Goal: Task Accomplishment & Management: Complete application form

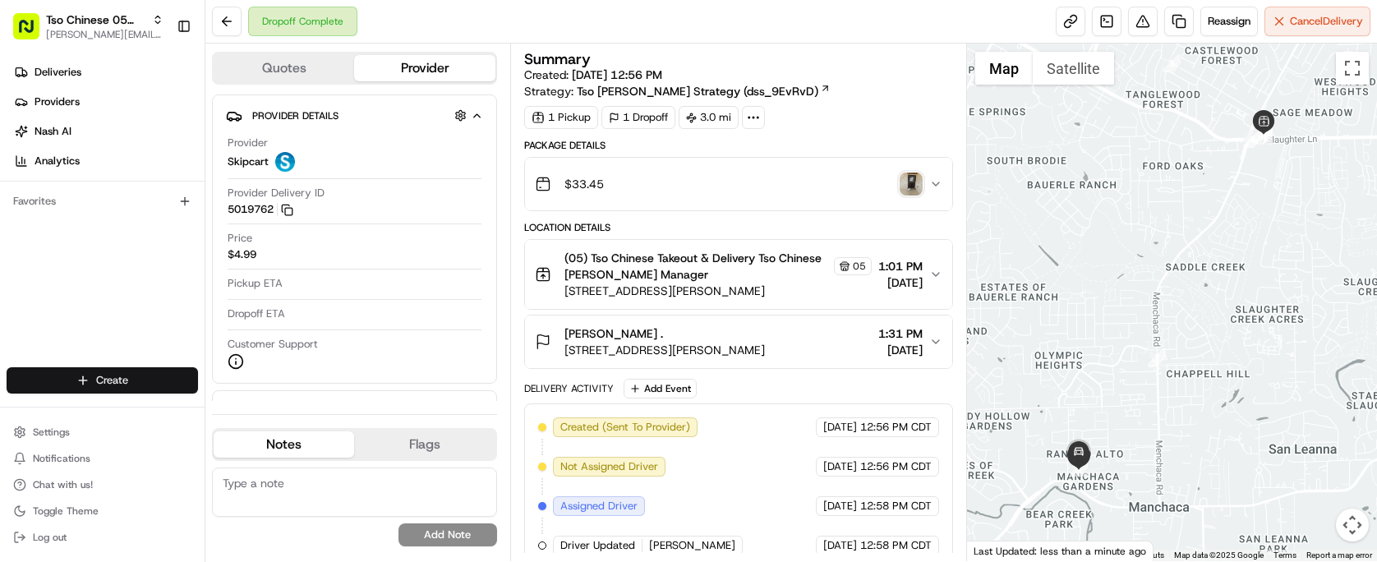
click at [147, 375] on html "Tso Chinese 05 Menchaca [EMAIL_ADDRESS][DOMAIN_NAME] Toggle Sidebar Deliveries …" at bounding box center [688, 281] width 1377 height 562
click at [255, 409] on link "Delivery" at bounding box center [296, 411] width 183 height 30
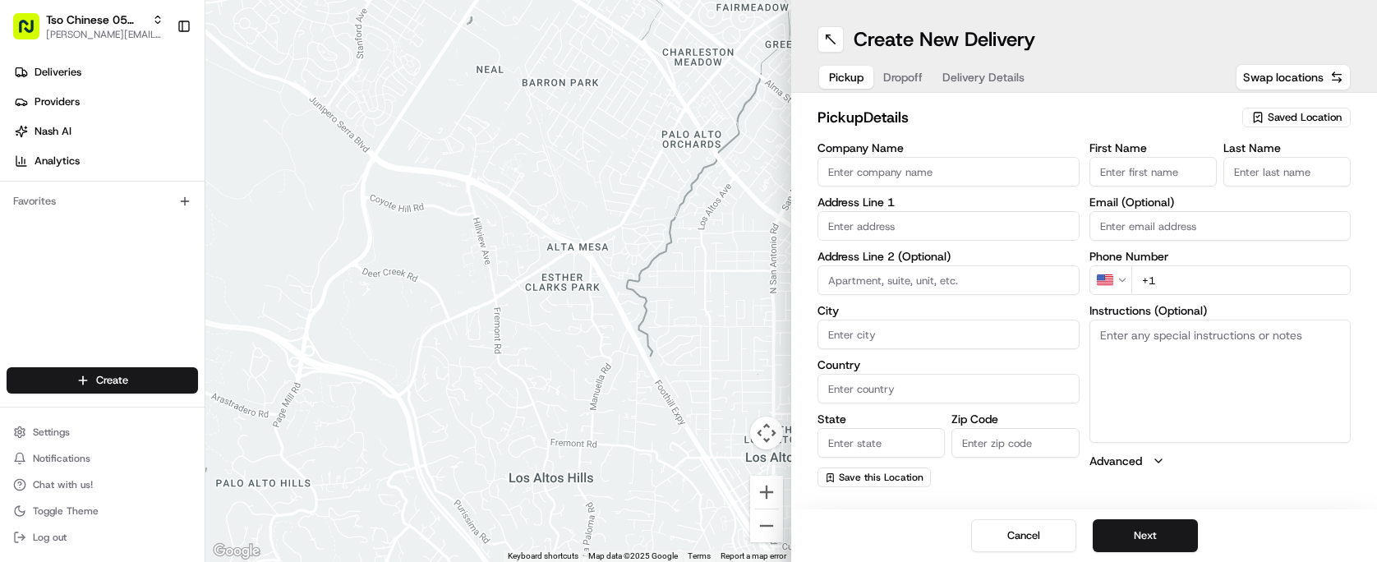
click at [1287, 117] on span "Saved Location" at bounding box center [1305, 117] width 74 height 15
click at [1287, 117] on html "Tso Chinese 05 Menchaca [EMAIL_ADDRESS][DOMAIN_NAME] Toggle Sidebar Deliveries …" at bounding box center [688, 281] width 1377 height 562
click at [1272, 186] on span "(05) Tso Chinese Takeout & Delivery (05)" at bounding box center [1268, 179] width 202 height 15
type input "(05) Tso Chinese Takeout & Delivery"
type input "[STREET_ADDRESS][PERSON_NAME]"
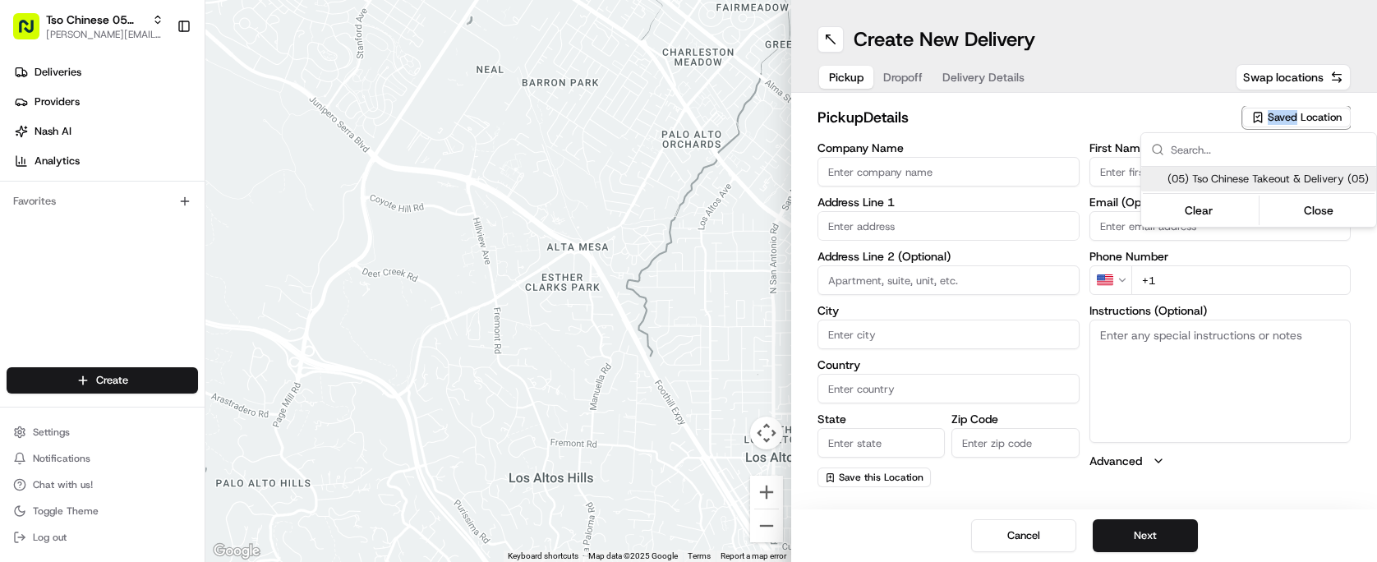
type input "Ste 100"
type input "Austin"
type input "US"
type input "[GEOGRAPHIC_DATA]"
type input "78748"
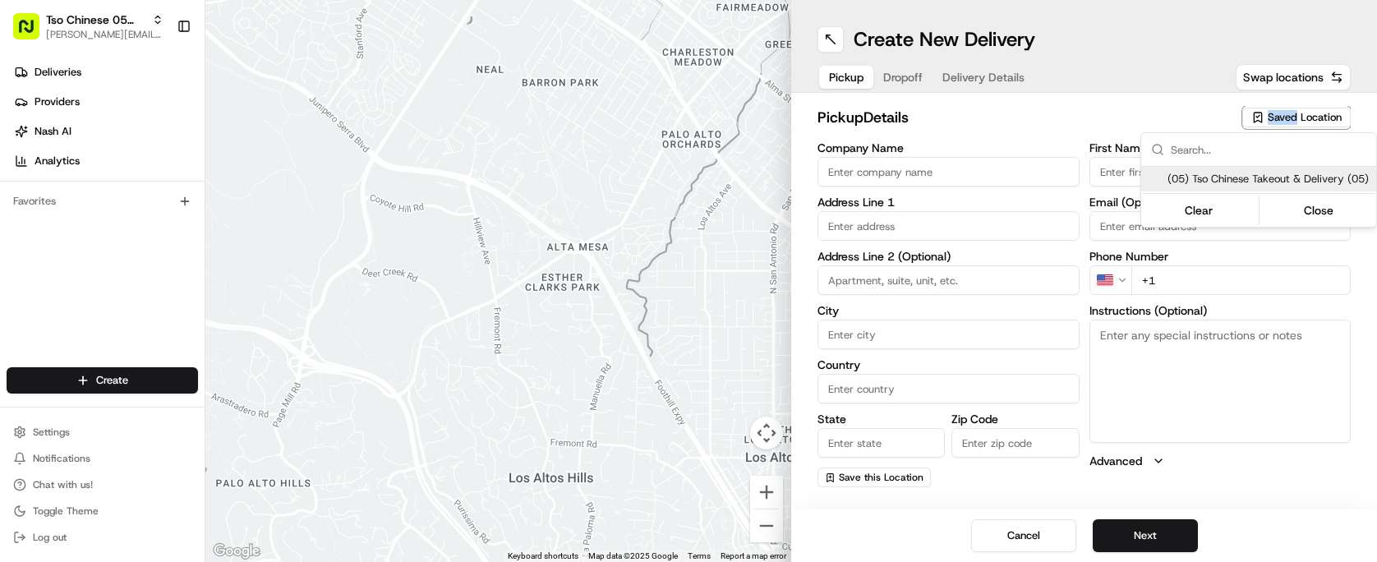
type input "Tso Chinese"
type input "[PERSON_NAME] Manager"
type input "[EMAIL_ADDRESS][DOMAIN_NAME]"
type input "[PHONE_NUMBER]"
type textarea "Submit a picture displaying address & food as Proof of Delivery. Envía una foto…"
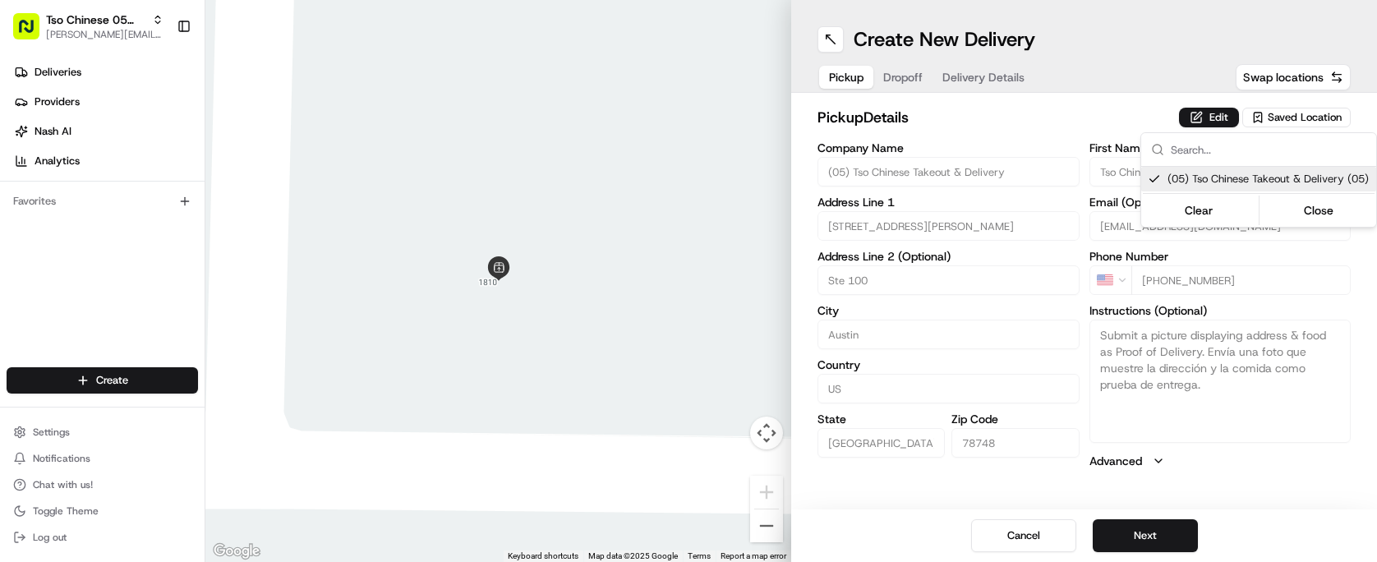
click at [990, 125] on html "Tso Chinese 05 Menchaca [EMAIL_ADDRESS][DOMAIN_NAME] Toggle Sidebar Deliveries …" at bounding box center [688, 281] width 1377 height 562
click at [911, 71] on span "Dropoff" at bounding box center [902, 77] width 39 height 16
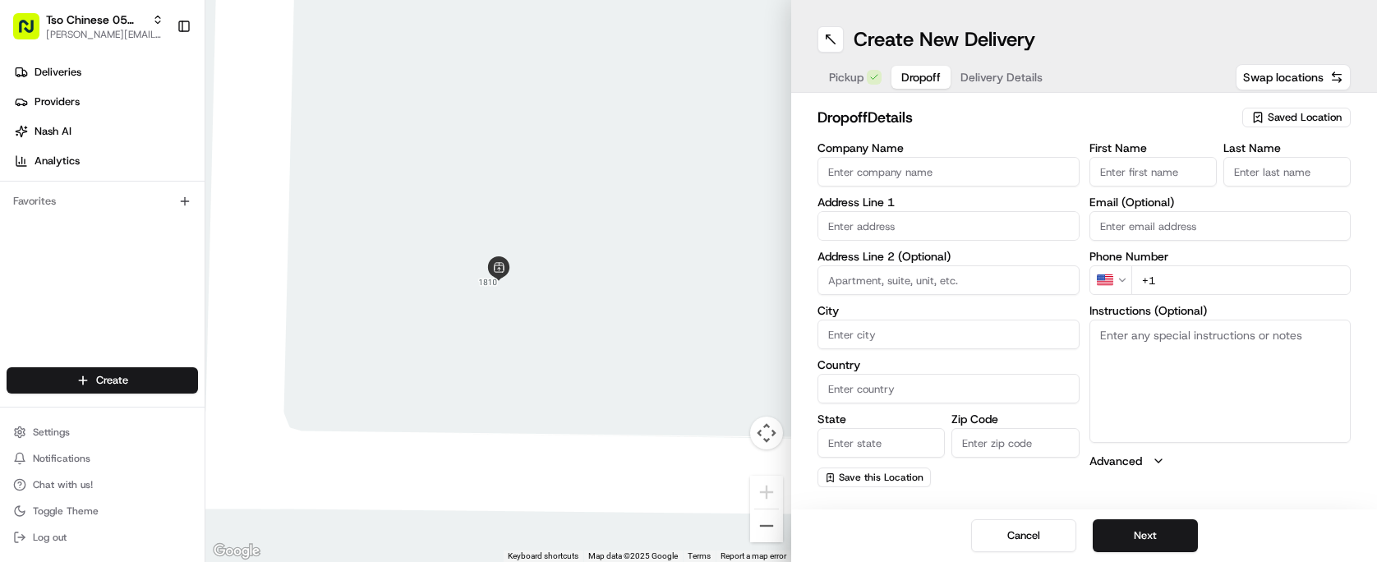
click at [959, 224] on input "text" at bounding box center [948, 226] width 262 height 30
paste input "[STREET_ADDRESS]"
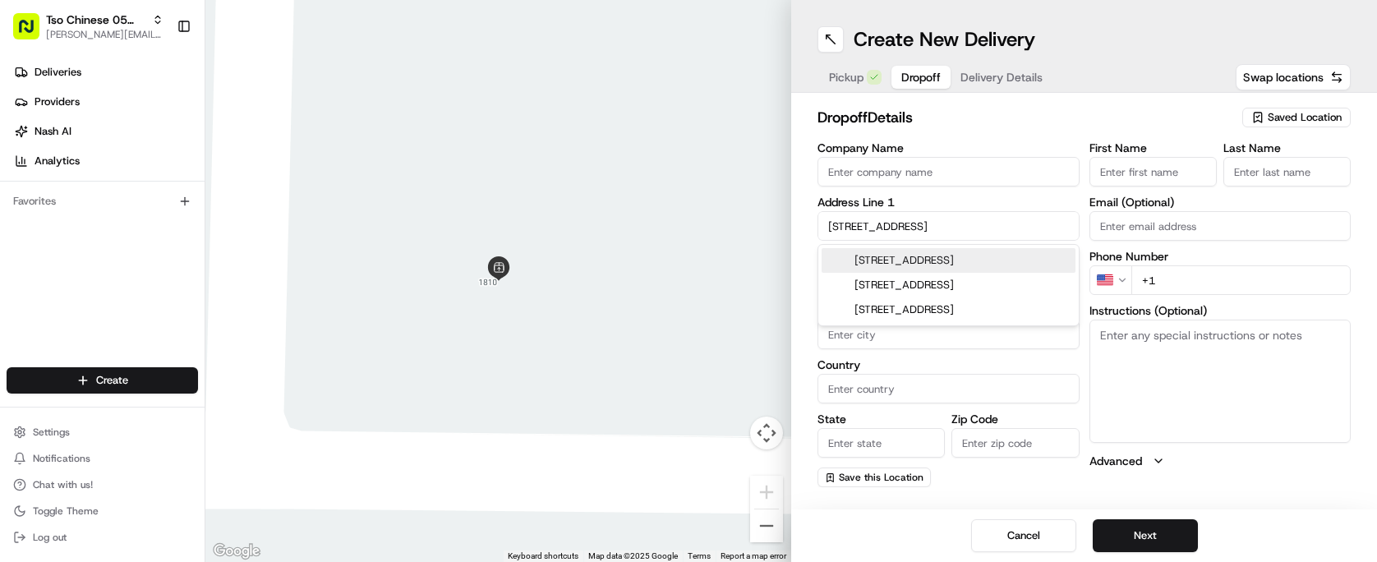
click at [932, 256] on div "[STREET_ADDRESS]" at bounding box center [949, 260] width 254 height 25
type input "[STREET_ADDRESS]"
type input "Austin"
type input "[GEOGRAPHIC_DATA]"
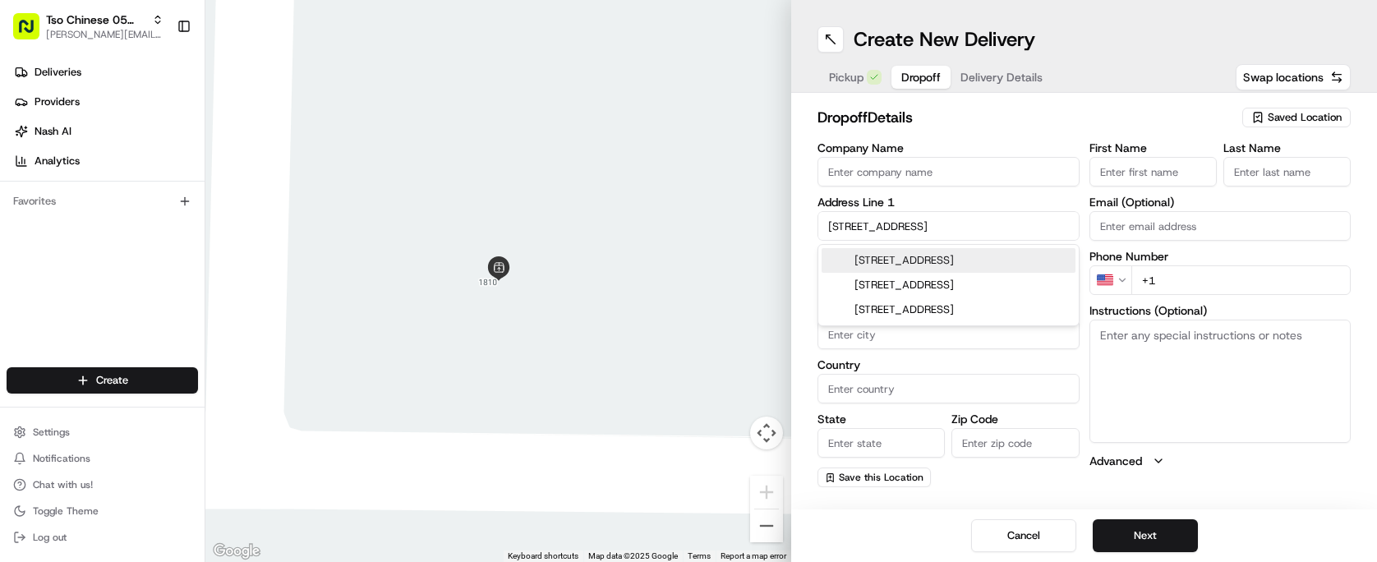
type input "78744"
type input "[STREET_ADDRESS]"
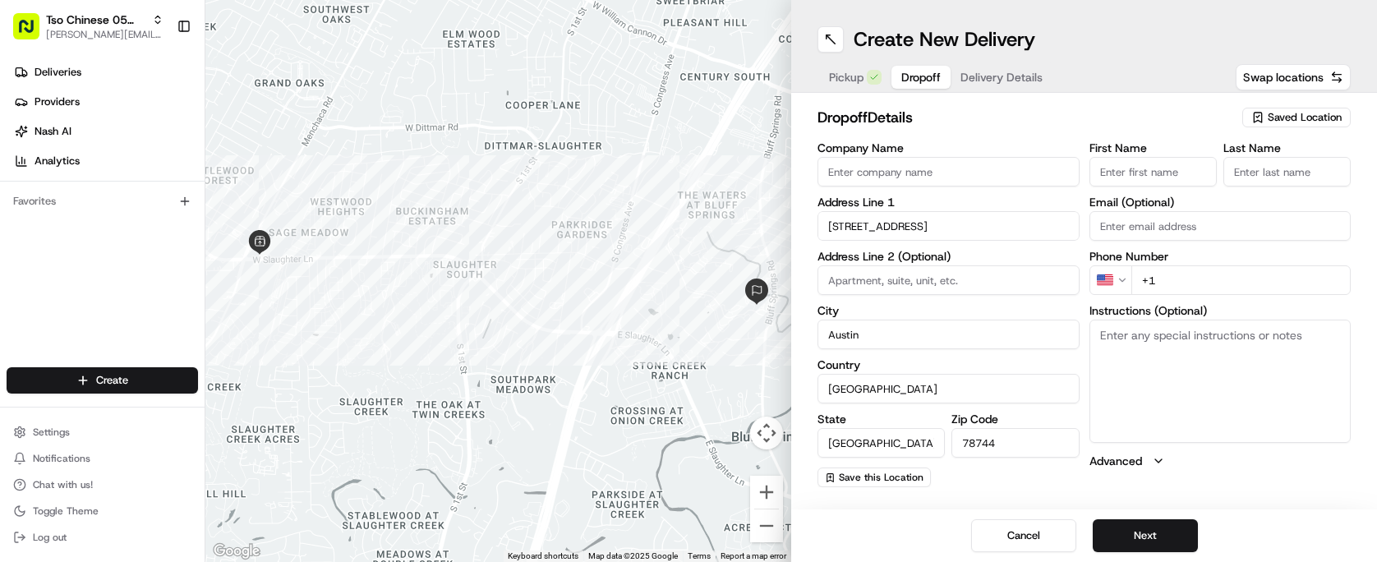
click at [1139, 178] on input "First Name" at bounding box center [1152, 172] width 127 height 30
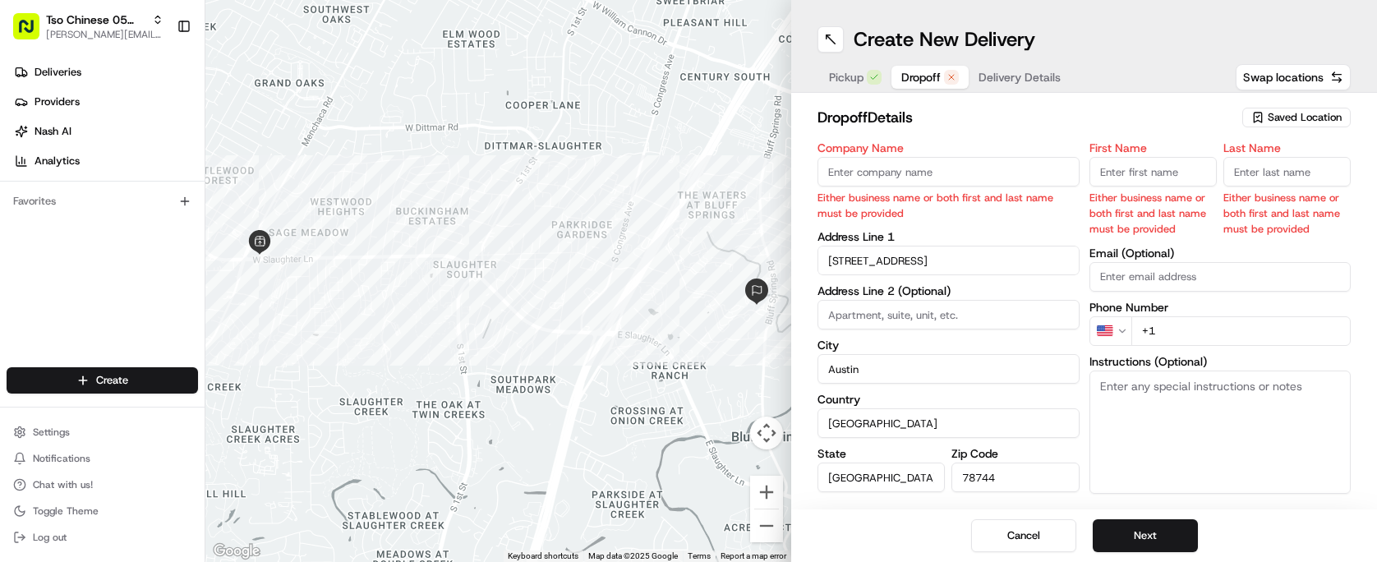
paste input "[PERSON_NAME] Del Cid-[PERSON_NAME]"
type input "[PERSON_NAME] Del Cid-[PERSON_NAME]"
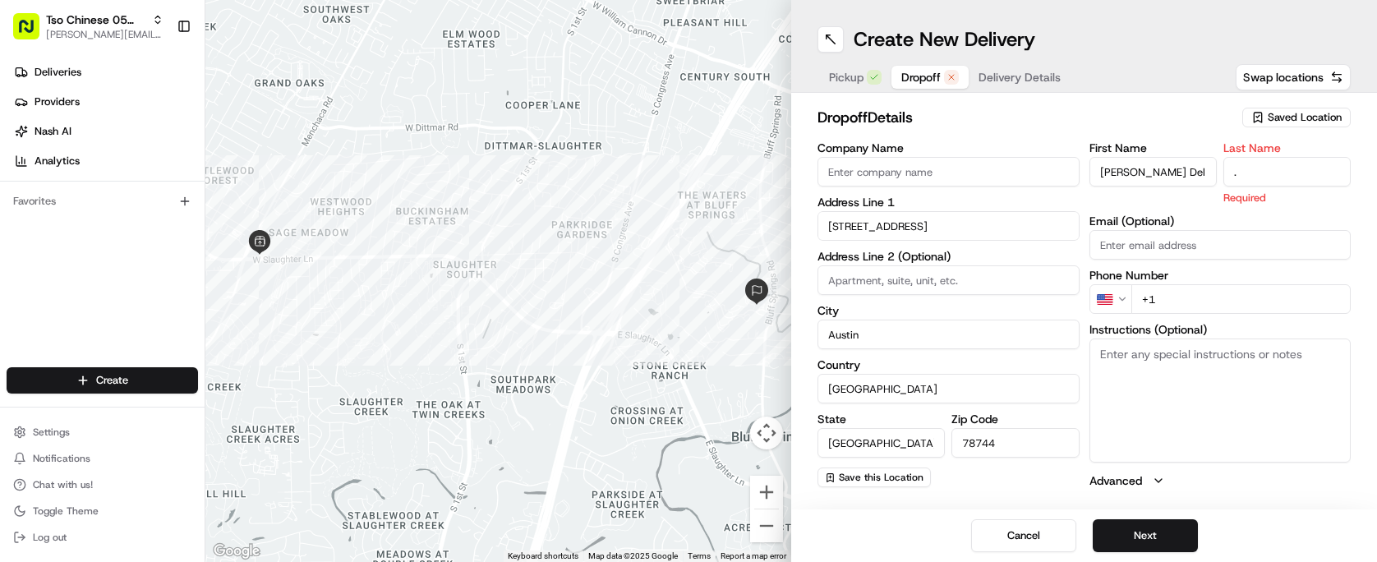
type input "."
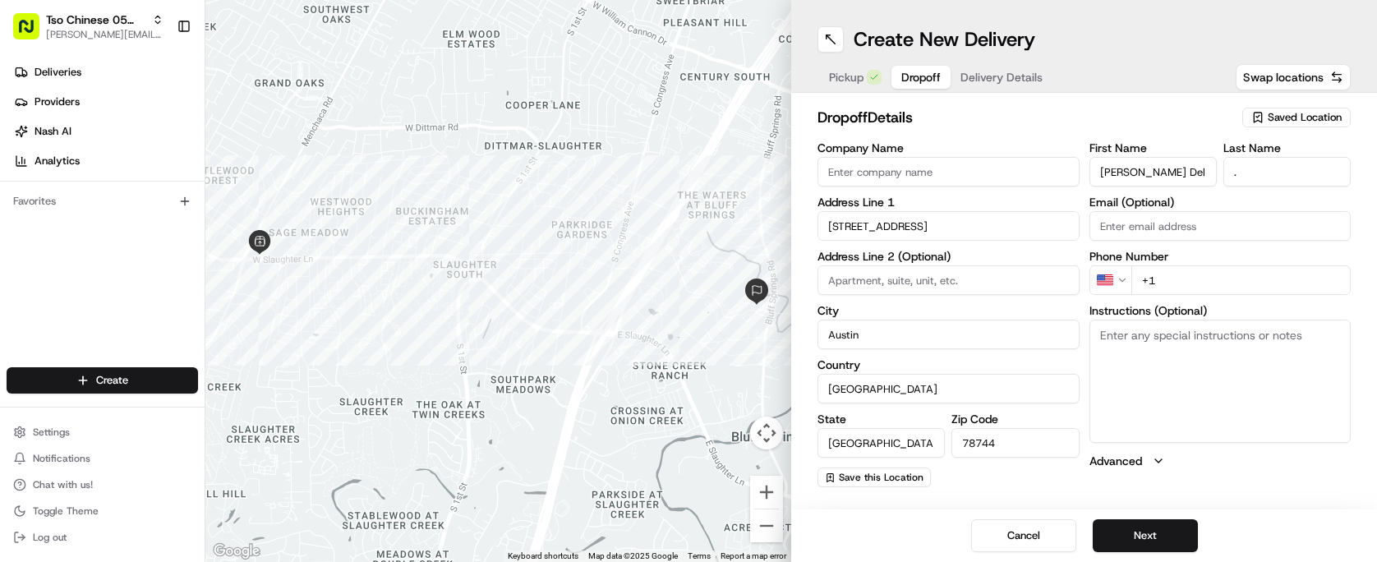
click at [1083, 114] on h2 "dropoff Details" at bounding box center [1024, 117] width 415 height 23
click at [1226, 300] on div "First Name [PERSON_NAME] Del Cid-[PERSON_NAME] Last Name . Email (Optional) Pho…" at bounding box center [1220, 314] width 262 height 345
click at [1220, 284] on input "+1" at bounding box center [1241, 280] width 220 height 30
paste input "[PHONE_NUMBER]"
type input "[PHONE_NUMBER]"
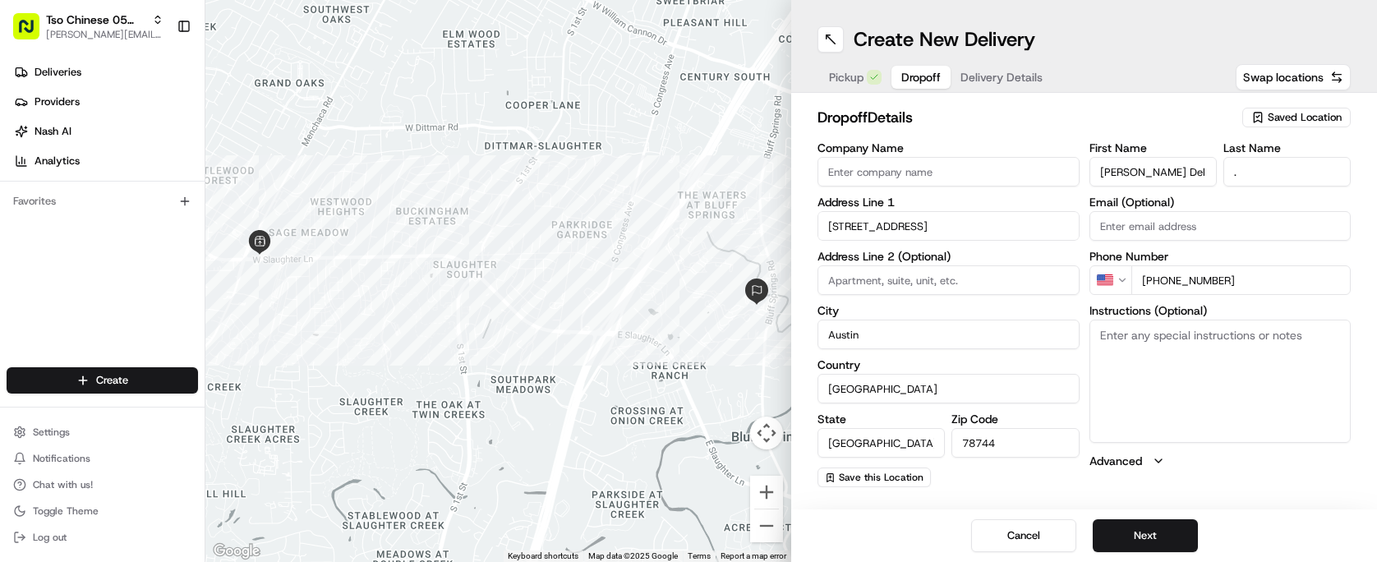
click at [1208, 349] on textarea "Instructions (Optional)" at bounding box center [1220, 381] width 262 height 123
paste textarea "Call cell if you need help finding building 15 or gate open."
type textarea "Call cell if you need help finding building 15 or gate open."
click at [1111, 486] on div "First Name [PERSON_NAME] Del Cid-[PERSON_NAME] Last Name . Email (Optional) Pho…" at bounding box center [1220, 314] width 262 height 345
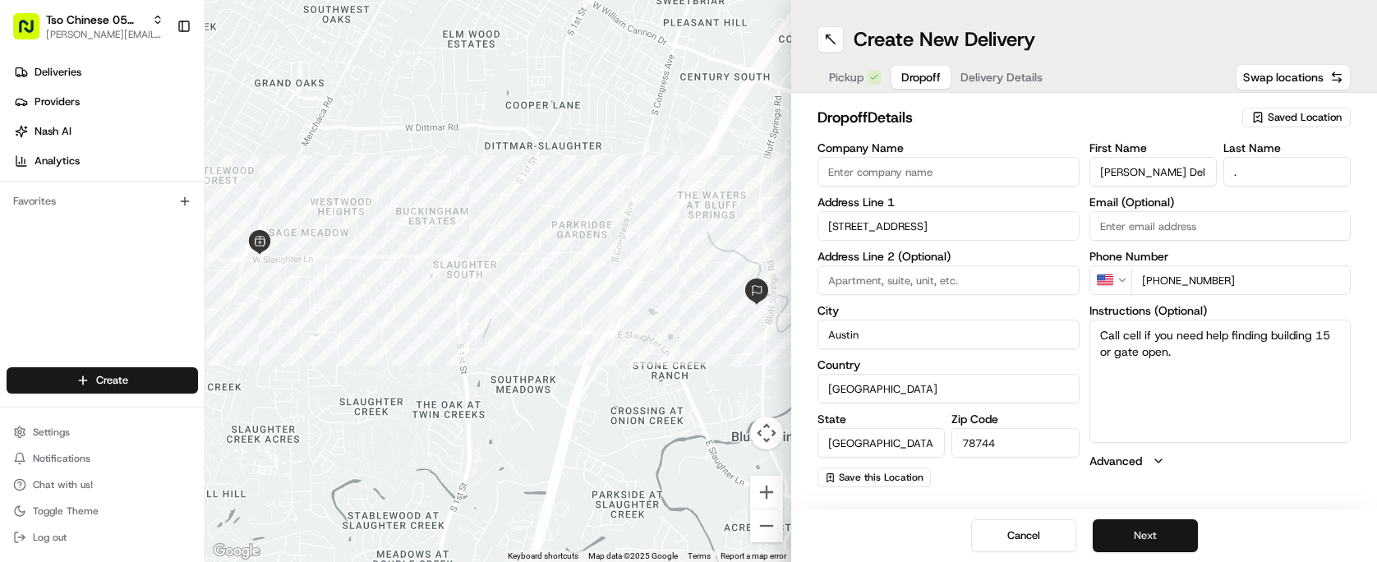
click at [1113, 525] on button "Next" at bounding box center [1145, 535] width 105 height 33
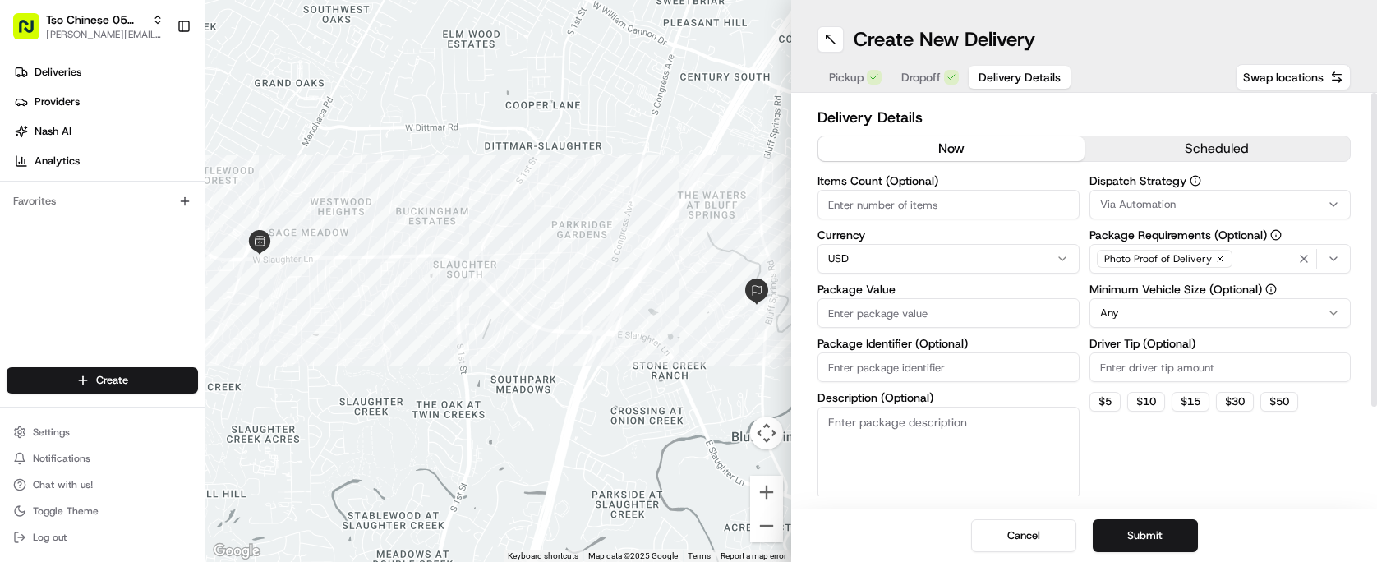
click at [1155, 363] on input "Driver Tip (Optional)" at bounding box center [1220, 367] width 262 height 30
type input "2.00"
click at [981, 204] on input "Items Count (Optional)" at bounding box center [948, 205] width 262 height 30
type input "3"
click at [1218, 208] on div "Via Automation" at bounding box center [1220, 204] width 254 height 15
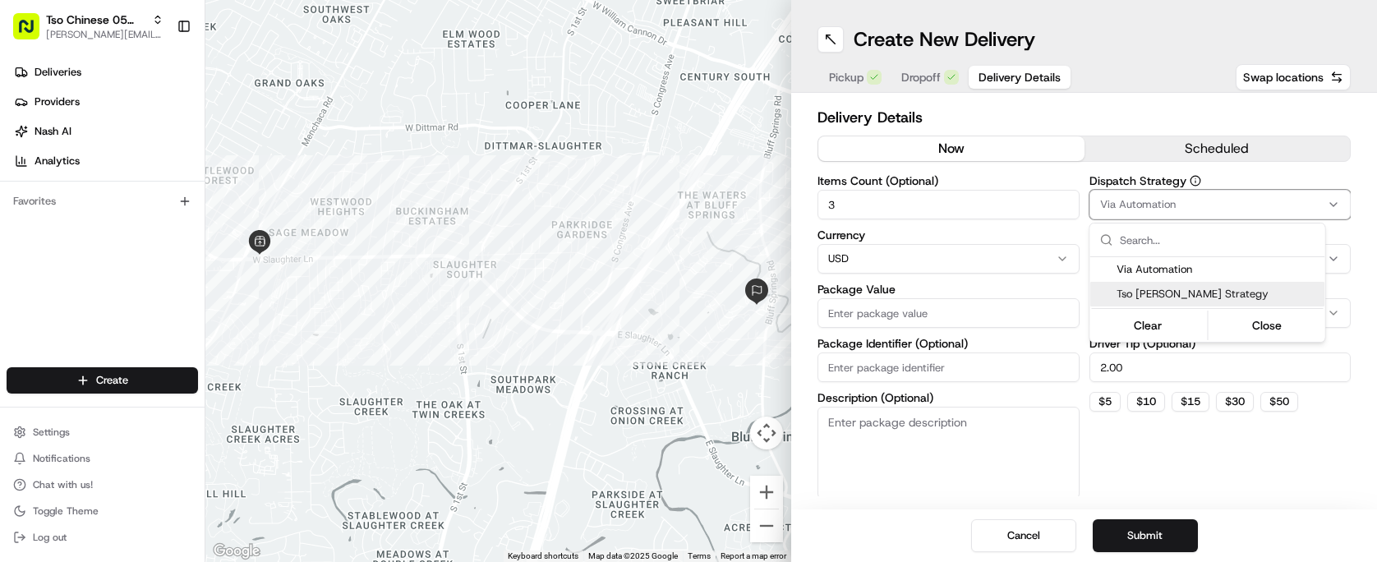
click at [1204, 292] on span "Tso [PERSON_NAME] Strategy" at bounding box center [1217, 294] width 202 height 15
click at [1064, 134] on html "Tso Chinese 05 Menchaca [EMAIL_ADDRESS][DOMAIN_NAME] Toggle Sidebar Deliveries …" at bounding box center [688, 281] width 1377 height 562
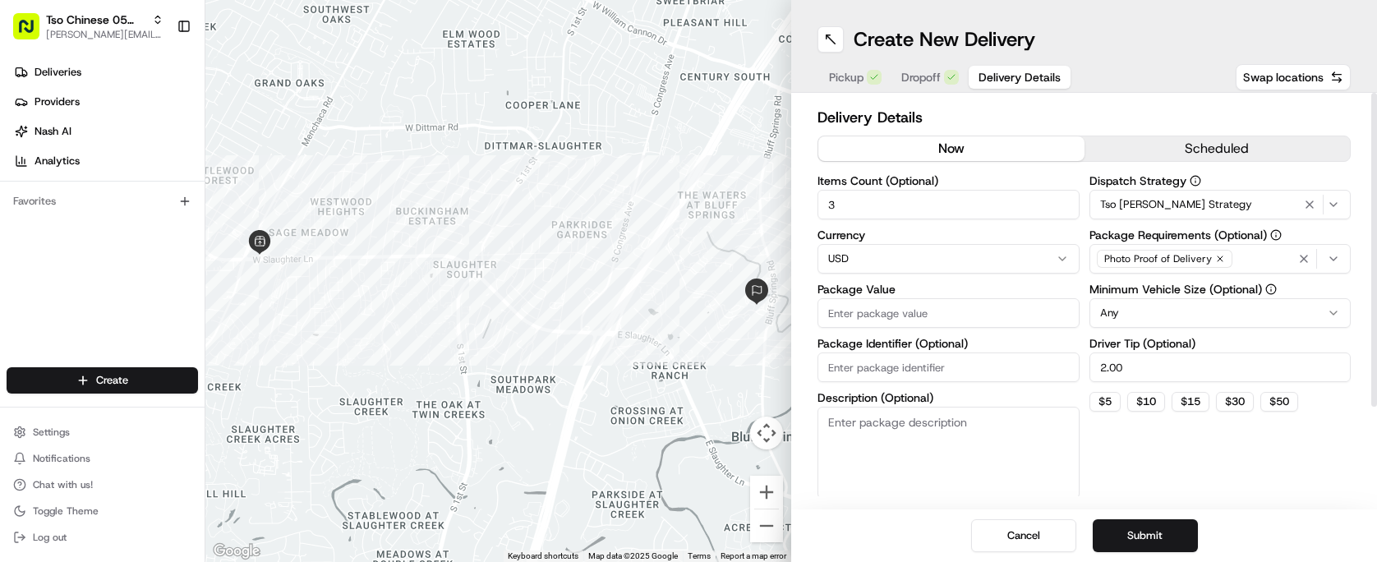
click at [946, 303] on input "Package Value" at bounding box center [948, 313] width 262 height 30
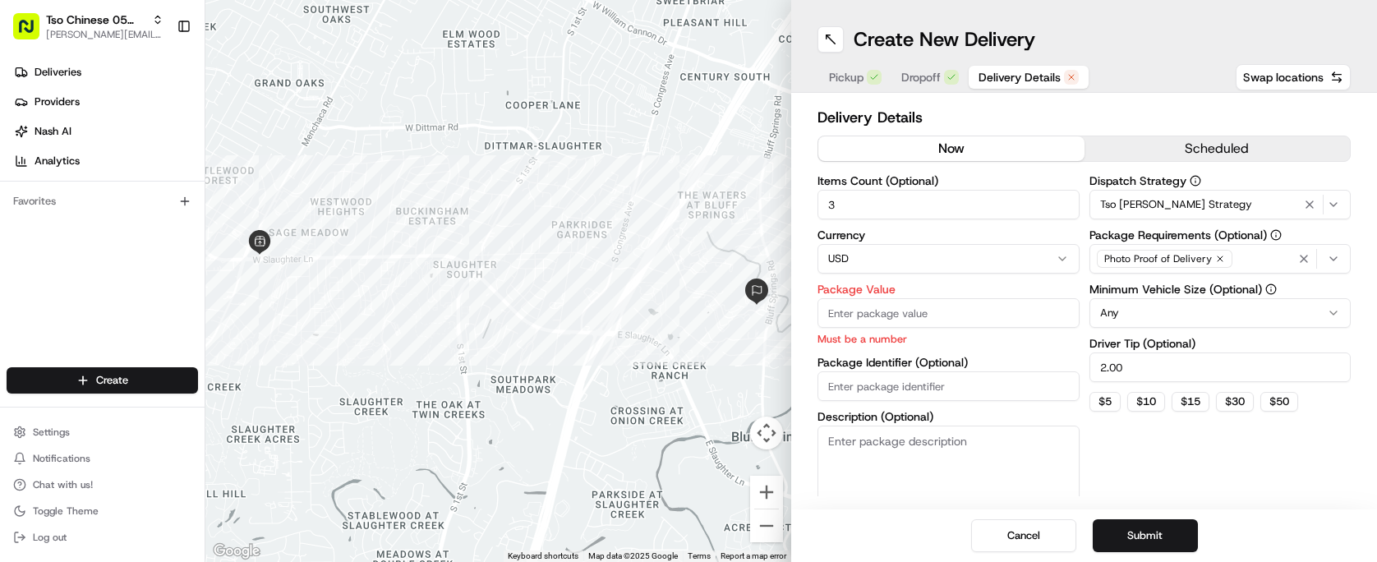
paste input "36.64"
type input "36.64"
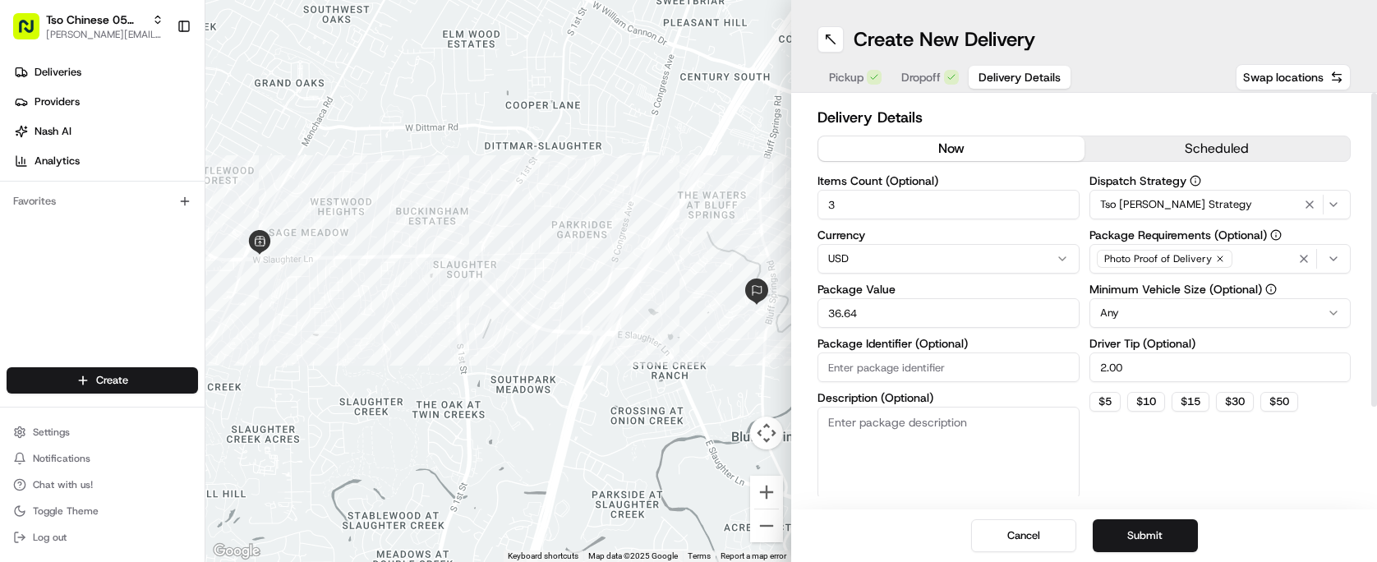
click at [1012, 389] on div "Items Count (Optional) 3 Currency USD Package Value 36.64 Package Identifier (O…" at bounding box center [948, 337] width 262 height 324
paste input "#MKQBDRD"
type input "#MKQBDRD"
click at [1124, 437] on div "Dispatch Strategy Tso [PERSON_NAME] Strategy Package Requirements (Optional) Ph…" at bounding box center [1220, 337] width 262 height 324
click at [1133, 542] on button "Submit" at bounding box center [1145, 535] width 105 height 33
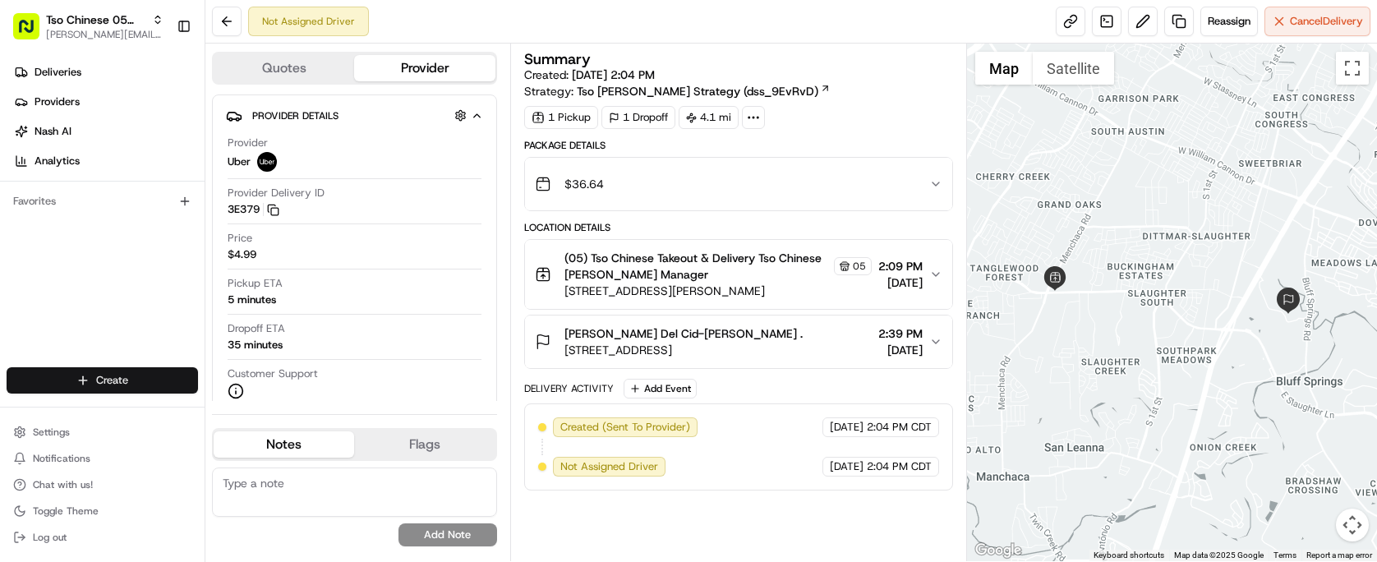
click at [101, 371] on html "Tso Chinese 05 Menchaca [EMAIL_ADDRESS][DOMAIN_NAME] Toggle Sidebar Deliveries …" at bounding box center [688, 281] width 1377 height 562
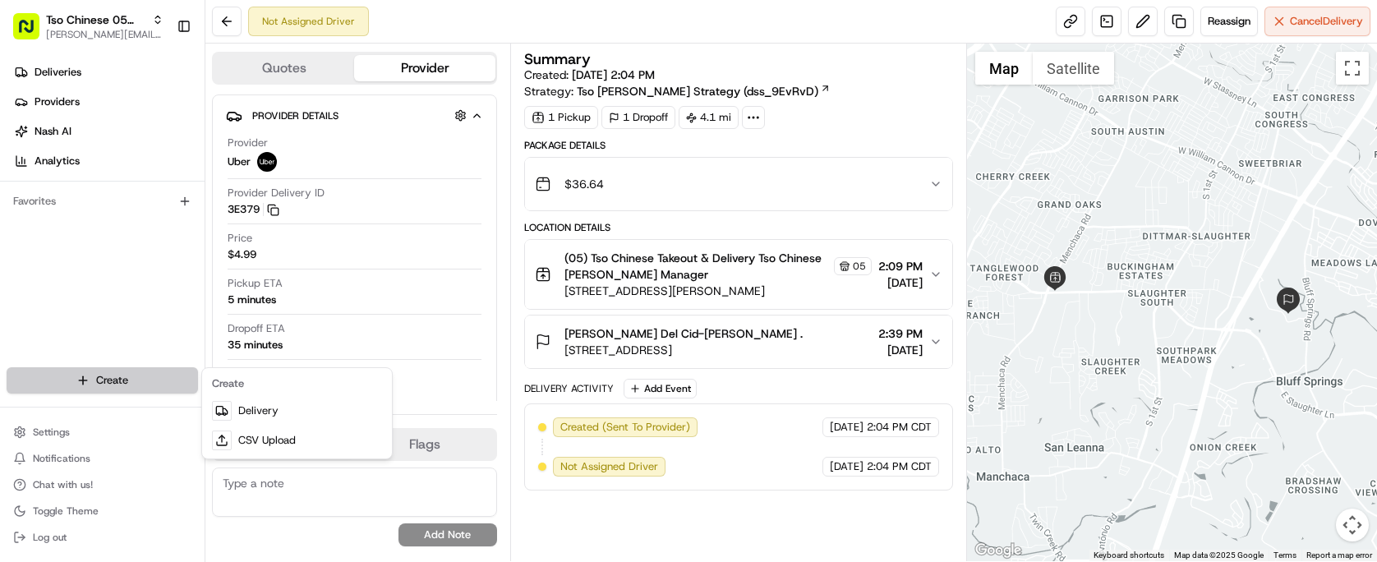
click at [101, 371] on html "Tso Chinese 05 Menchaca [EMAIL_ADDRESS][DOMAIN_NAME] Toggle Sidebar Deliveries …" at bounding box center [688, 281] width 1377 height 562
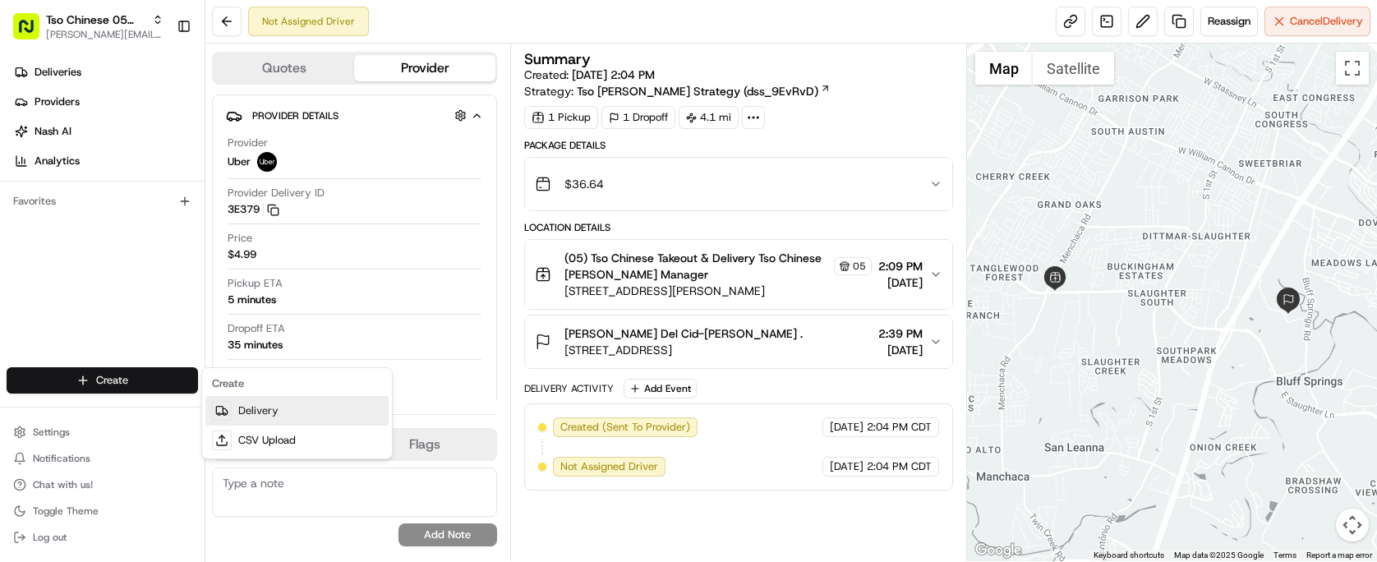
click at [262, 411] on link "Delivery" at bounding box center [296, 411] width 183 height 30
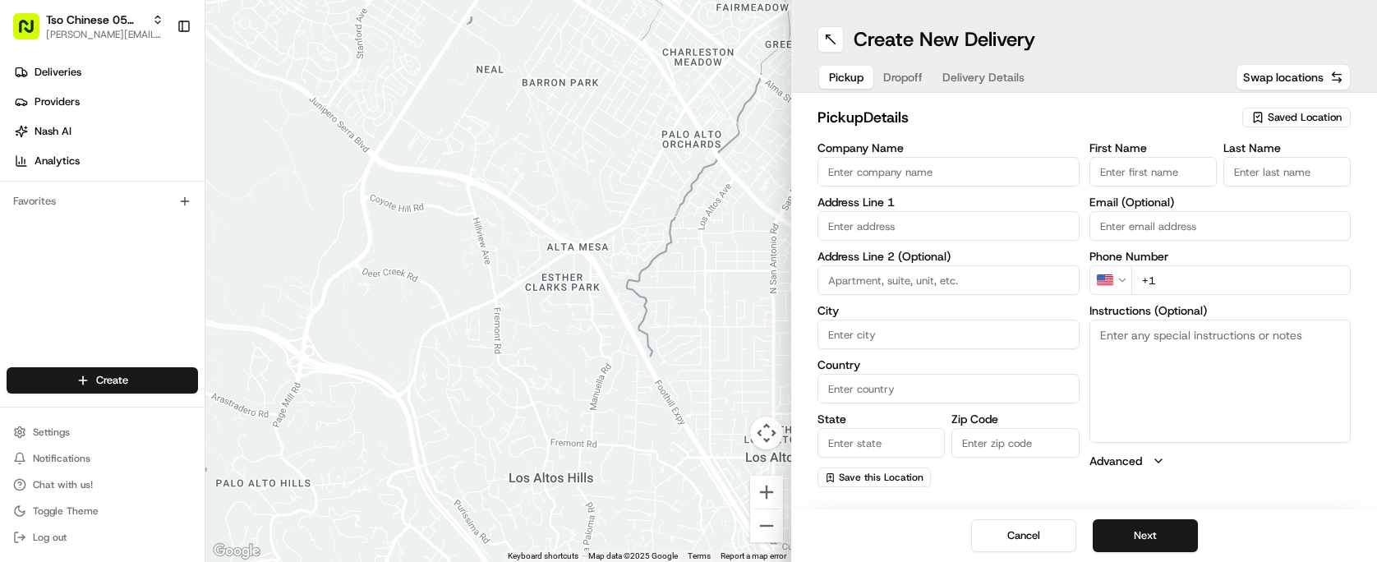
click at [1300, 108] on div "Saved Location" at bounding box center [1296, 118] width 108 height 20
click at [1300, 108] on html "Tso Chinese 05 Menchaca [EMAIL_ADDRESS][DOMAIN_NAME] Toggle Sidebar Deliveries …" at bounding box center [688, 281] width 1377 height 562
click at [1245, 184] on span "(05) Tso Chinese Takeout & Delivery (05)" at bounding box center [1268, 179] width 202 height 15
type input "(05) Tso Chinese Takeout & Delivery"
type input "[STREET_ADDRESS][PERSON_NAME]"
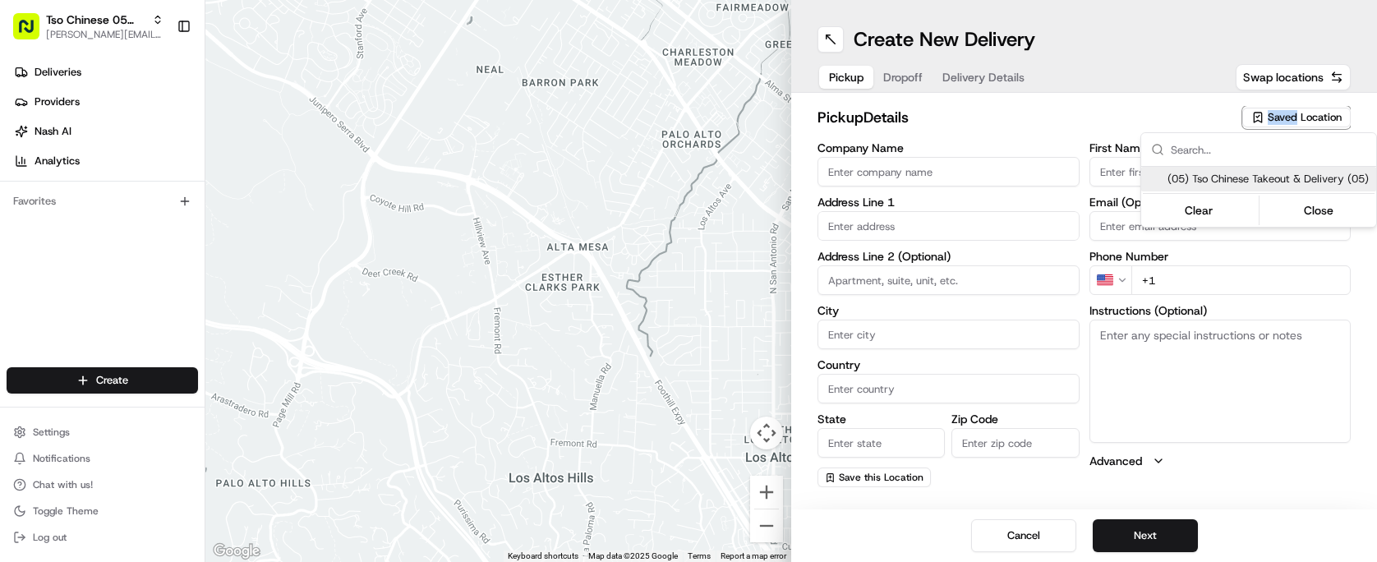
type input "Ste 100"
type input "Austin"
type input "US"
type input "[GEOGRAPHIC_DATA]"
type input "78748"
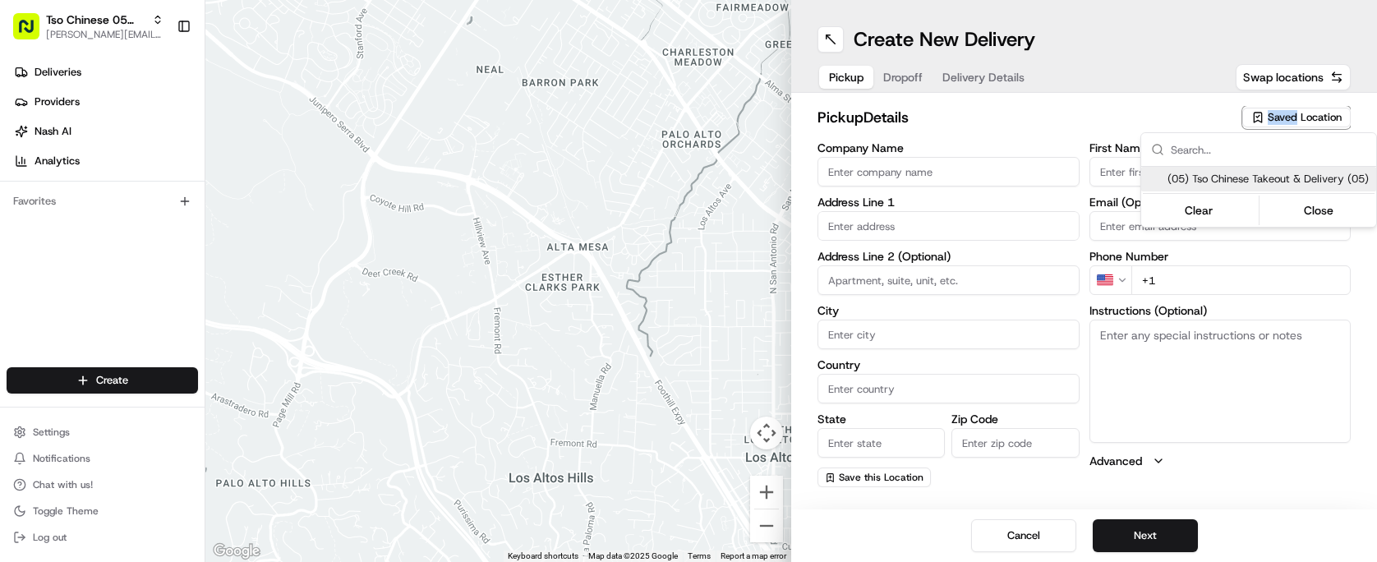
type input "Tso Chinese"
type input "[PERSON_NAME] Manager"
type input "[EMAIL_ADDRESS][DOMAIN_NAME]"
type input "[PHONE_NUMBER]"
type textarea "Submit a picture displaying address & food as Proof of Delivery. Envía una foto…"
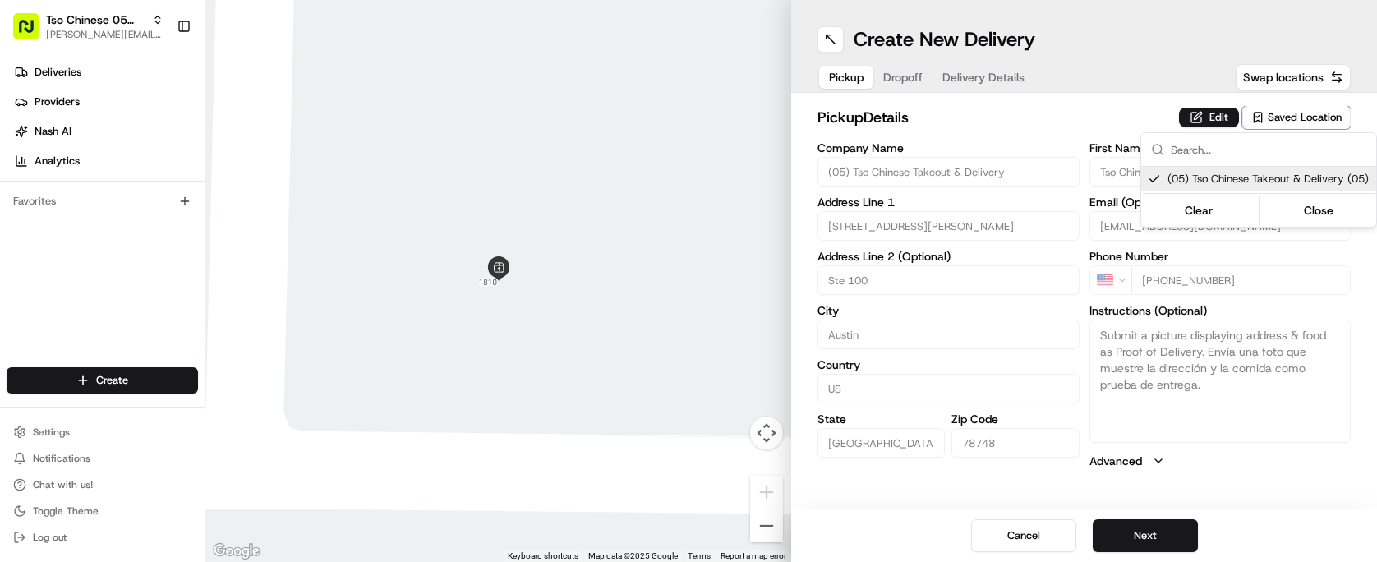
click at [955, 104] on html "Tso Chinese 05 Menchaca [EMAIL_ADDRESS][DOMAIN_NAME] Toggle Sidebar Deliveries …" at bounding box center [688, 281] width 1377 height 562
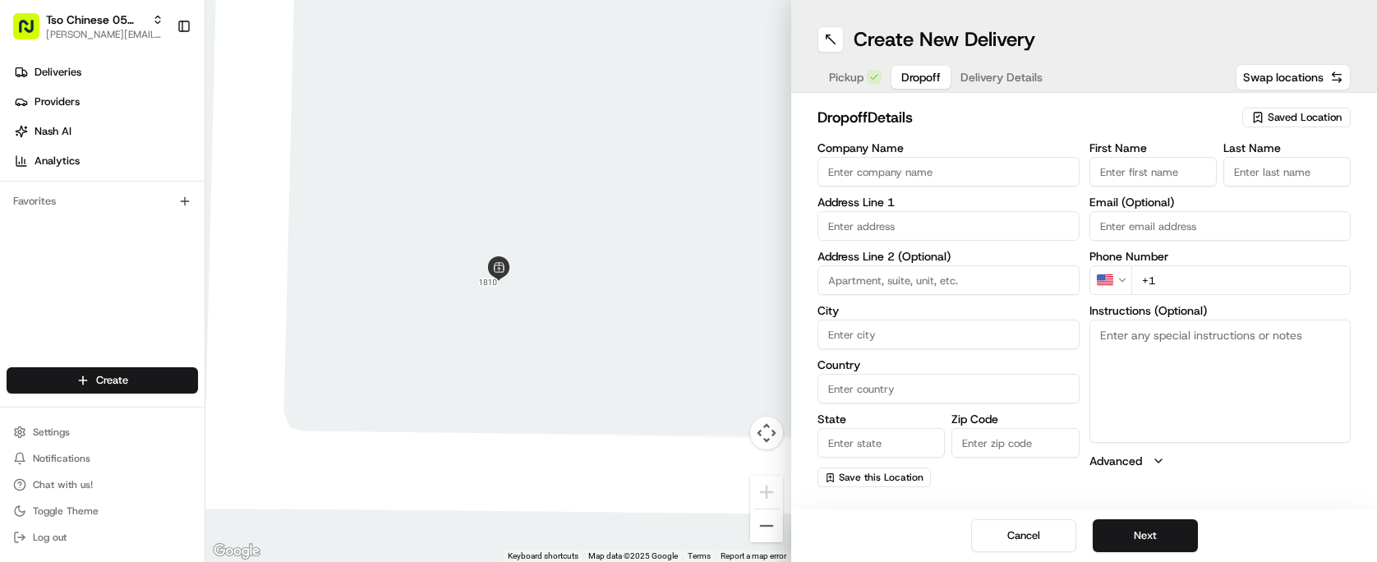
click at [903, 78] on span "Dropoff" at bounding box center [920, 77] width 39 height 16
click at [1043, 228] on input "text" at bounding box center [948, 226] width 262 height 30
paste input "[STREET_ADDRESS][PERSON_NAME]"
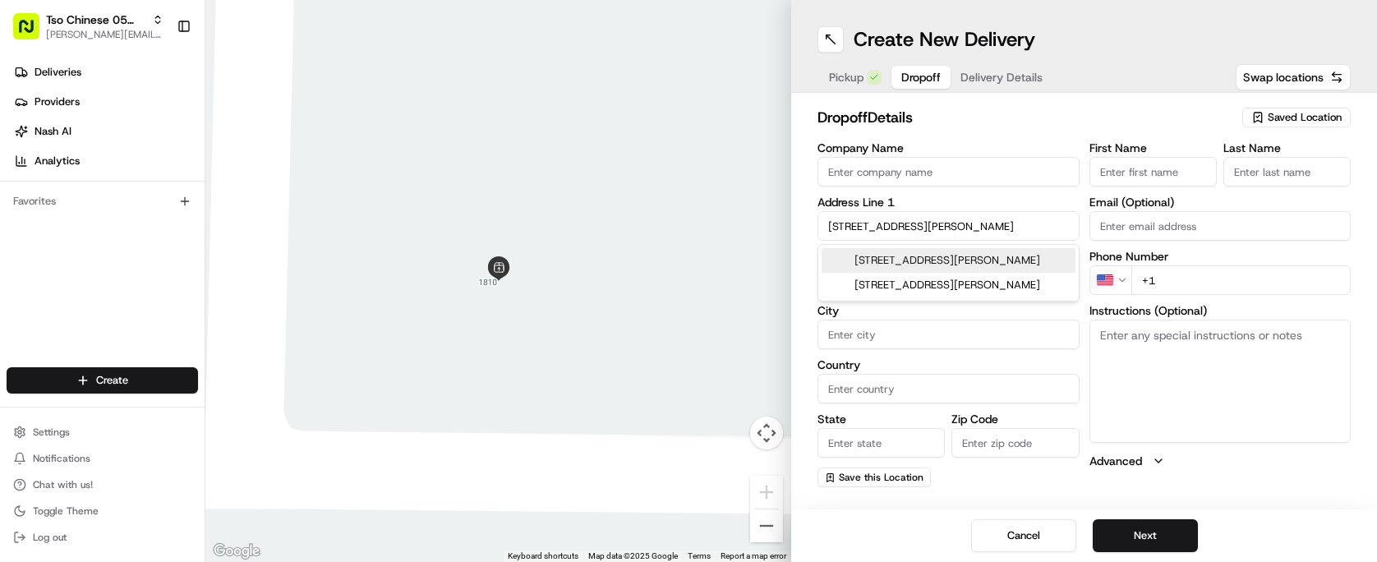
click at [1027, 271] on div "[STREET_ADDRESS][PERSON_NAME]" at bounding box center [949, 260] width 254 height 25
type input "[STREET_ADDRESS][PERSON_NAME]"
type input "Austin"
type input "[GEOGRAPHIC_DATA]"
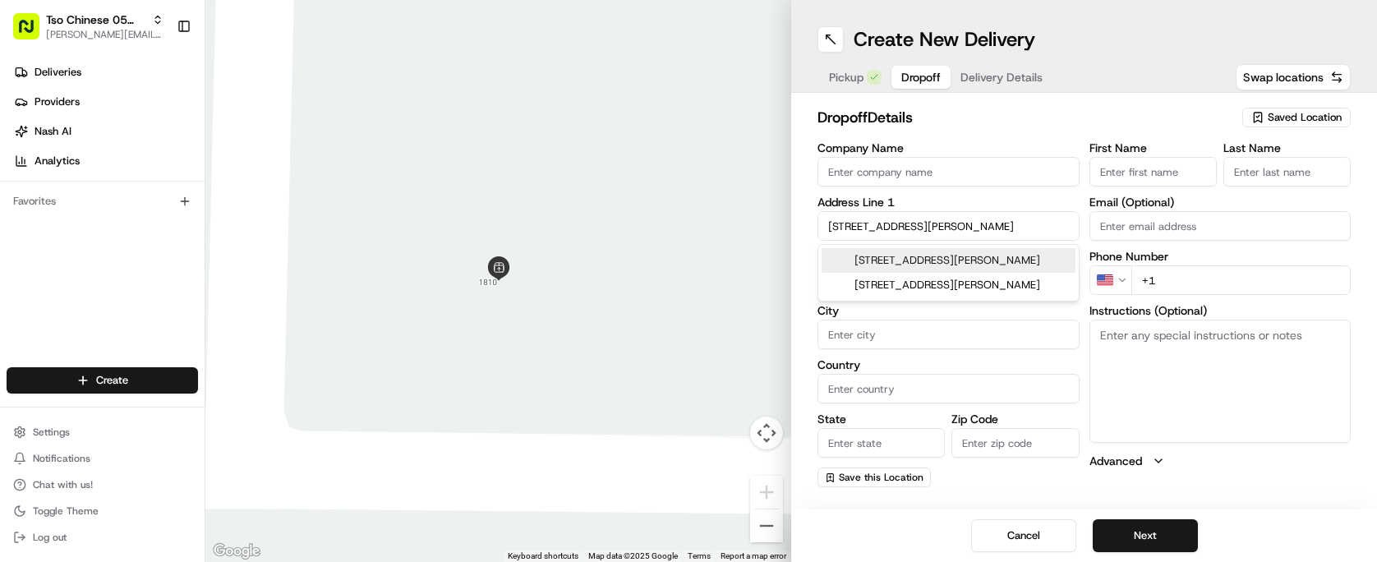
type input "78748"
type input "[STREET_ADDRESS][PERSON_NAME]"
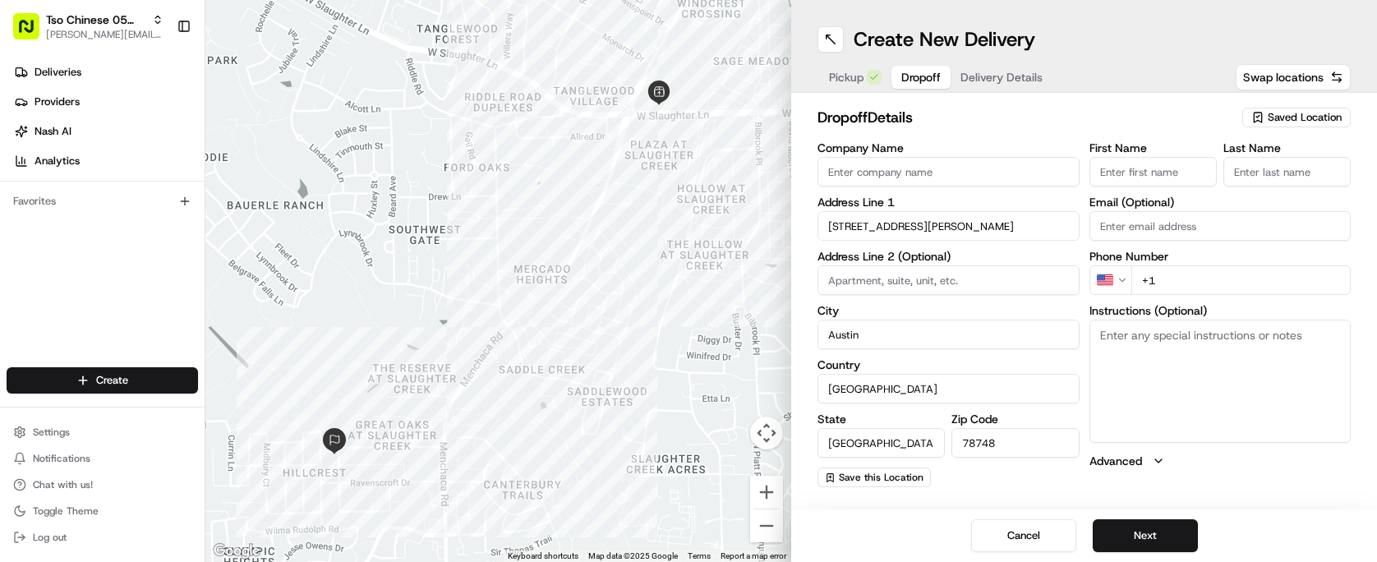
click at [1171, 168] on input "First Name" at bounding box center [1152, 172] width 127 height 30
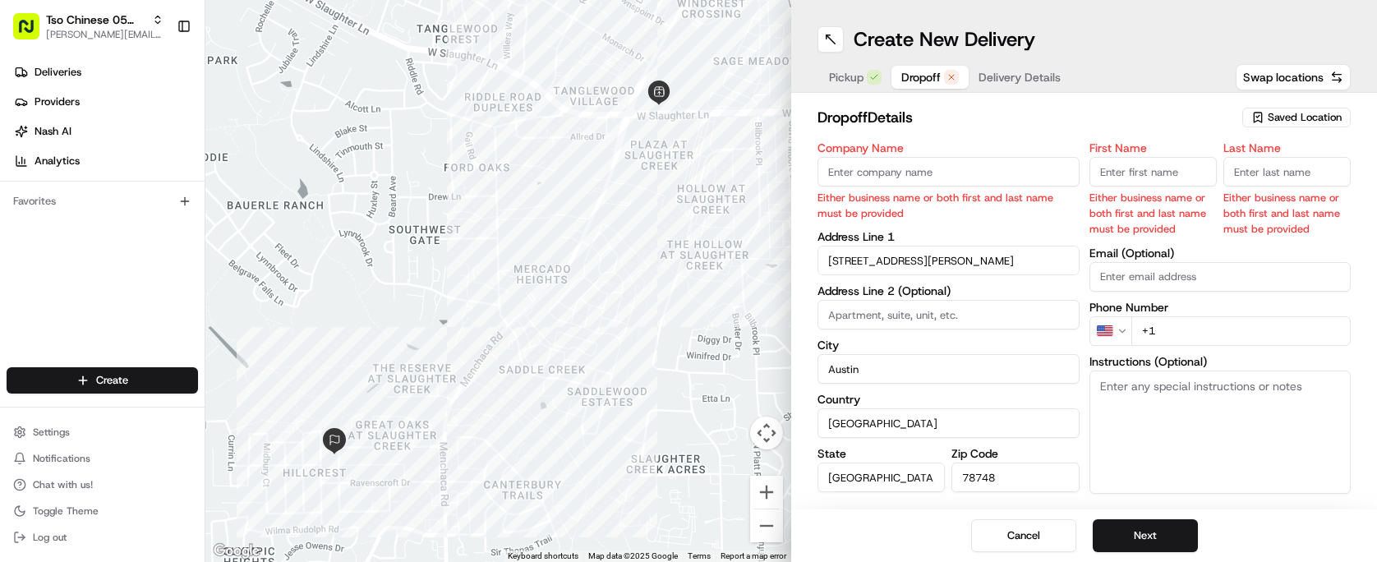
paste input "[PERSON_NAME]"
type input "[PERSON_NAME]"
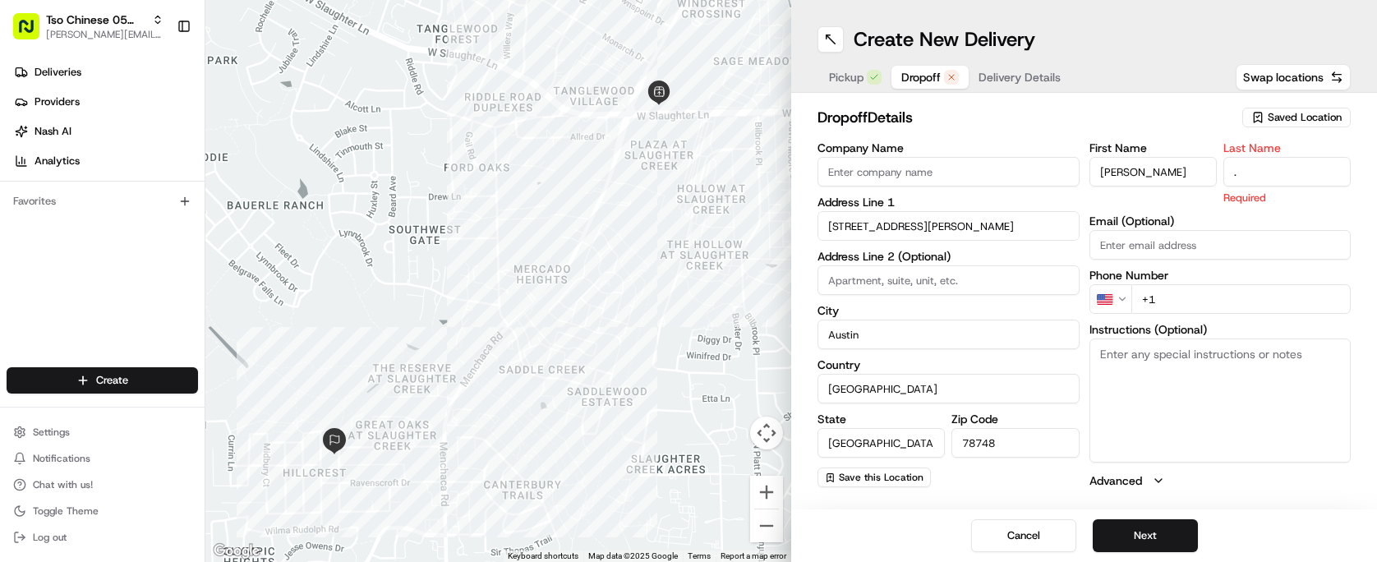
type input "."
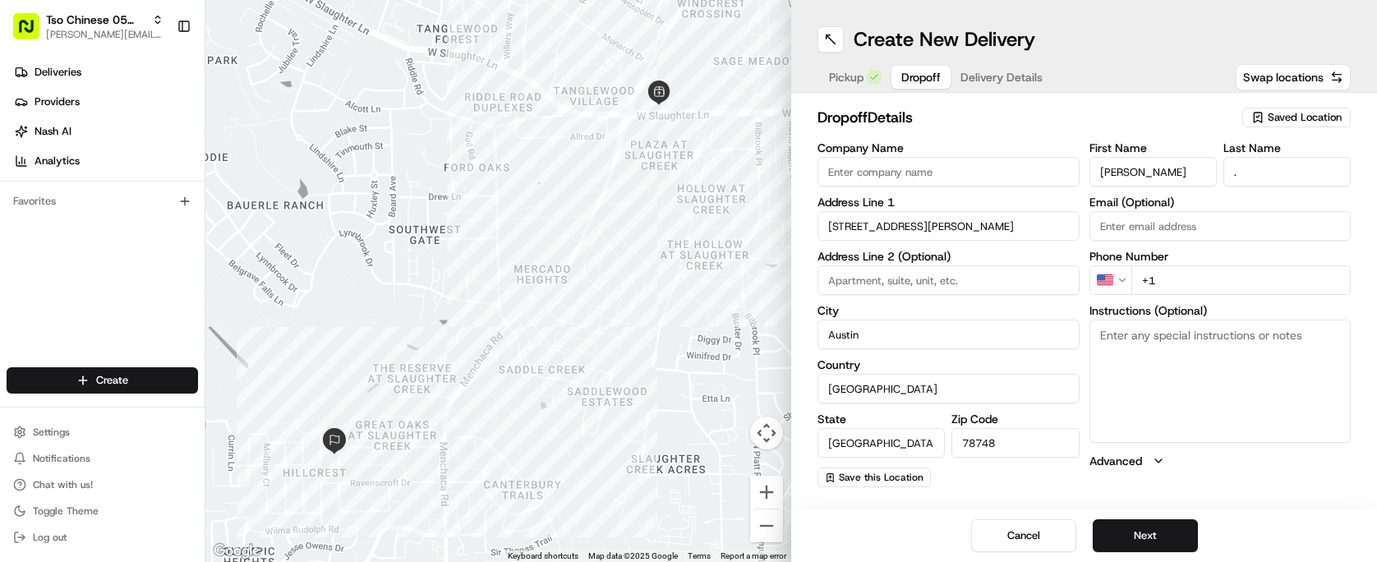
click at [1067, 125] on h2 "dropoff Details" at bounding box center [1024, 117] width 415 height 23
click at [1207, 287] on input "+1" at bounding box center [1241, 280] width 220 height 30
paste input "[PHONE_NUMBER]"
type input "[PHONE_NUMBER]"
click at [1169, 327] on textarea "Instructions (Optional)" at bounding box center [1220, 381] width 262 height 123
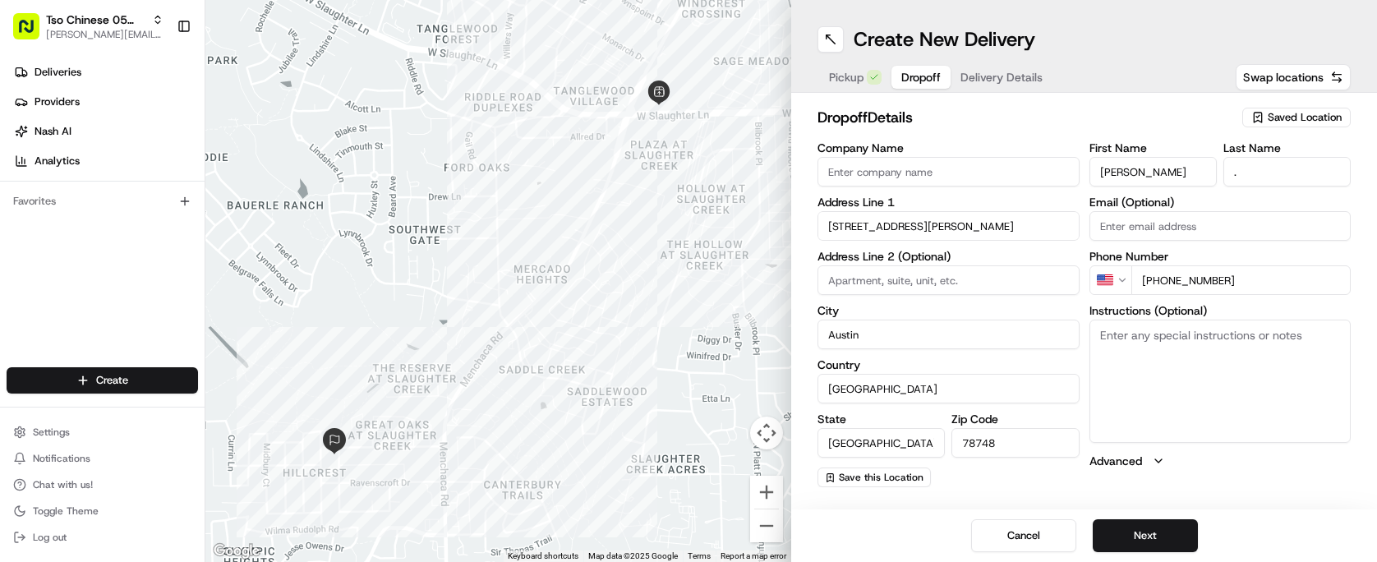
paste textarea "Please leave on porch"
type textarea "Please leave on porch"
click at [981, 117] on h2 "dropoff Details" at bounding box center [1024, 117] width 415 height 23
click at [1159, 527] on button "Next" at bounding box center [1145, 535] width 105 height 33
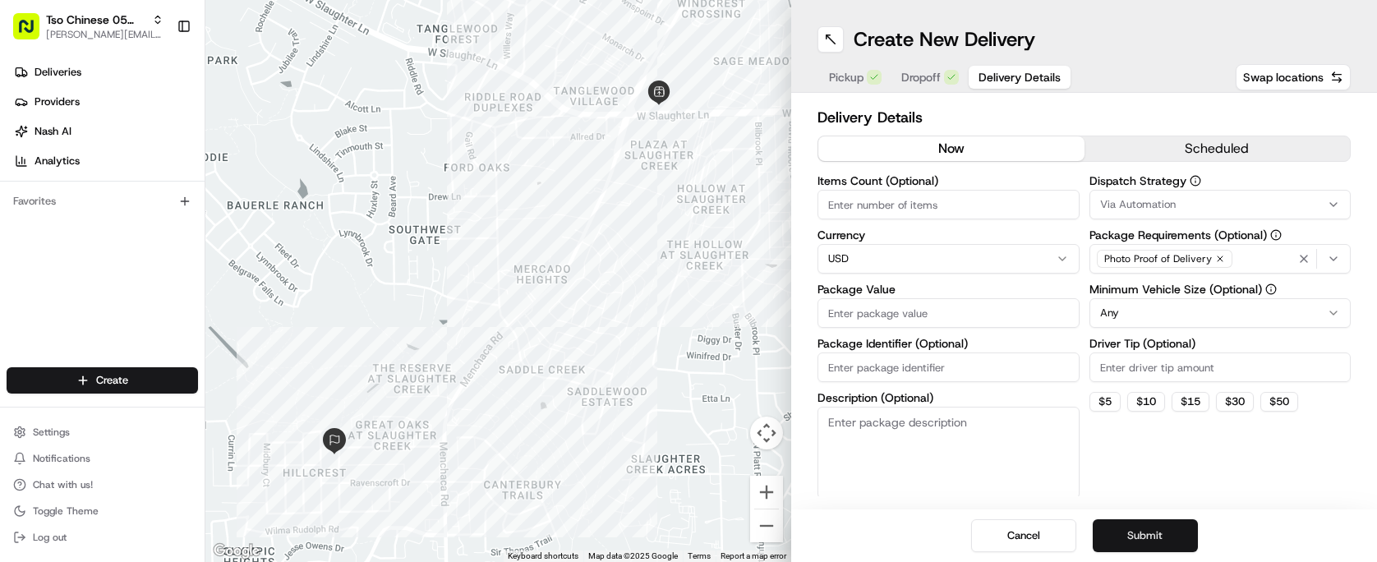
click at [1159, 527] on button "Submit" at bounding box center [1145, 535] width 105 height 33
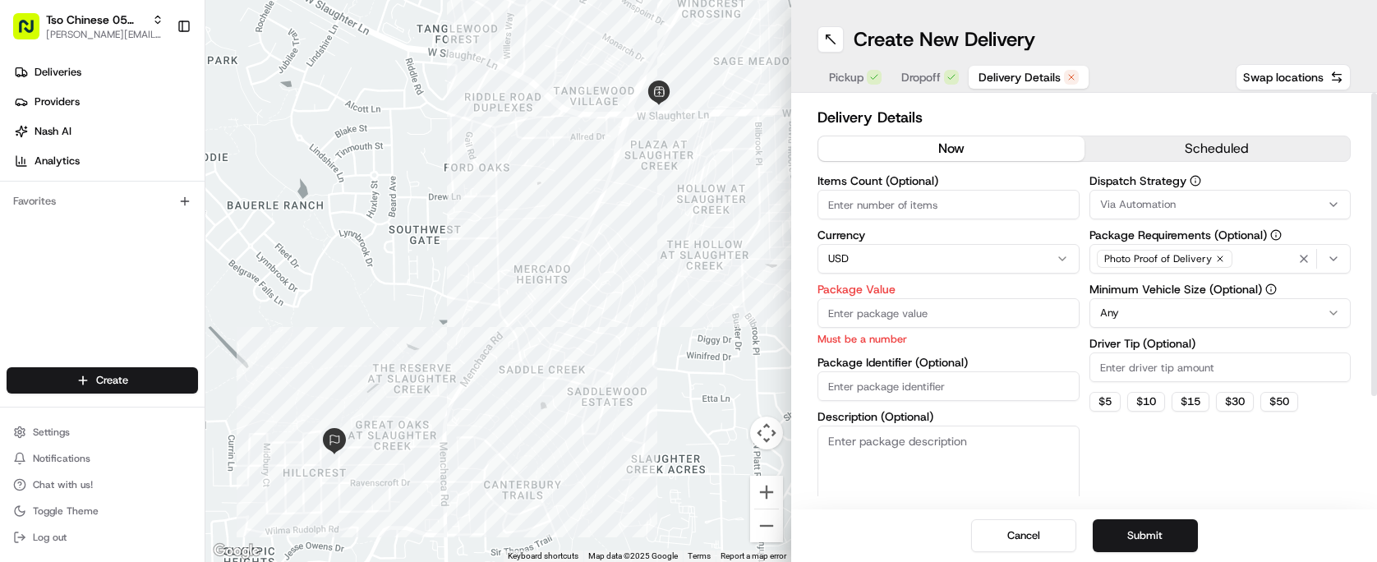
click at [905, 315] on input "Package Value" at bounding box center [948, 313] width 262 height 30
paste input "66.36"
type input "66.36"
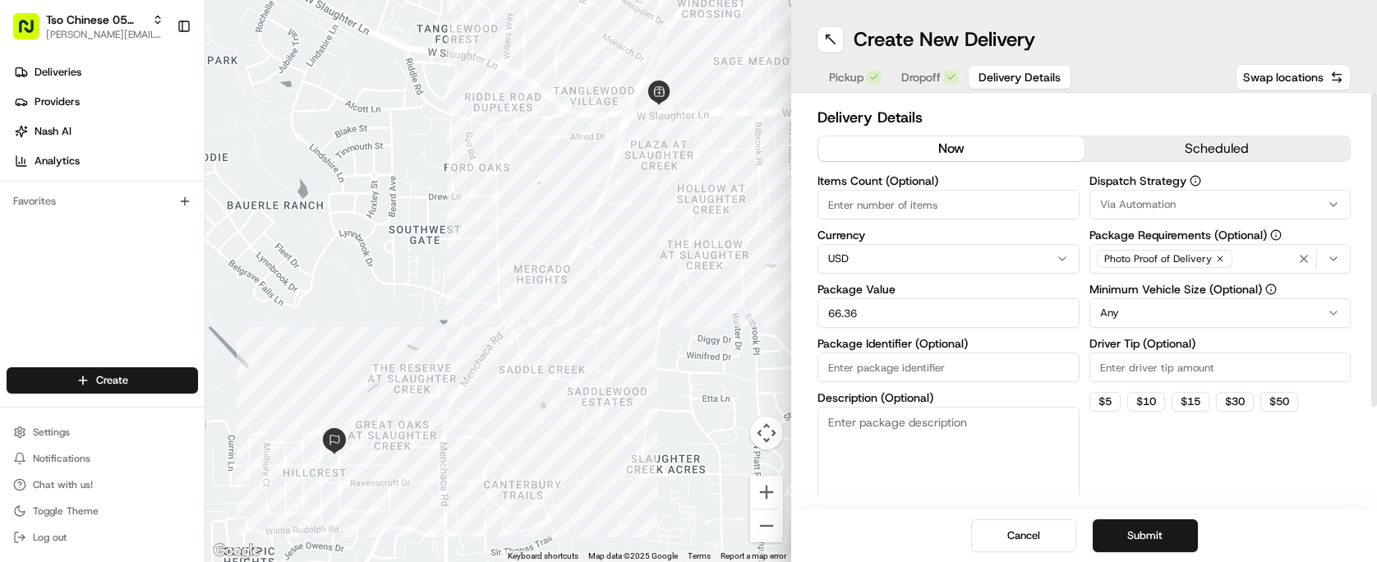
click at [1149, 432] on div "Dispatch Strategy Via Automation Package Requirements (Optional) Photo Proof of…" at bounding box center [1220, 337] width 262 height 324
click at [1135, 366] on input "Driver Tip (Optional)" at bounding box center [1220, 367] width 262 height 30
type input "2.00"
click at [1167, 191] on button "Via Automation" at bounding box center [1220, 205] width 262 height 30
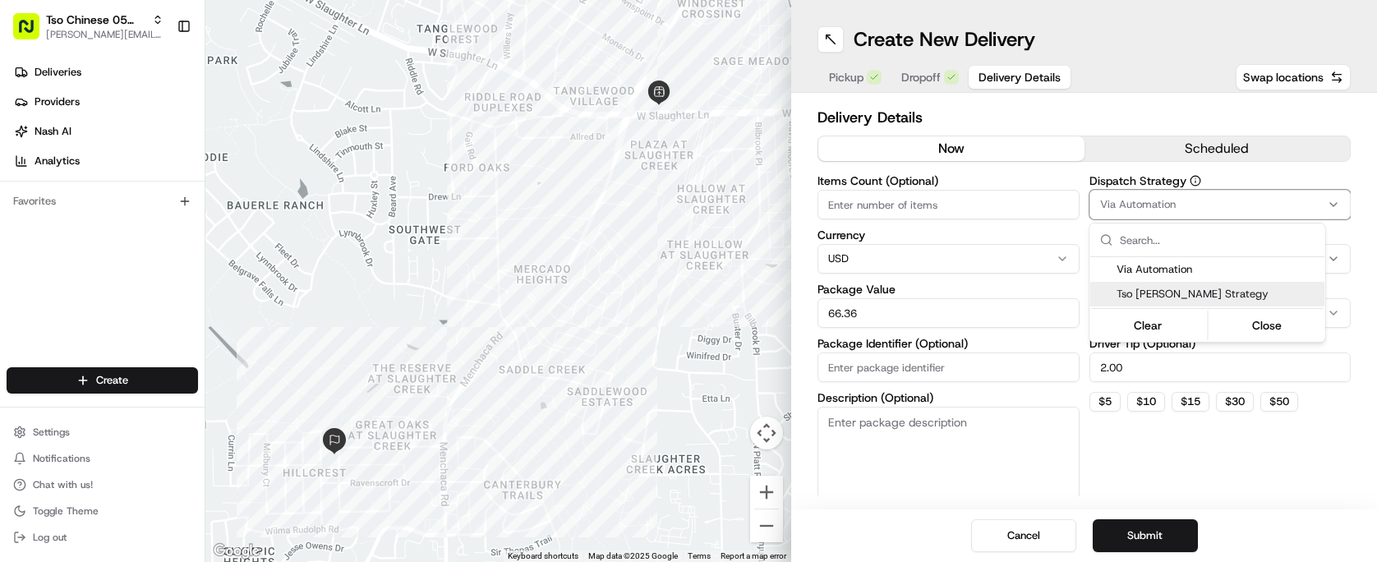
click at [1194, 284] on div "Tso [PERSON_NAME] Strategy" at bounding box center [1207, 294] width 235 height 25
click at [1101, 113] on html "Tso Chinese 05 Menchaca [EMAIL_ADDRESS][DOMAIN_NAME] Toggle Sidebar Deliveries …" at bounding box center [688, 281] width 1377 height 562
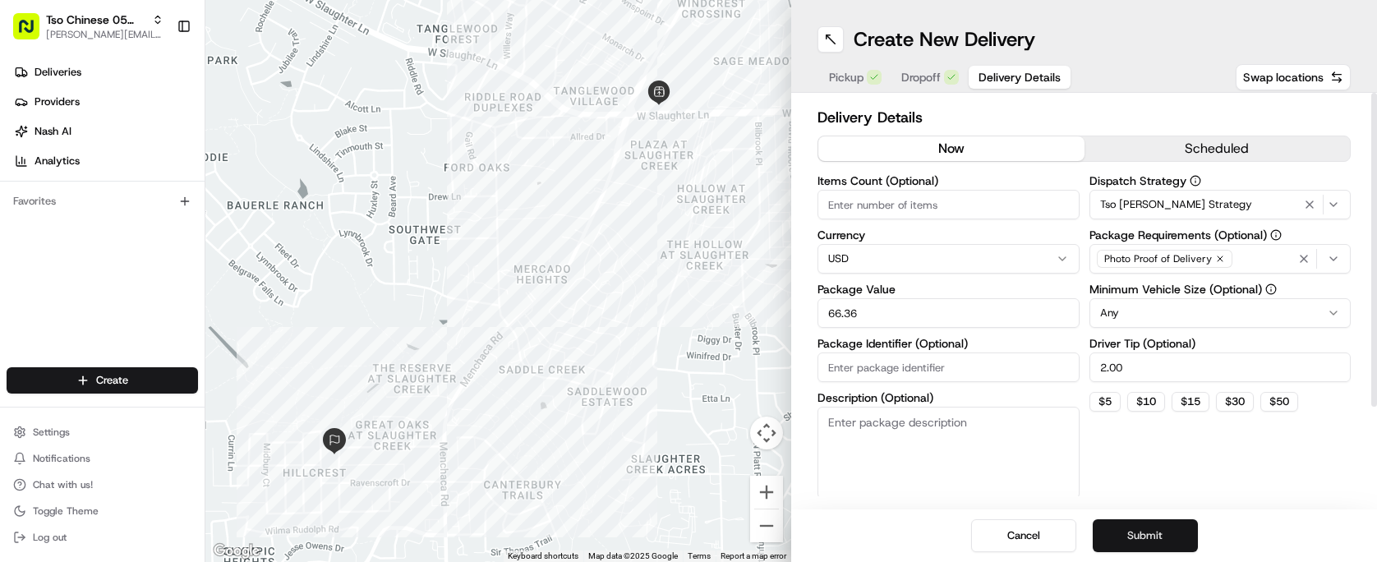
click at [1149, 527] on button "Submit" at bounding box center [1145, 535] width 105 height 33
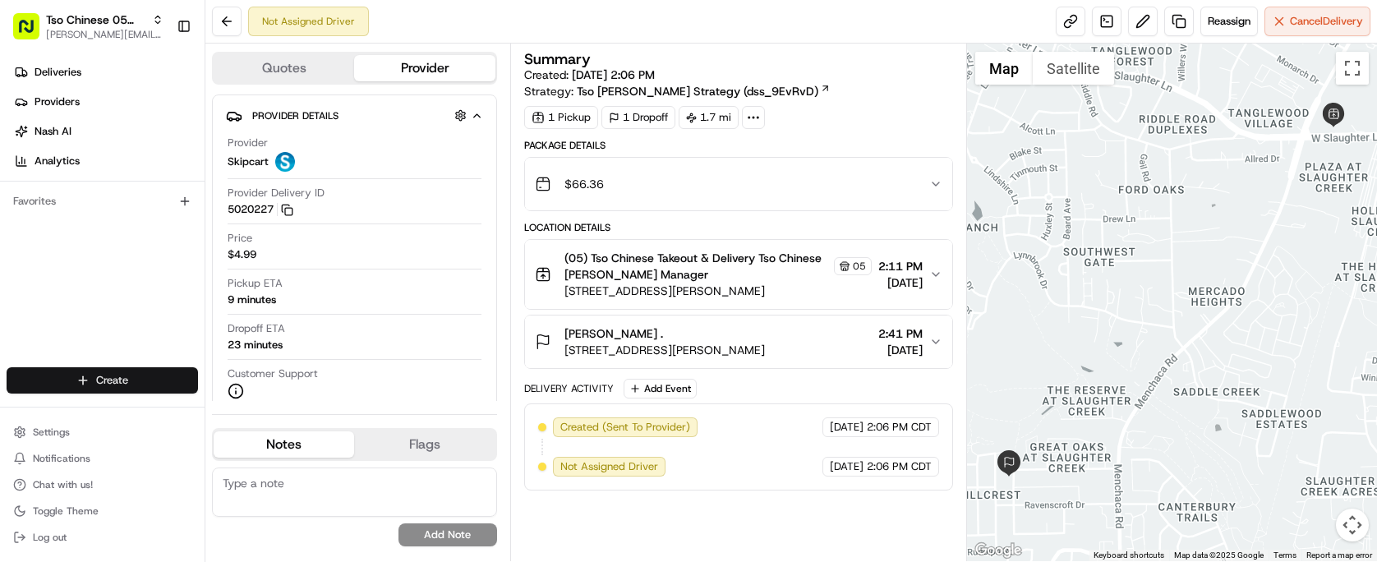
click at [91, 378] on html "Tso Chinese 05 Menchaca [EMAIL_ADDRESS][DOMAIN_NAME] Toggle Sidebar Deliveries …" at bounding box center [688, 281] width 1377 height 562
click at [267, 416] on link "Delivery" at bounding box center [296, 411] width 183 height 30
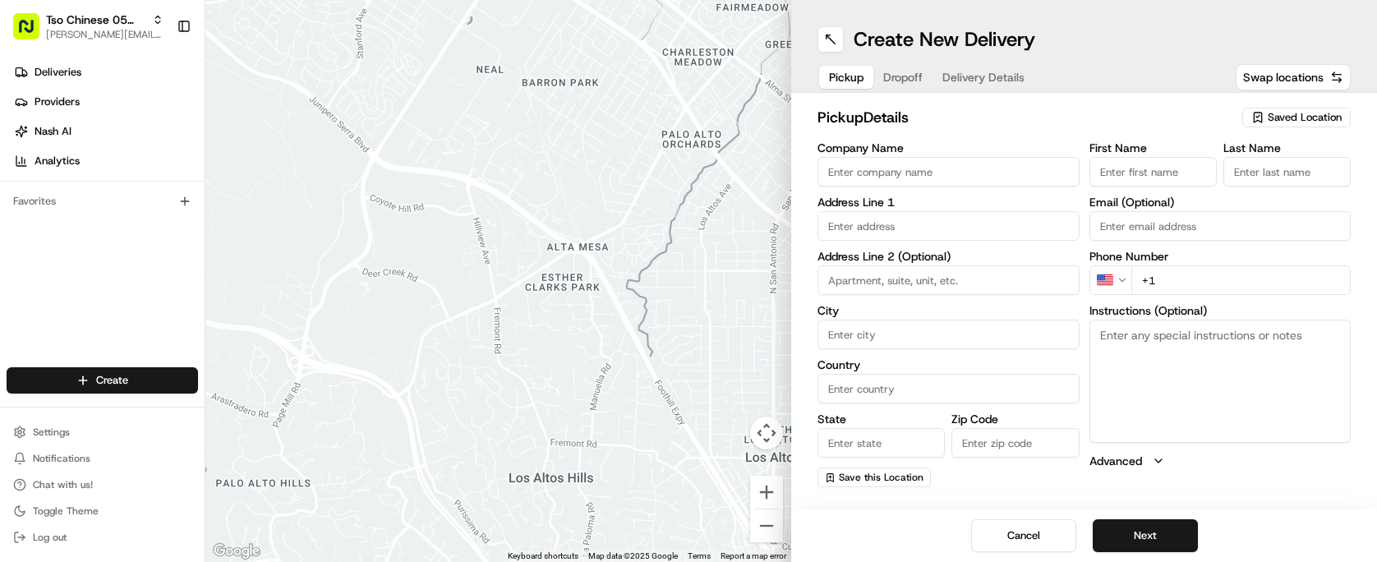
click at [1266, 123] on div "Saved Location" at bounding box center [1296, 118] width 108 height 20
click at [1237, 171] on div "(05) Tso Chinese Takeout & Delivery (05)" at bounding box center [1258, 179] width 235 height 25
type input "(05) Tso Chinese Takeout & Delivery"
type input "[STREET_ADDRESS][PERSON_NAME]"
type input "Ste 100"
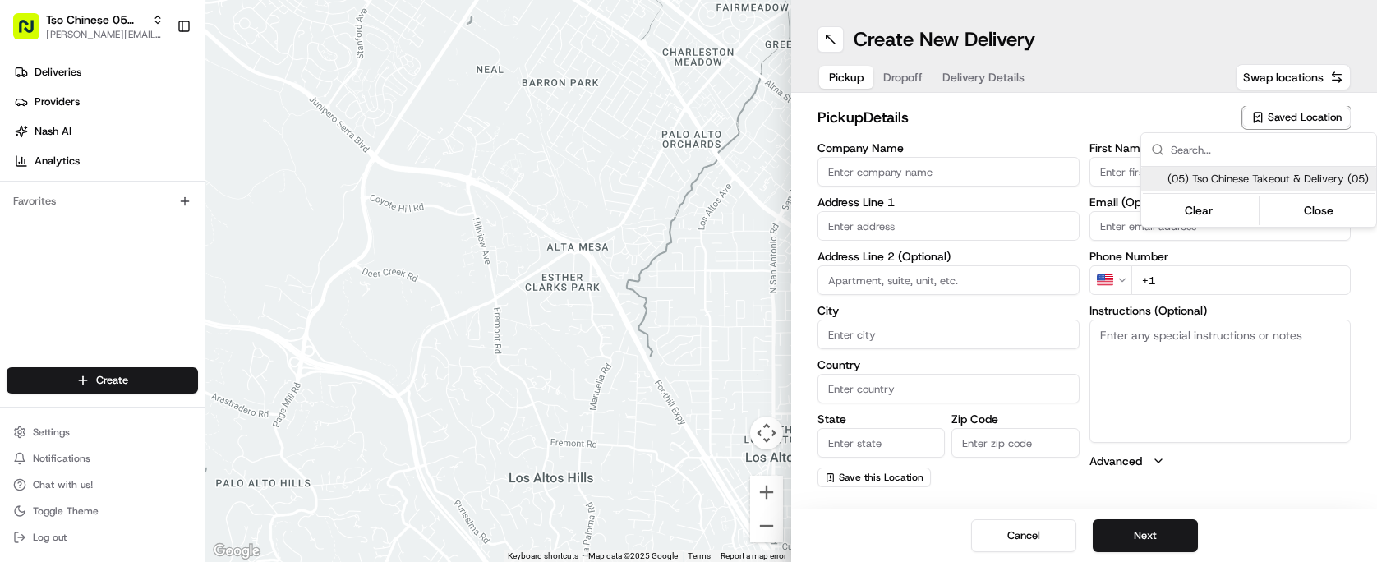
type input "Austin"
type input "US"
type input "[GEOGRAPHIC_DATA]"
type input "78748"
type input "Tso Chinese"
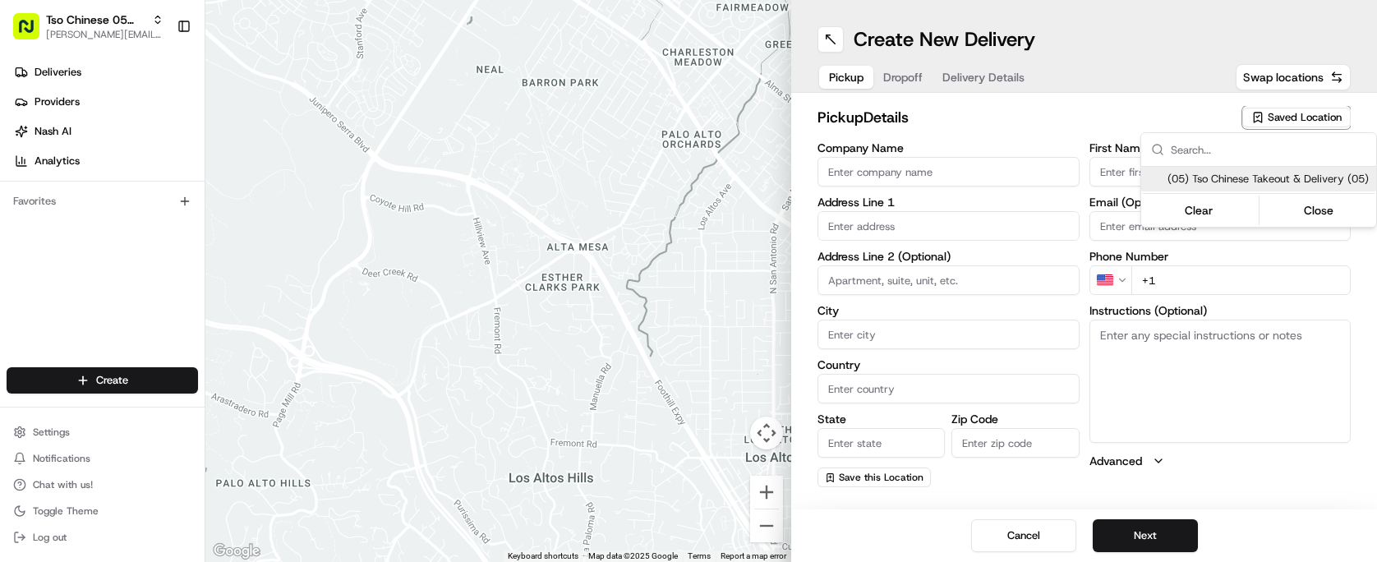
type input "[PERSON_NAME] Manager"
type input "[EMAIL_ADDRESS][DOMAIN_NAME]"
type input "[PHONE_NUMBER]"
type textarea "Submit a picture displaying address & food as Proof of Delivery. Envía una foto…"
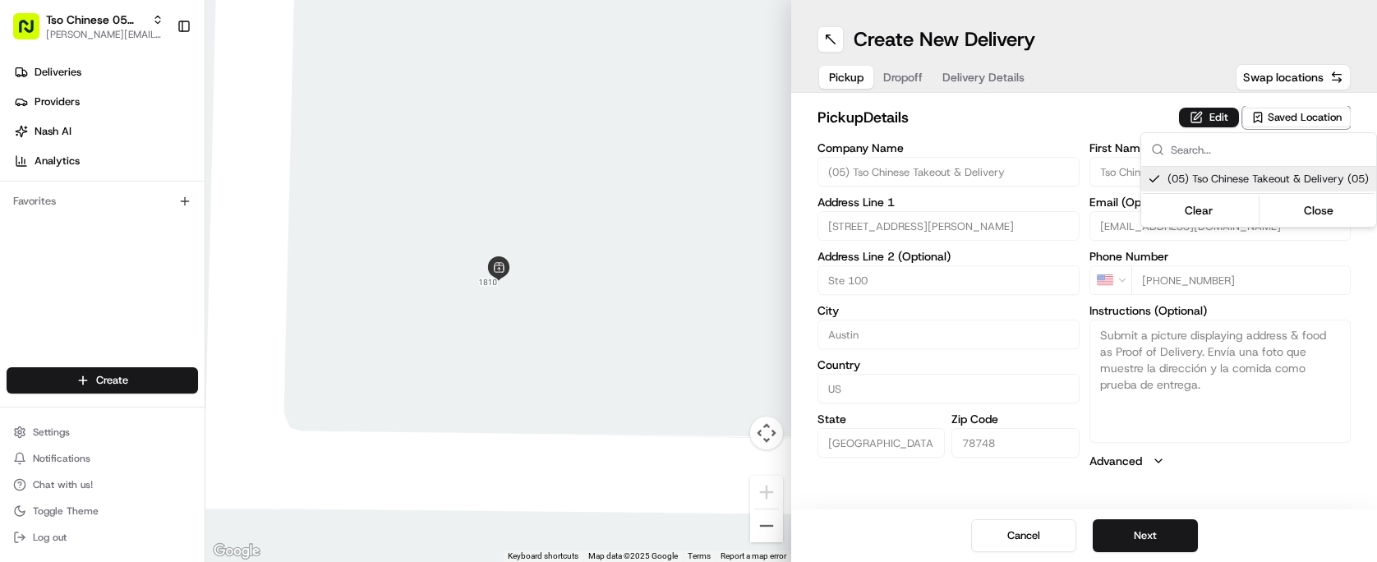
click at [1010, 121] on html "Tso Chinese 05 Menchaca [EMAIL_ADDRESS][DOMAIN_NAME] Toggle Sidebar Deliveries …" at bounding box center [688, 281] width 1377 height 562
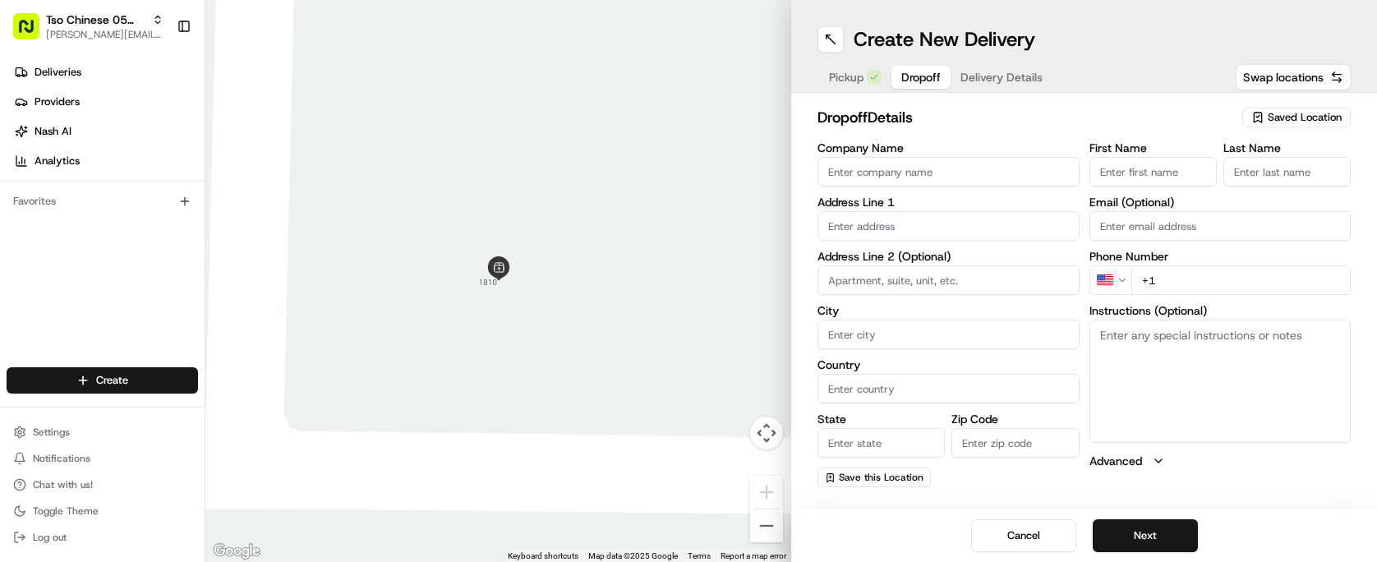
click at [914, 79] on span "Dropoff" at bounding box center [920, 77] width 39 height 16
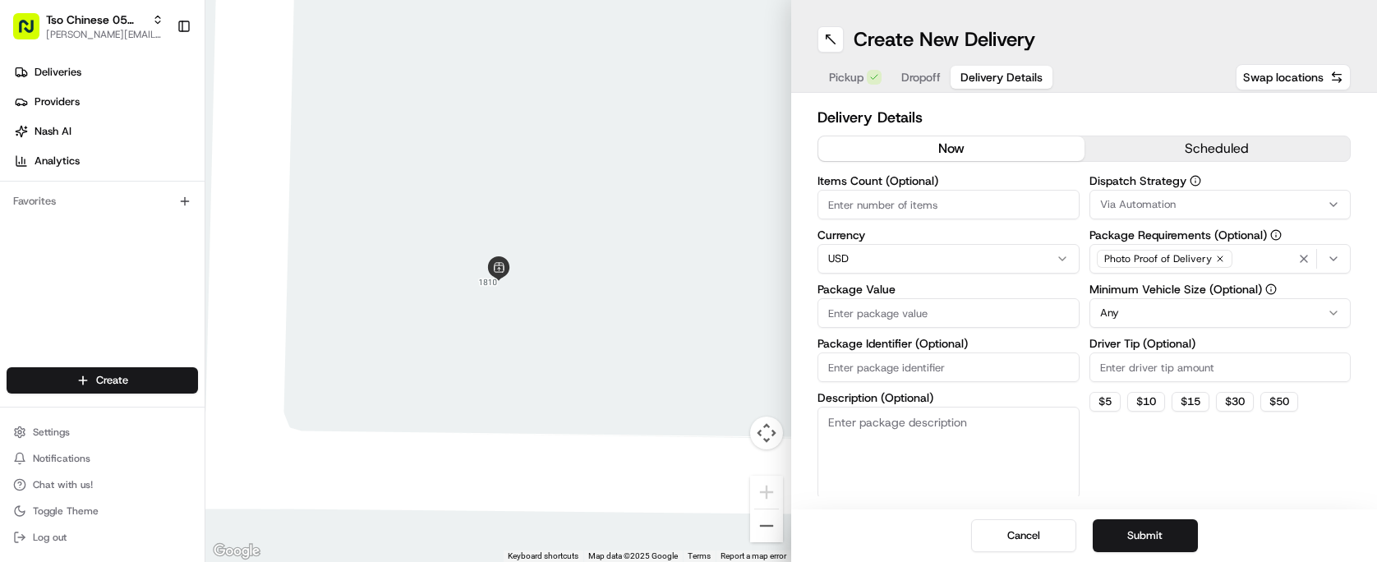
click at [990, 75] on span "Delivery Details" at bounding box center [1001, 77] width 82 height 16
click at [926, 210] on input "Items Count (Optional)" at bounding box center [948, 205] width 262 height 30
type input "2"
click at [1134, 371] on input "Driver Tip (Optional)" at bounding box center [1220, 367] width 262 height 30
type input "2.00"
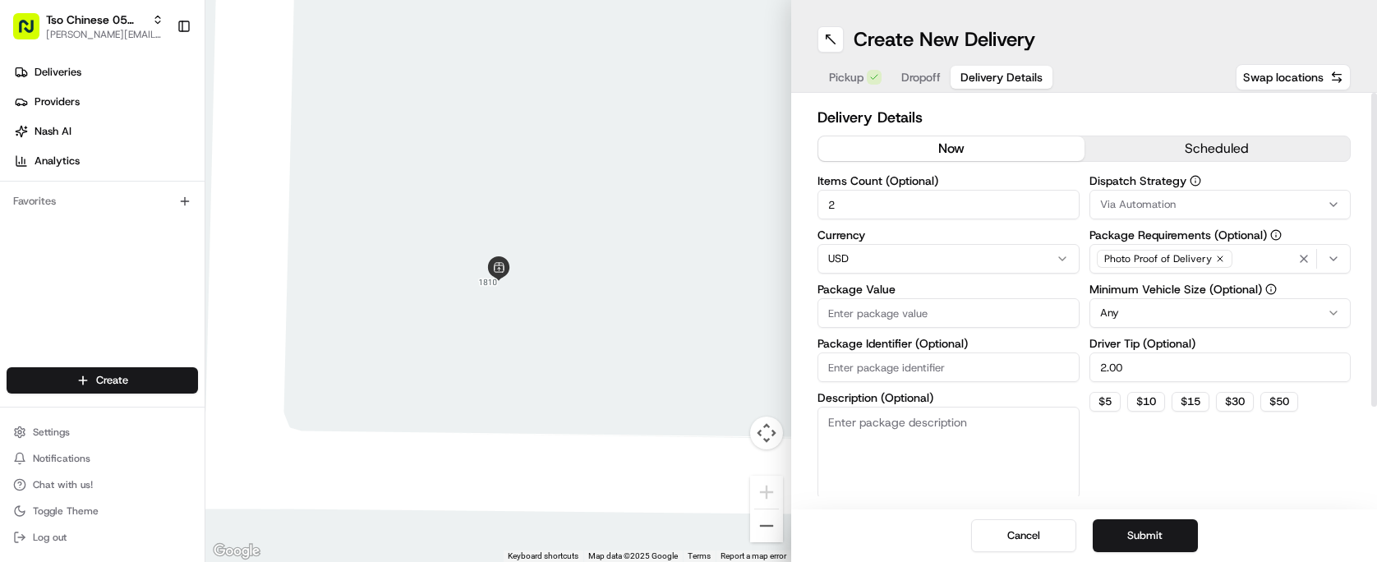
click at [1173, 208] on span "Via Automation" at bounding box center [1138, 204] width 76 height 15
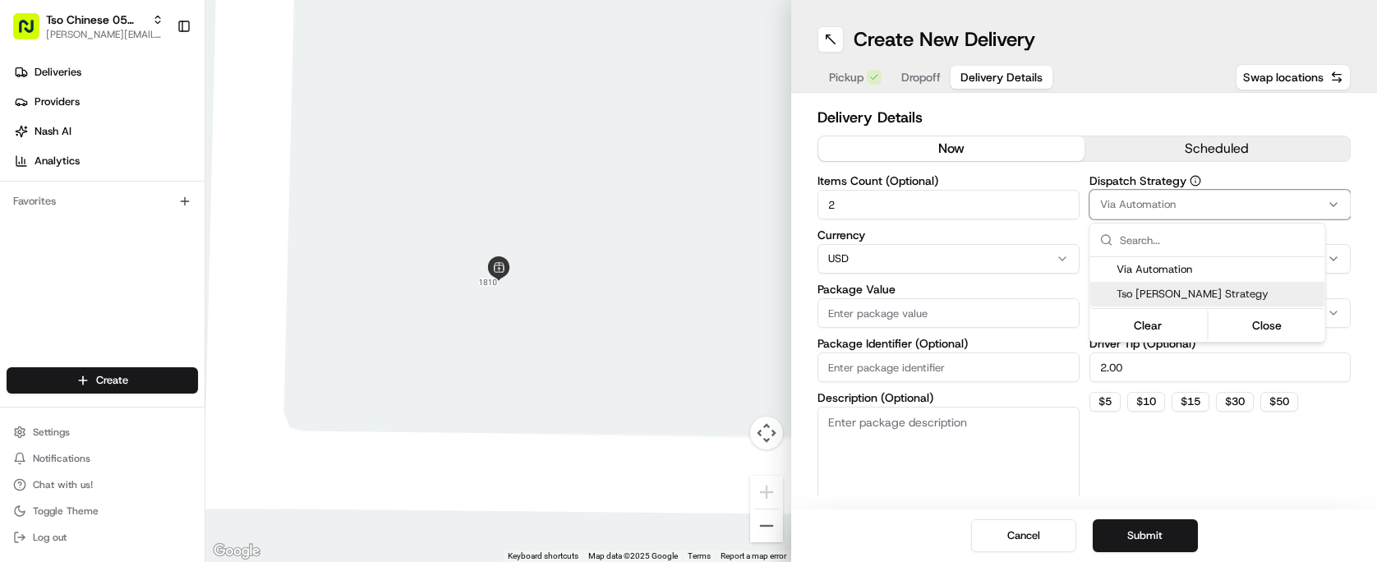
click at [1213, 300] on span "Tso [PERSON_NAME] Strategy" at bounding box center [1217, 294] width 202 height 15
click at [1071, 108] on html "Tso Chinese 05 Menchaca [EMAIL_ADDRESS][DOMAIN_NAME] Toggle Sidebar Deliveries …" at bounding box center [688, 281] width 1377 height 562
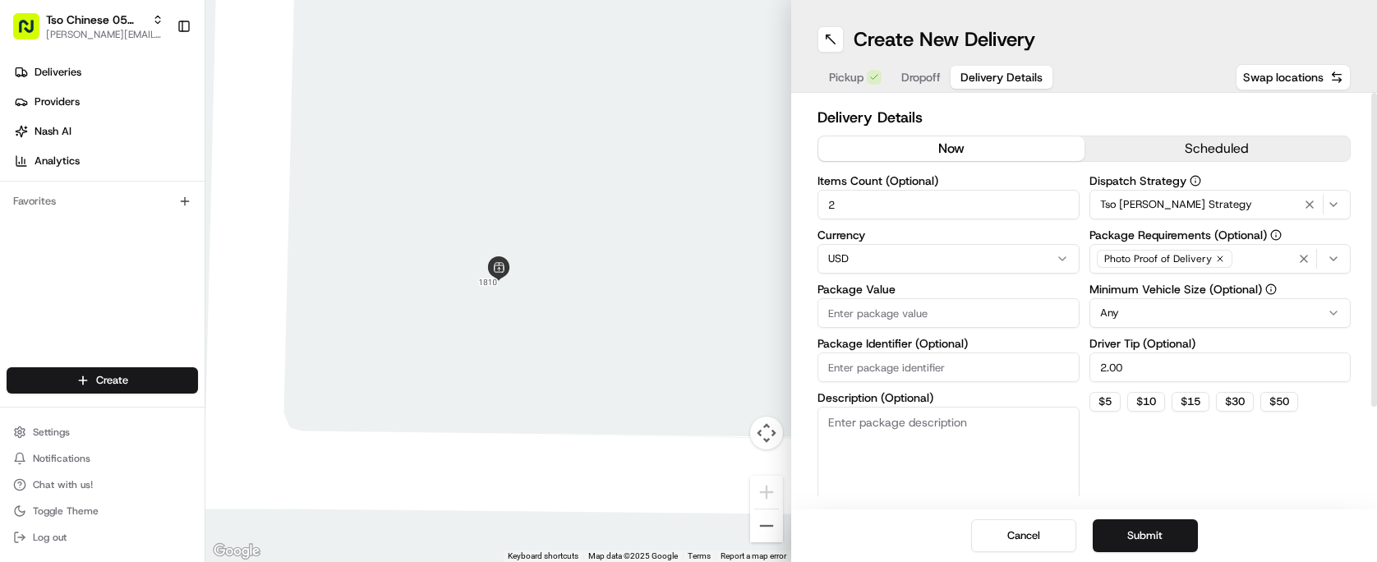
click at [931, 317] on input "Package Value" at bounding box center [948, 313] width 262 height 30
type input "25.9"
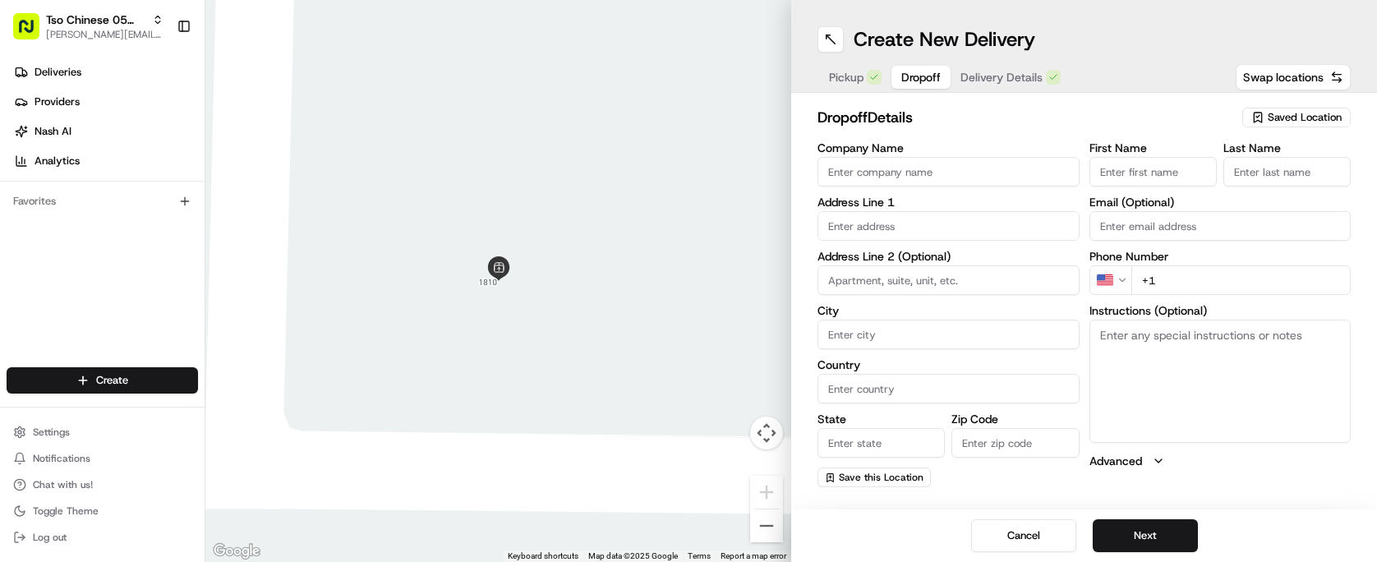
click at [920, 81] on span "Dropoff" at bounding box center [920, 77] width 39 height 16
click at [978, 218] on input "text" at bounding box center [948, 226] width 262 height 30
paste input "[STREET_ADDRESS][PERSON_NAME]"
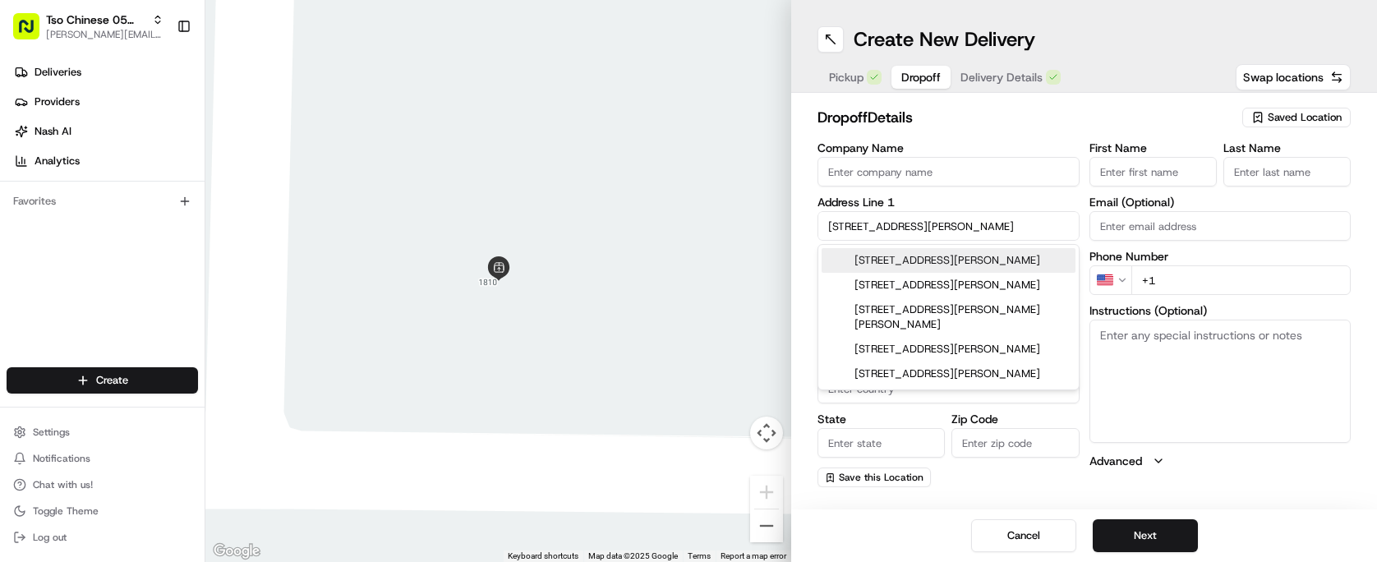
click at [975, 256] on div "[STREET_ADDRESS][PERSON_NAME]" at bounding box center [949, 260] width 254 height 25
type input "[STREET_ADDRESS][PERSON_NAME]"
type input "Austin"
type input "[GEOGRAPHIC_DATA]"
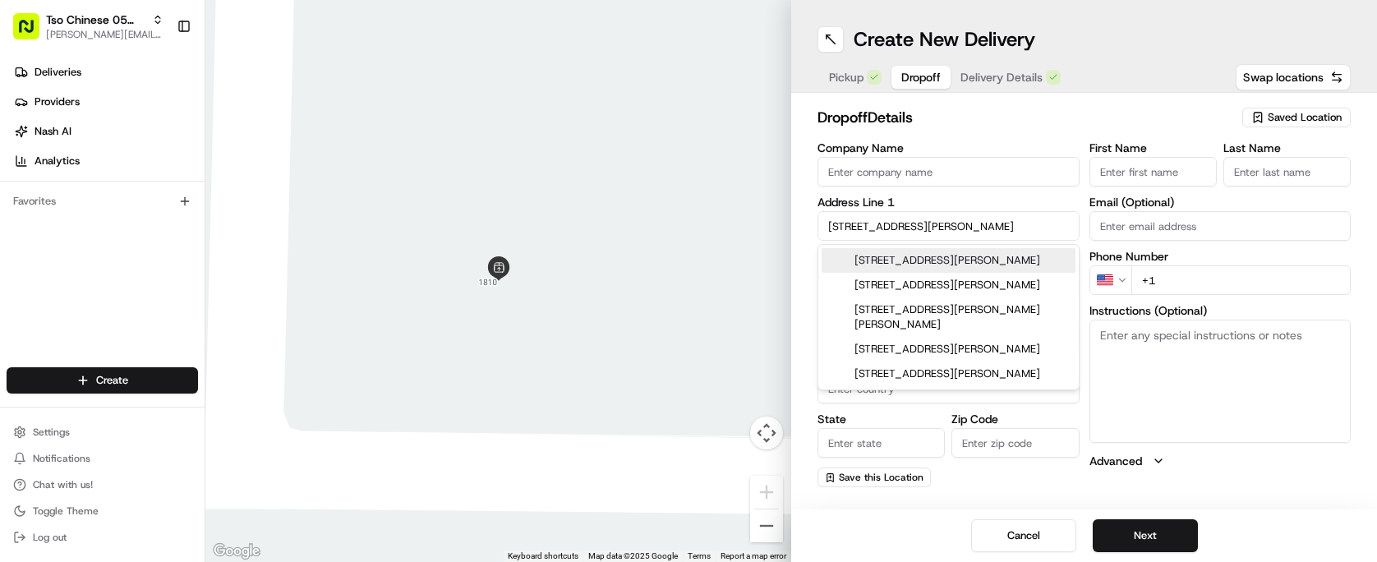
type input "78748"
type input "[STREET_ADDRESS][PERSON_NAME]"
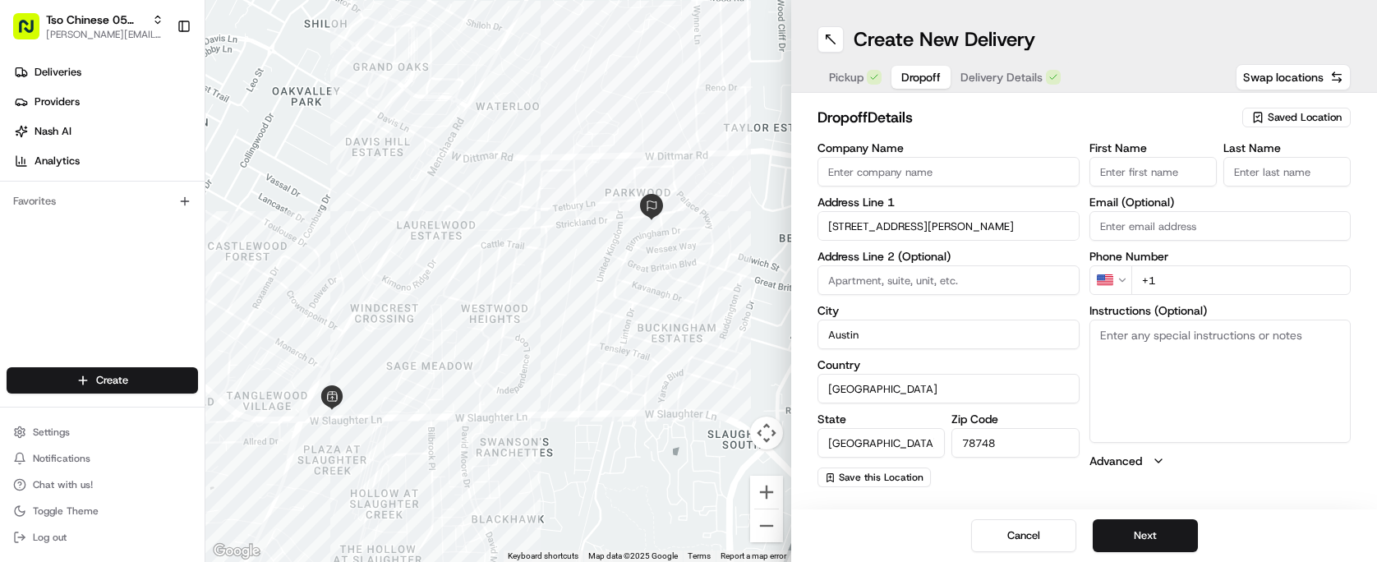
click at [1153, 177] on input "First Name" at bounding box center [1152, 172] width 127 height 30
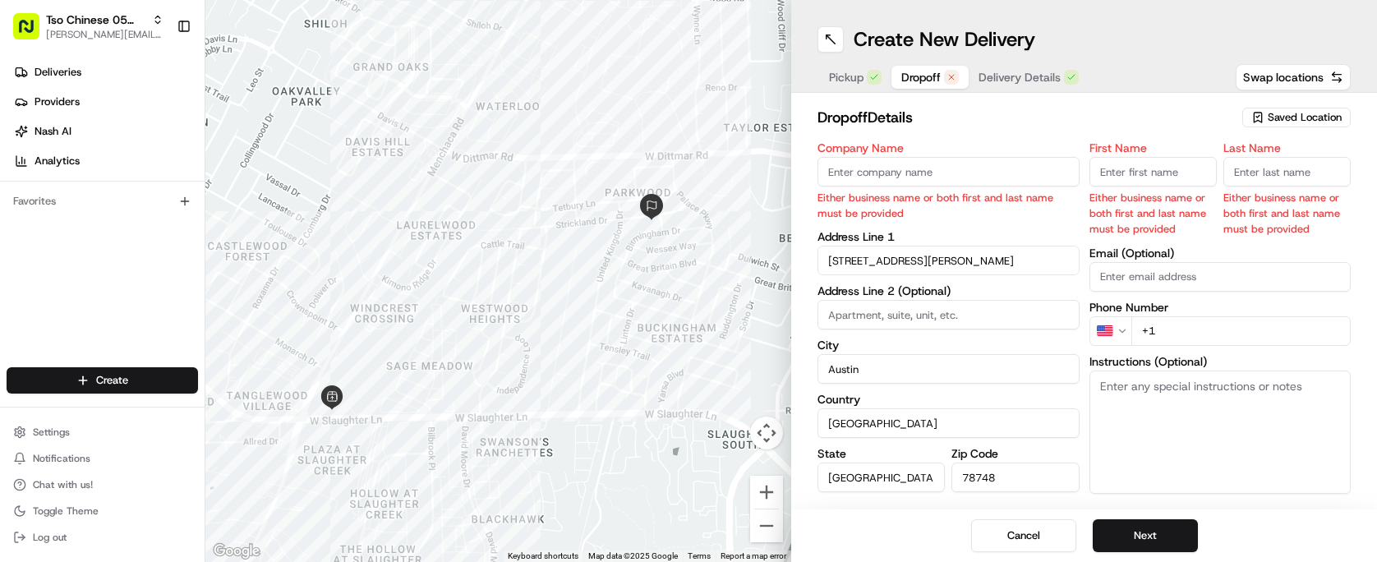
paste input "[PERSON_NAME]"
type input "[PERSON_NAME]"
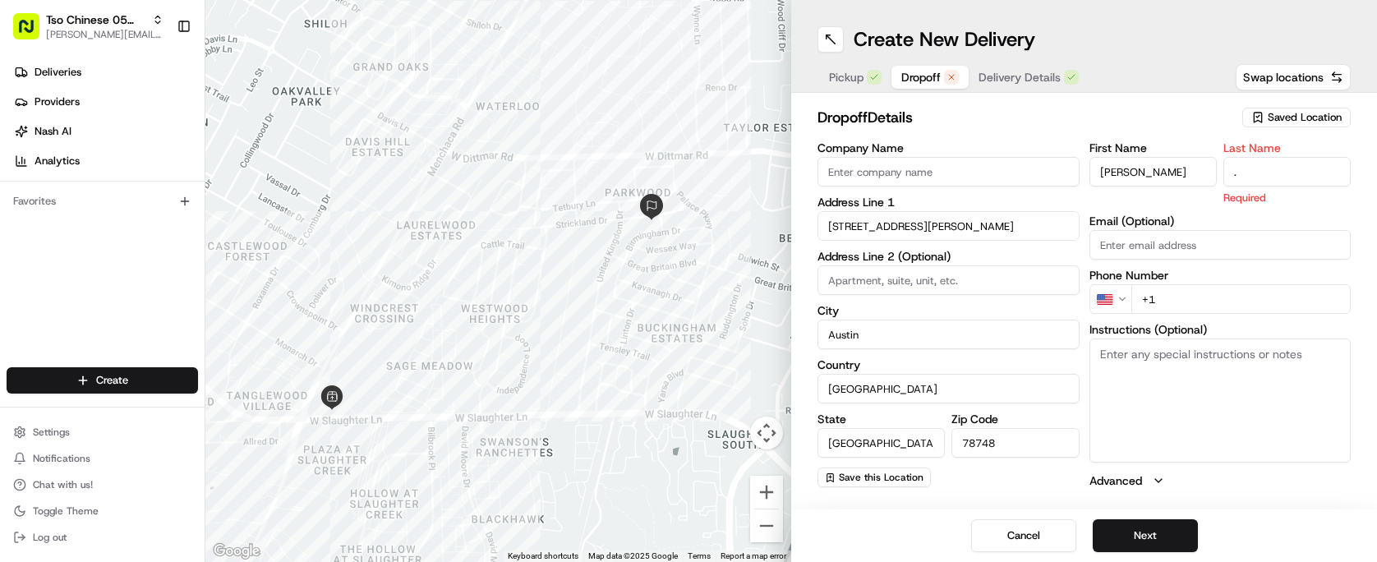
type input "."
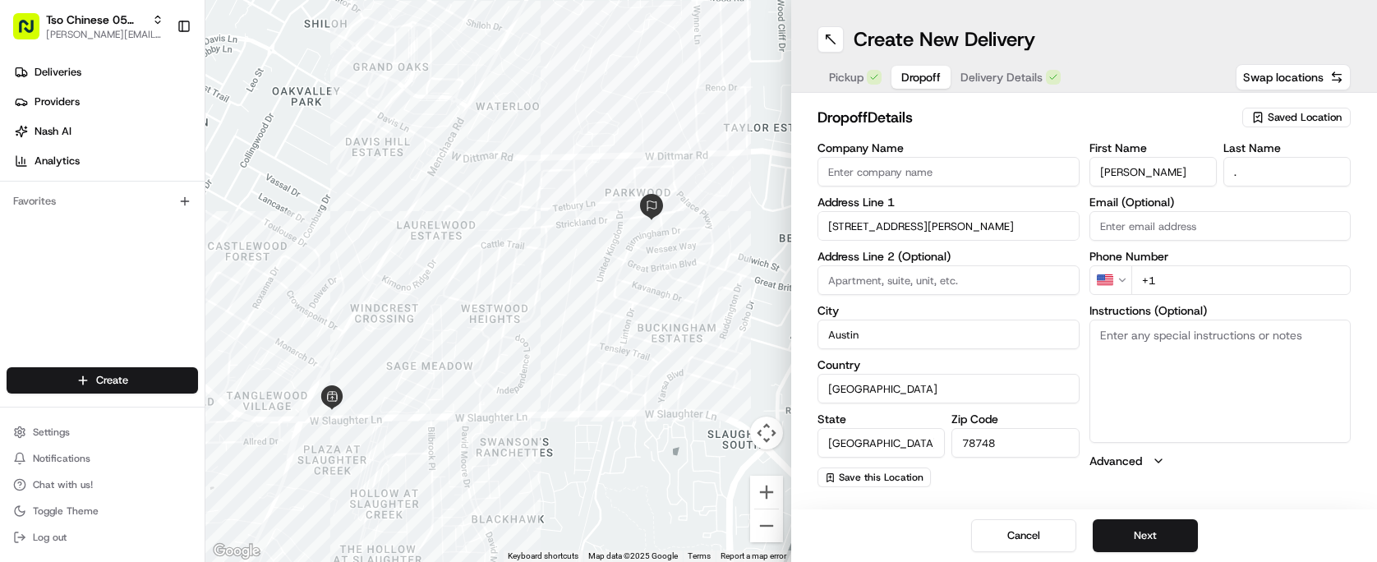
click at [1121, 126] on h2 "dropoff Details" at bounding box center [1024, 117] width 415 height 23
click at [1216, 292] on input "+1" at bounding box center [1241, 280] width 220 height 30
paste input "[PHONE_NUMBER]"
type input "[PHONE_NUMBER]"
click at [1093, 122] on h2 "dropoff Details" at bounding box center [1024, 117] width 415 height 23
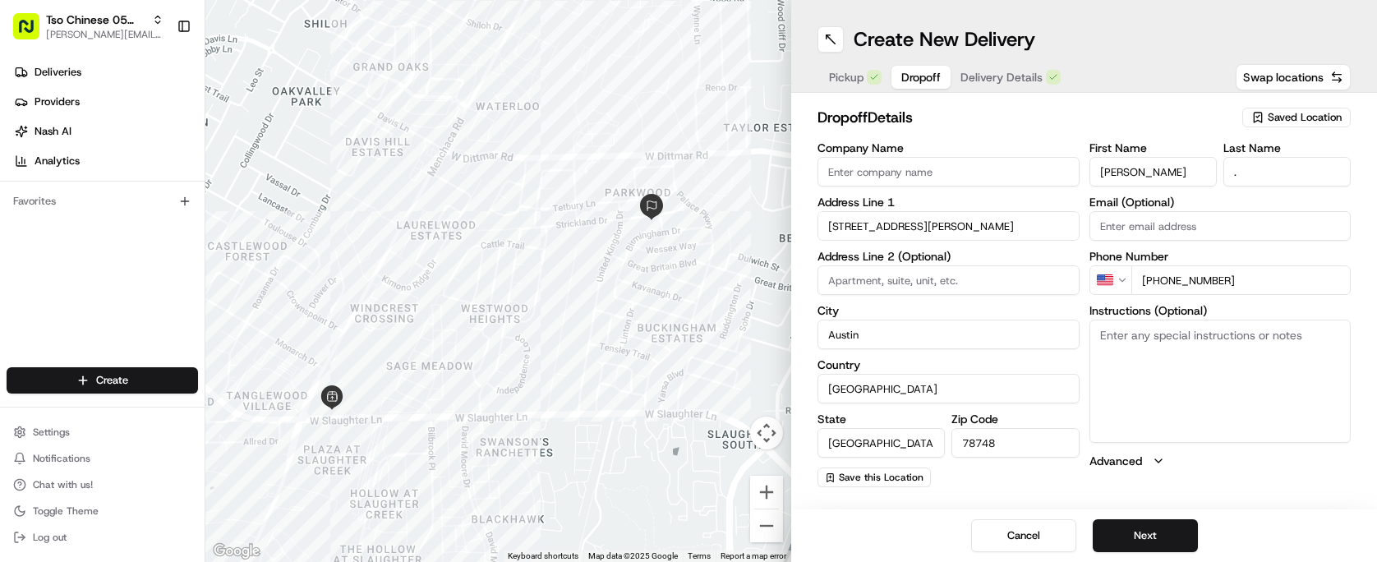
click at [1204, 336] on textarea "Instructions (Optional)" at bounding box center [1220, 381] width 262 height 123
paste textarea "House with white truck and blue suv in the driveway, The house number is affixe…"
type textarea "House with white truck and blue suv in the driveway, The house number is affixe…"
click at [1184, 534] on button "Next" at bounding box center [1145, 535] width 105 height 33
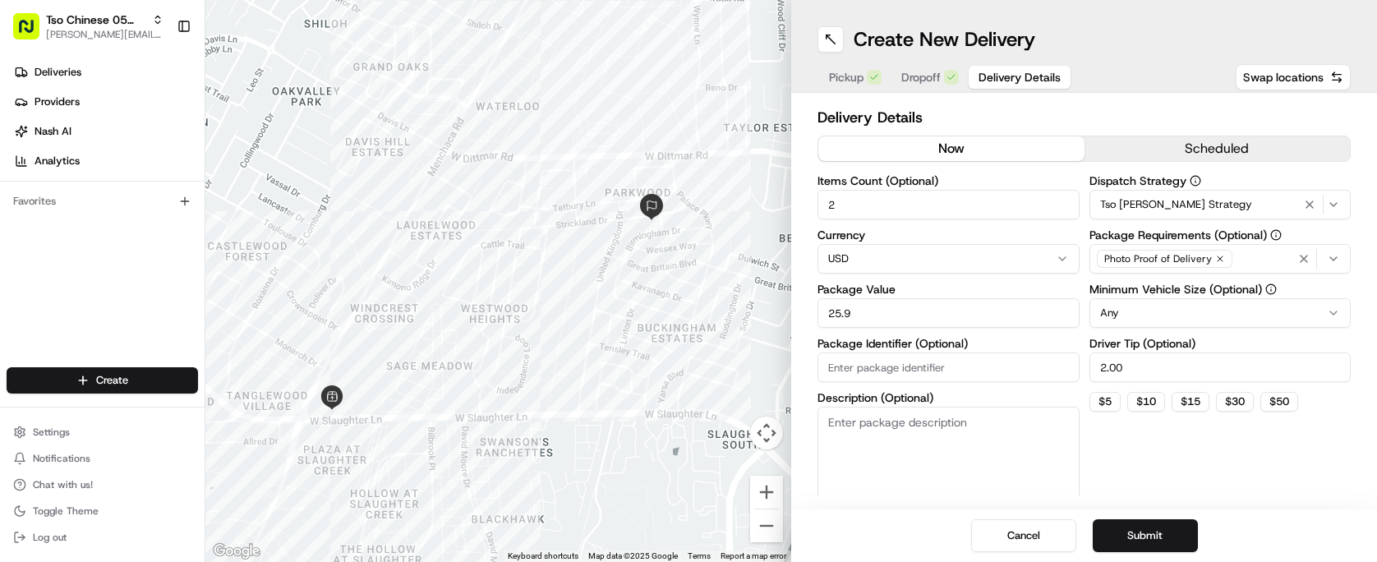
click at [919, 371] on input "Package Identifier (Optional)" at bounding box center [948, 367] width 262 height 30
paste input "#CQMXGKP"
type input "#CQMXGKP"
click at [1159, 515] on div "Cancel Submit" at bounding box center [1084, 535] width 586 height 53
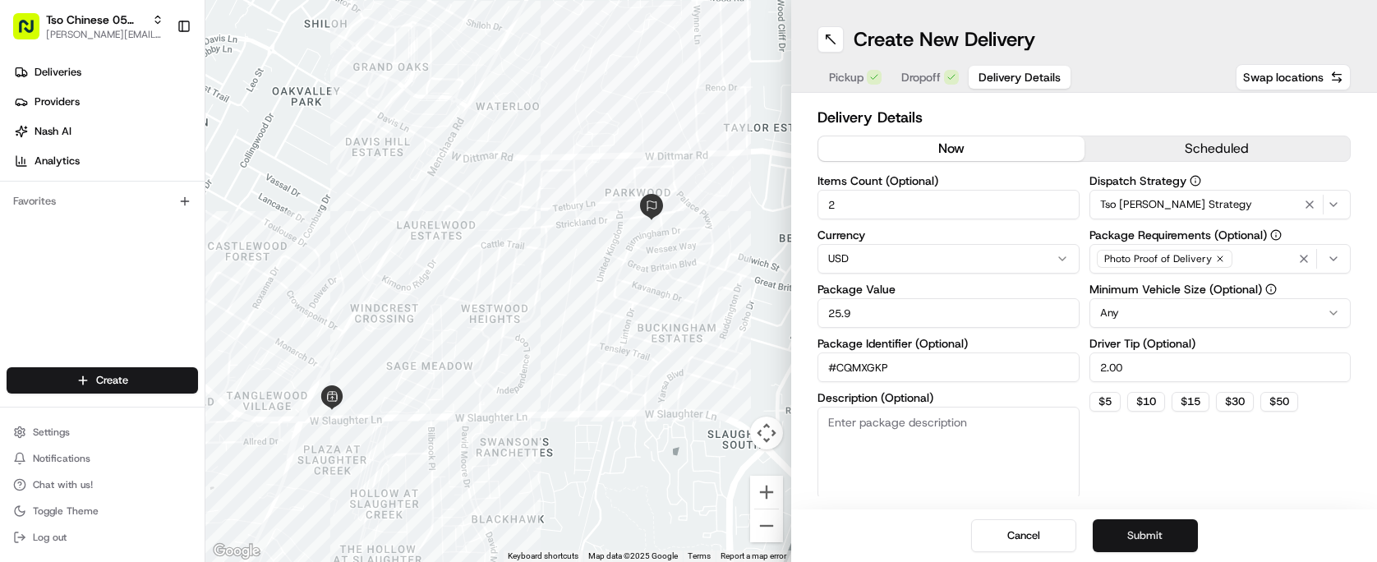
click at [1158, 539] on button "Submit" at bounding box center [1145, 535] width 105 height 33
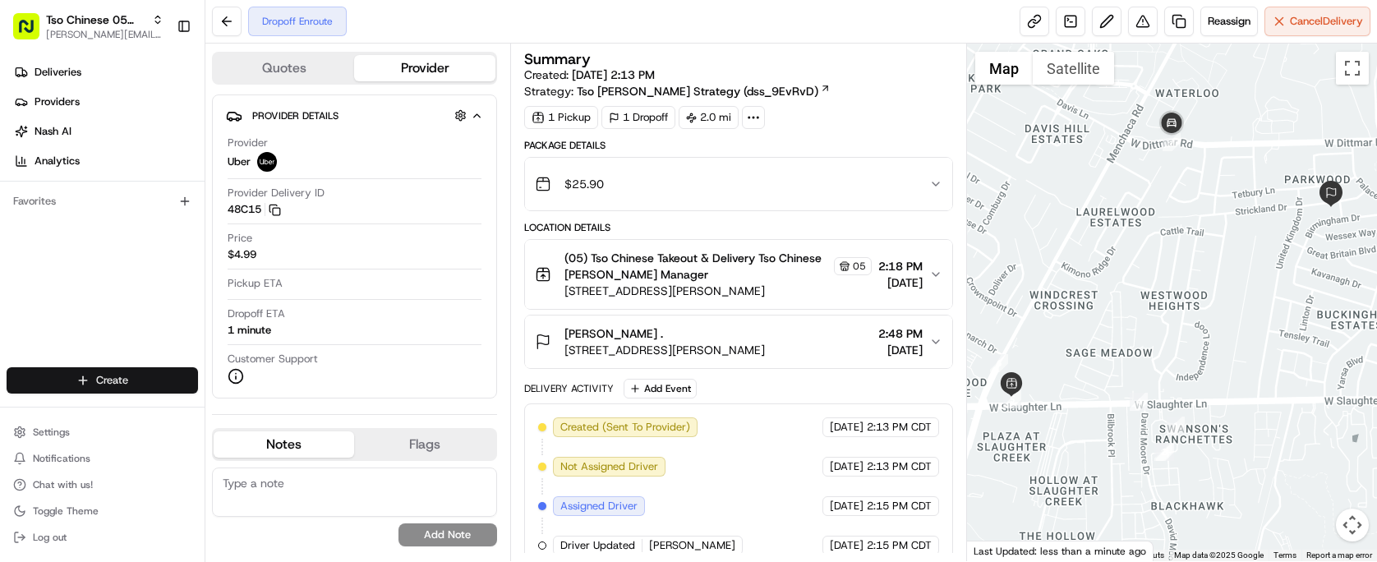
click at [87, 383] on html "Tso Chinese 05 Menchaca [EMAIL_ADDRESS][DOMAIN_NAME] Toggle Sidebar Deliveries …" at bounding box center [688, 281] width 1377 height 562
click at [223, 420] on div at bounding box center [222, 411] width 20 height 20
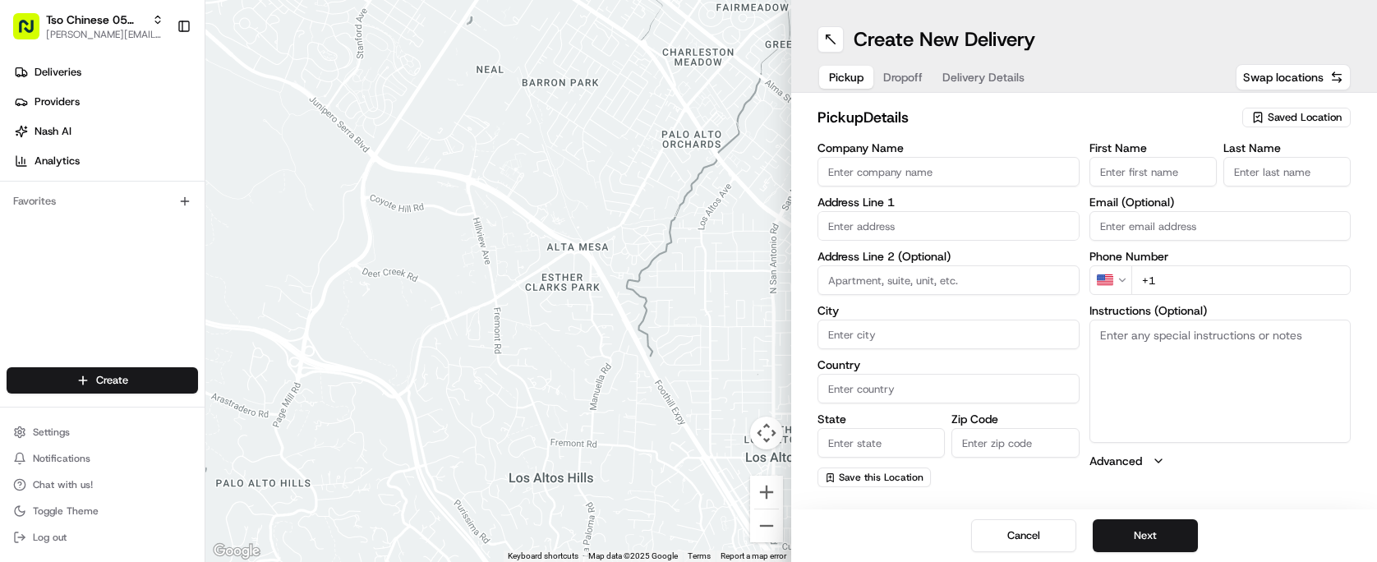
click at [1296, 118] on span "Saved Location" at bounding box center [1305, 117] width 74 height 15
click at [1243, 181] on span "(05) Tso Chinese Takeout & Delivery (05)" at bounding box center [1268, 179] width 202 height 15
type input "(05) Tso Chinese Takeout & Delivery"
type input "[STREET_ADDRESS][PERSON_NAME]"
type input "Ste 100"
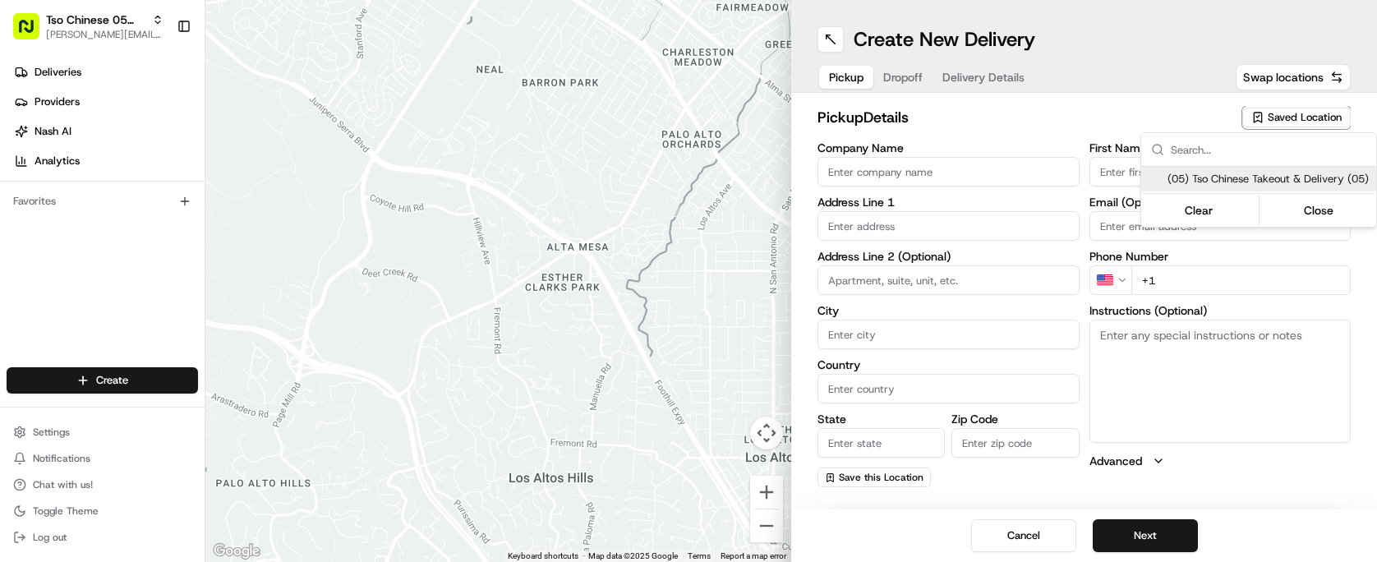
type input "Austin"
type input "US"
type input "[GEOGRAPHIC_DATA]"
type input "78748"
type input "Tso Chinese"
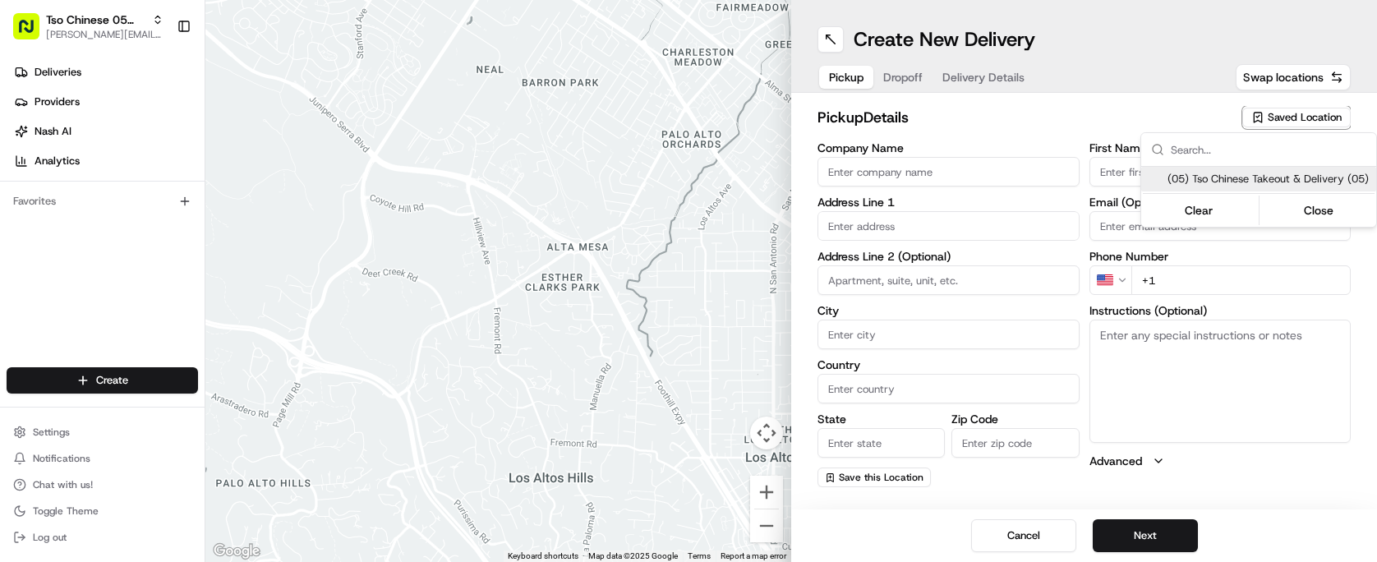
type input "[PERSON_NAME] Manager"
type input "[EMAIL_ADDRESS][DOMAIN_NAME]"
type input "[PHONE_NUMBER]"
type textarea "Submit a picture displaying address & food as Proof of Delivery. Envía una foto…"
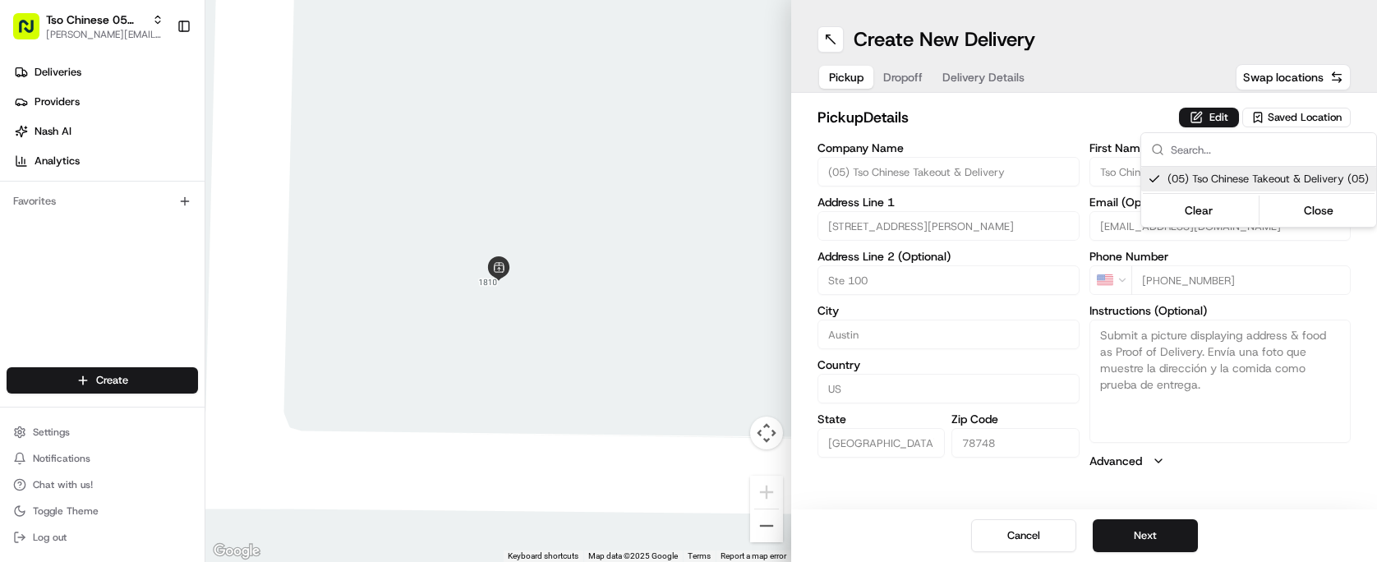
click at [1010, 116] on html "Tso Chinese 05 Menchaca [EMAIL_ADDRESS][DOMAIN_NAME] Toggle Sidebar Deliveries …" at bounding box center [688, 281] width 1377 height 562
click at [898, 64] on div "Pickup Dropoff Delivery Details" at bounding box center [926, 77] width 219 height 30
click at [903, 74] on span "Dropoff" at bounding box center [902, 77] width 39 height 16
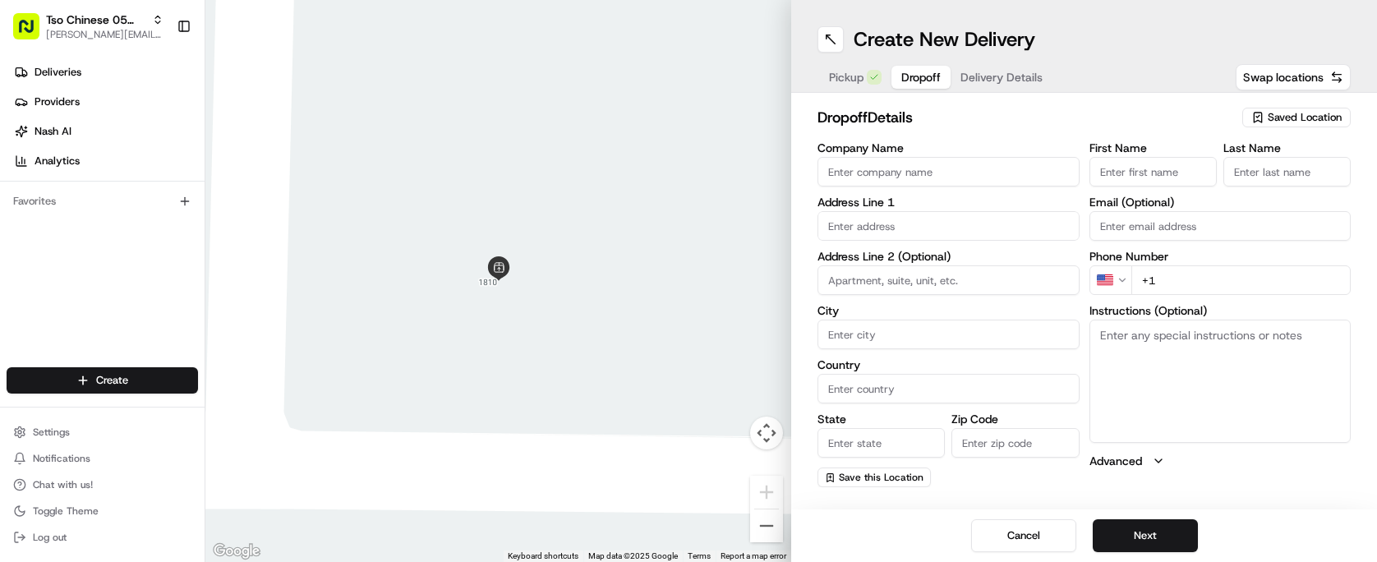
click at [1204, 270] on input "+1" at bounding box center [1241, 280] width 220 height 30
click at [1202, 273] on input "+1" at bounding box center [1241, 280] width 220 height 30
click at [1170, 278] on input "+1" at bounding box center [1241, 280] width 220 height 30
paste input "[PHONE_NUMBER]"
type input "[PHONE_NUMBER]"
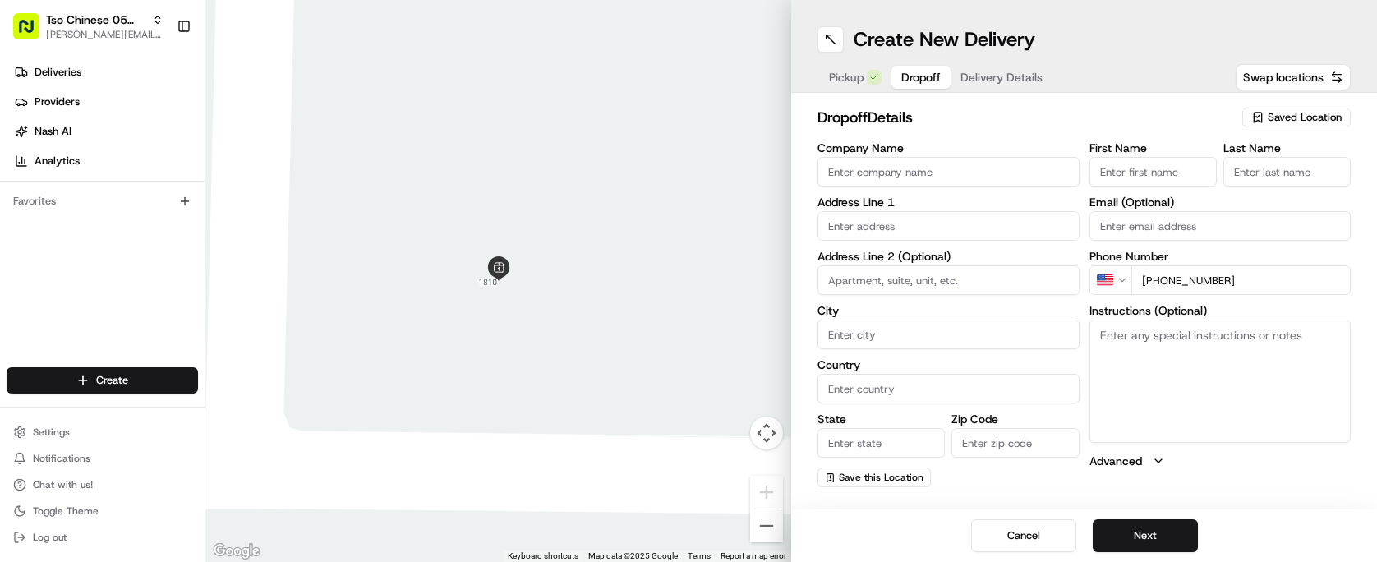
click at [1194, 181] on input "First Name" at bounding box center [1152, 172] width 127 height 30
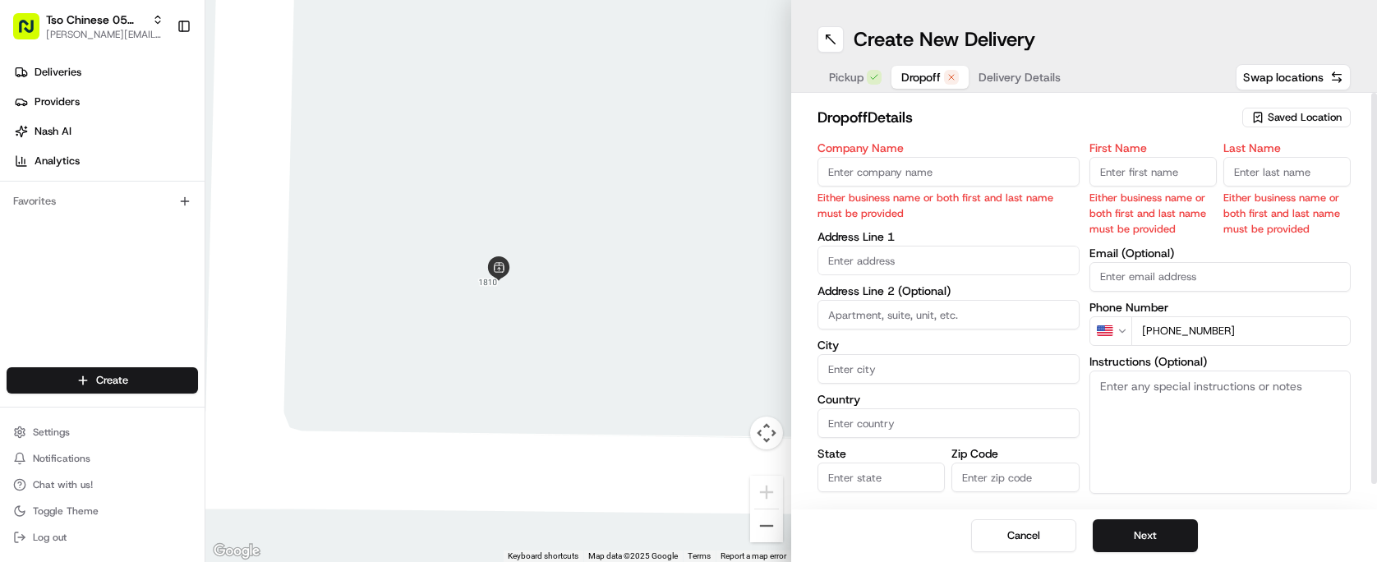
paste input "[PERSON_NAME]"
type input "[PERSON_NAME]"
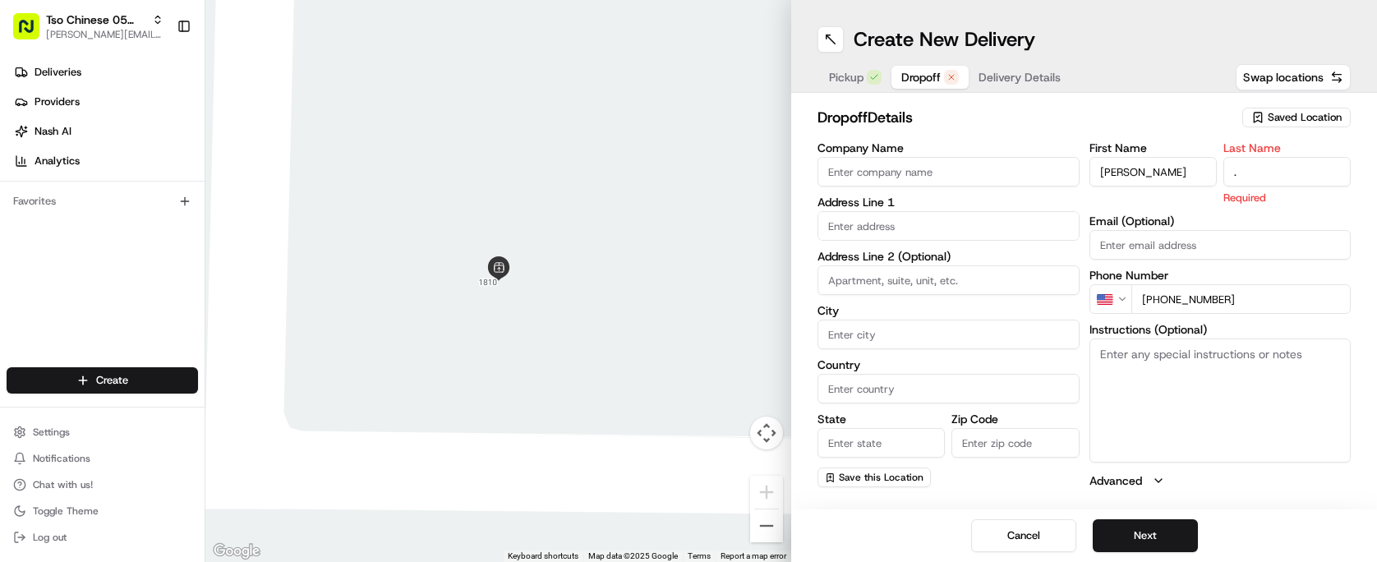
type input "."
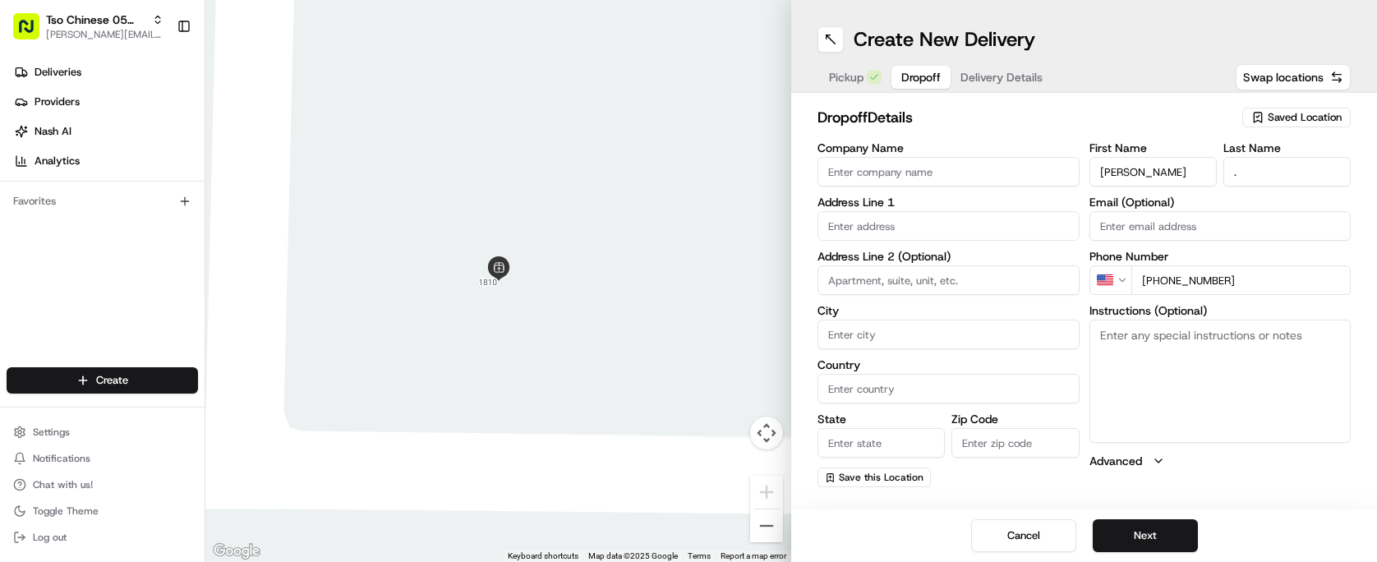
click at [1044, 106] on h2 "dropoff Details" at bounding box center [1024, 117] width 415 height 23
click at [992, 82] on span "Delivery Details" at bounding box center [1001, 77] width 82 height 16
click at [937, 73] on span "Dropoff" at bounding box center [920, 77] width 39 height 16
click at [954, 228] on input "text" at bounding box center [948, 226] width 262 height 30
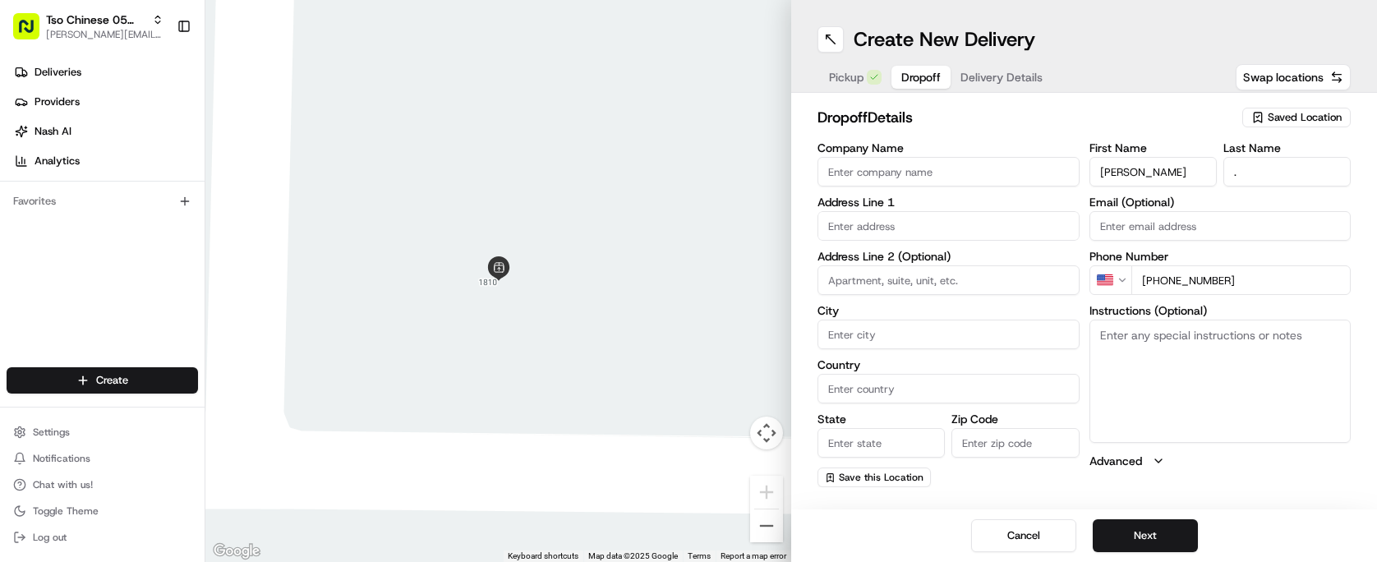
paste input "3802 Tamil St"
click at [954, 264] on div "[STREET_ADDRESS]" at bounding box center [949, 260] width 254 height 25
type input "[STREET_ADDRESS]"
type input "Austin"
type input "[GEOGRAPHIC_DATA]"
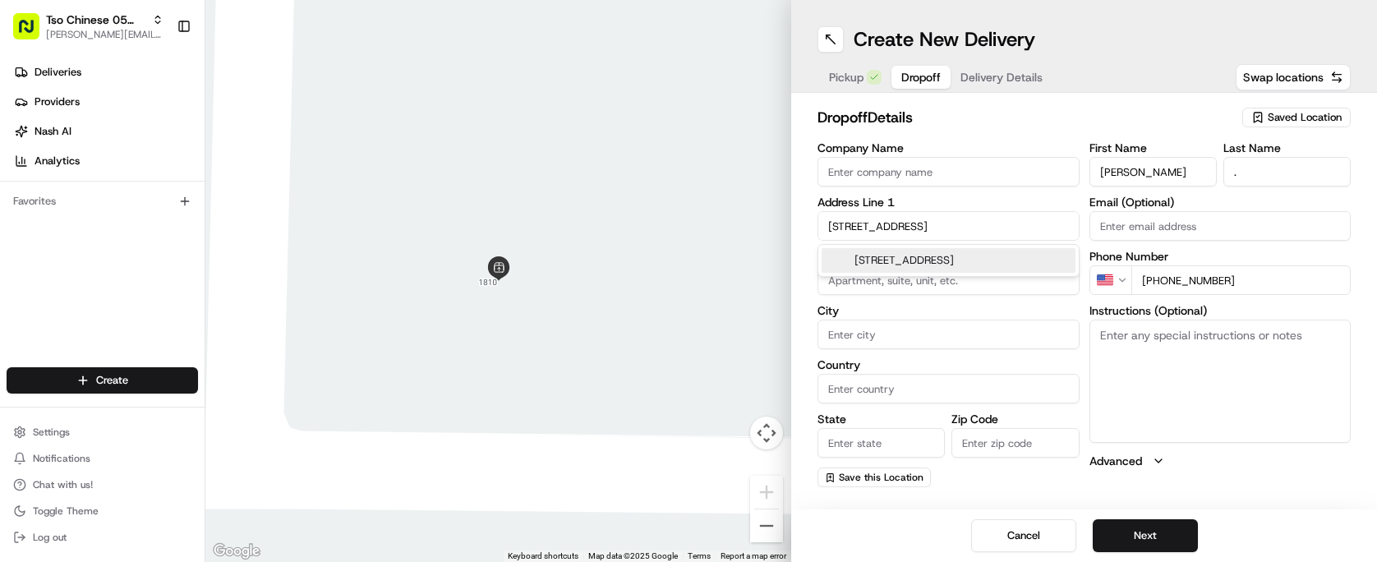
type input "[GEOGRAPHIC_DATA]"
type input "78749"
type input "[STREET_ADDRESS]"
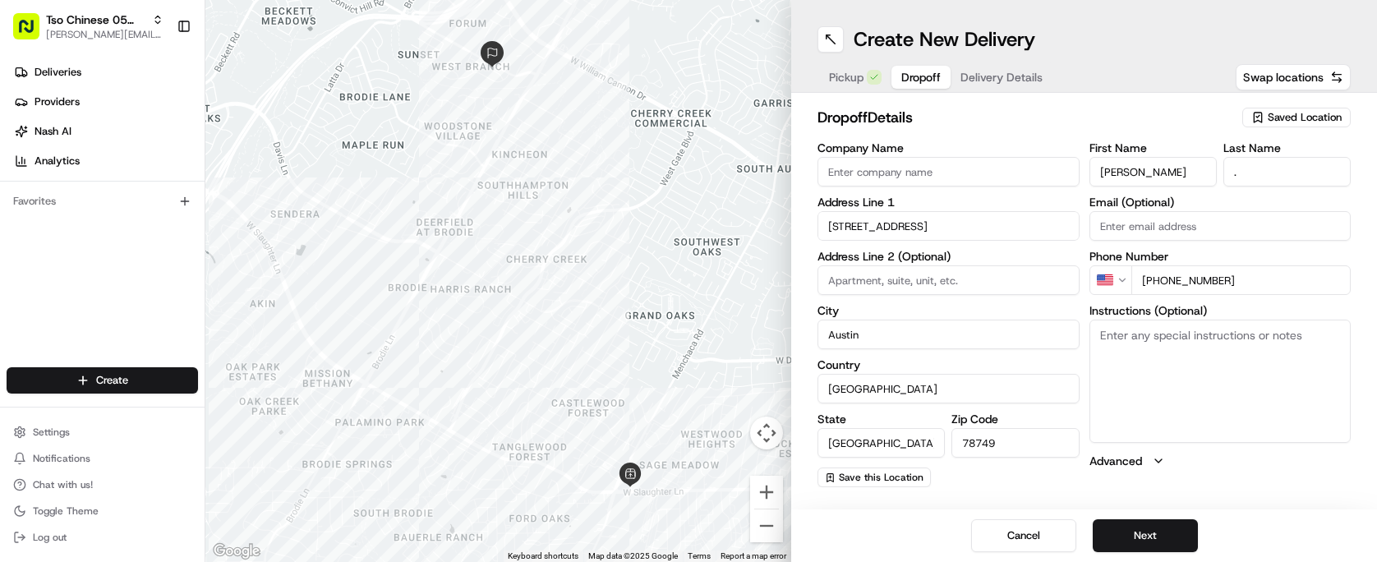
click at [1037, 109] on h2 "dropoff Details" at bounding box center [1024, 117] width 415 height 23
click at [995, 70] on span "Delivery Details" at bounding box center [1001, 77] width 82 height 16
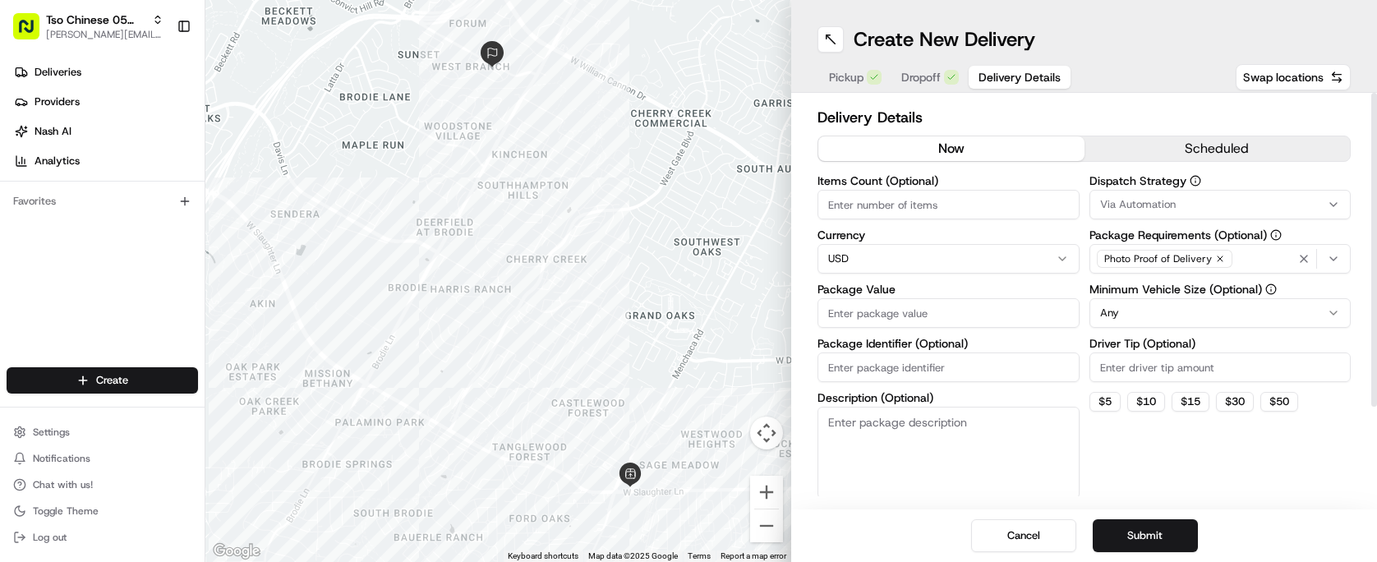
click at [1015, 205] on input "Items Count (Optional)" at bounding box center [948, 205] width 262 height 30
type input "3"
click at [1020, 311] on input "Package Value" at bounding box center [948, 313] width 262 height 30
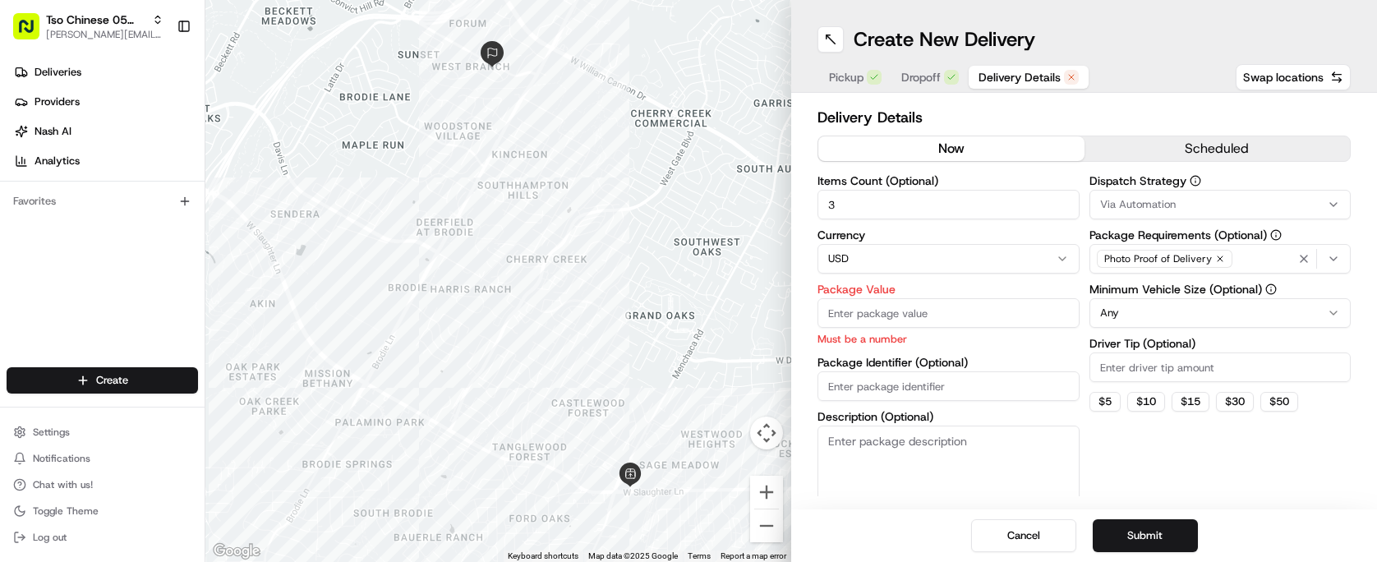
paste input "63.16"
type input "63.16"
click at [1186, 372] on input "Driver Tip (Optional)" at bounding box center [1220, 367] width 262 height 30
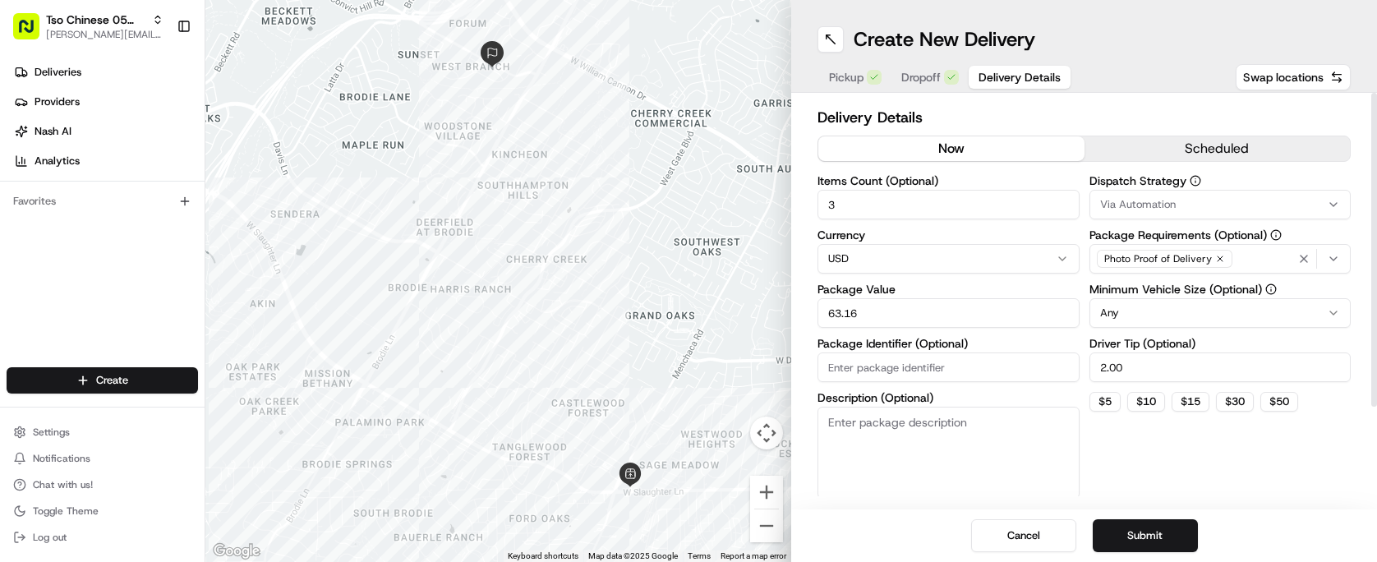
type input "2.00"
click at [1229, 201] on div "Via Automation" at bounding box center [1220, 204] width 254 height 15
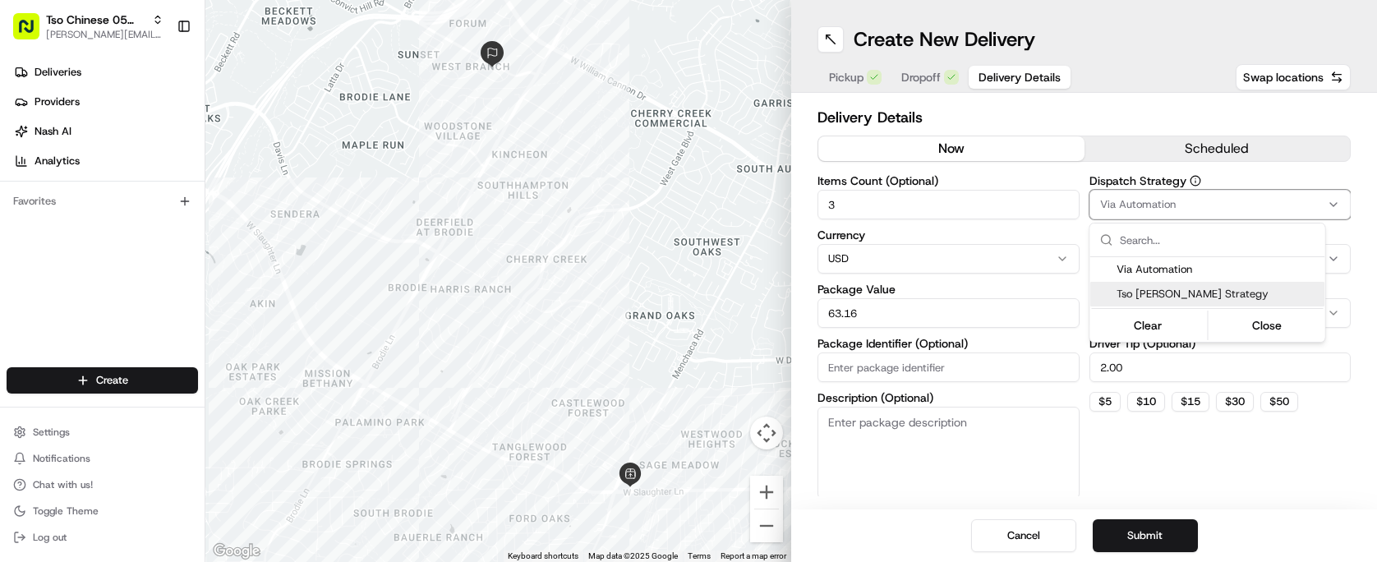
click at [1227, 290] on span "Tso [PERSON_NAME] Strategy" at bounding box center [1217, 294] width 202 height 15
click at [1156, 104] on html "Tso Chinese 05 Menchaca [EMAIL_ADDRESS][DOMAIN_NAME] Toggle Sidebar Deliveries …" at bounding box center [688, 281] width 1377 height 562
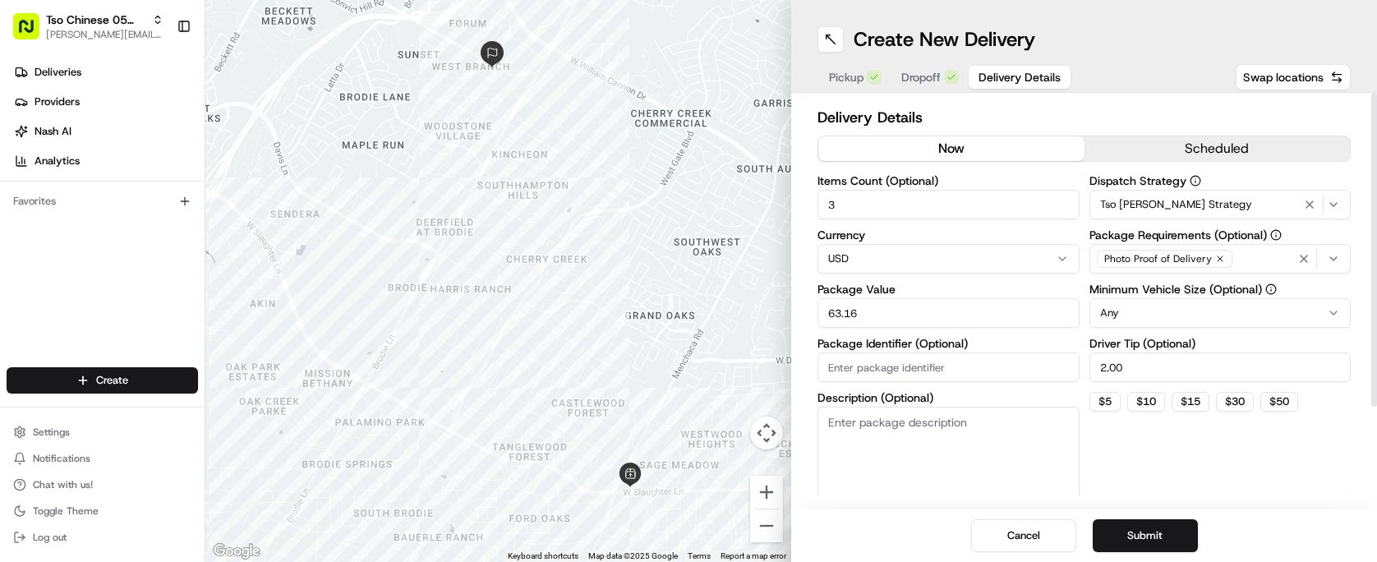
click at [973, 369] on input "Package Identifier (Optional)" at bounding box center [948, 367] width 262 height 30
paste input "DLRVGLF"
type input "DLRVGLF"
click at [1138, 446] on div "Dispatch Strategy Tso [PERSON_NAME] Strategy Package Requirements (Optional) Ph…" at bounding box center [1220, 337] width 262 height 324
click at [1167, 539] on button "Submit" at bounding box center [1145, 535] width 105 height 33
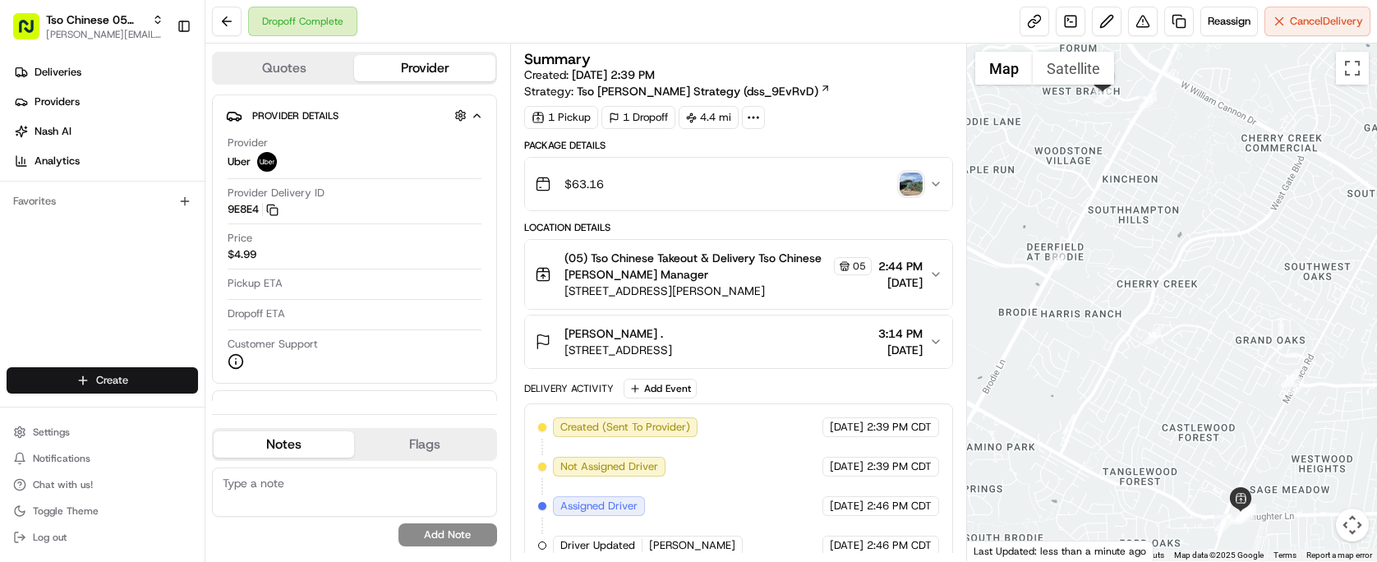
click at [113, 381] on html "Tso Chinese 05 Menchaca [EMAIL_ADDRESS][DOMAIN_NAME] Toggle Sidebar Deliveries …" at bounding box center [688, 281] width 1377 height 562
click at [274, 406] on link "Delivery" at bounding box center [296, 411] width 183 height 30
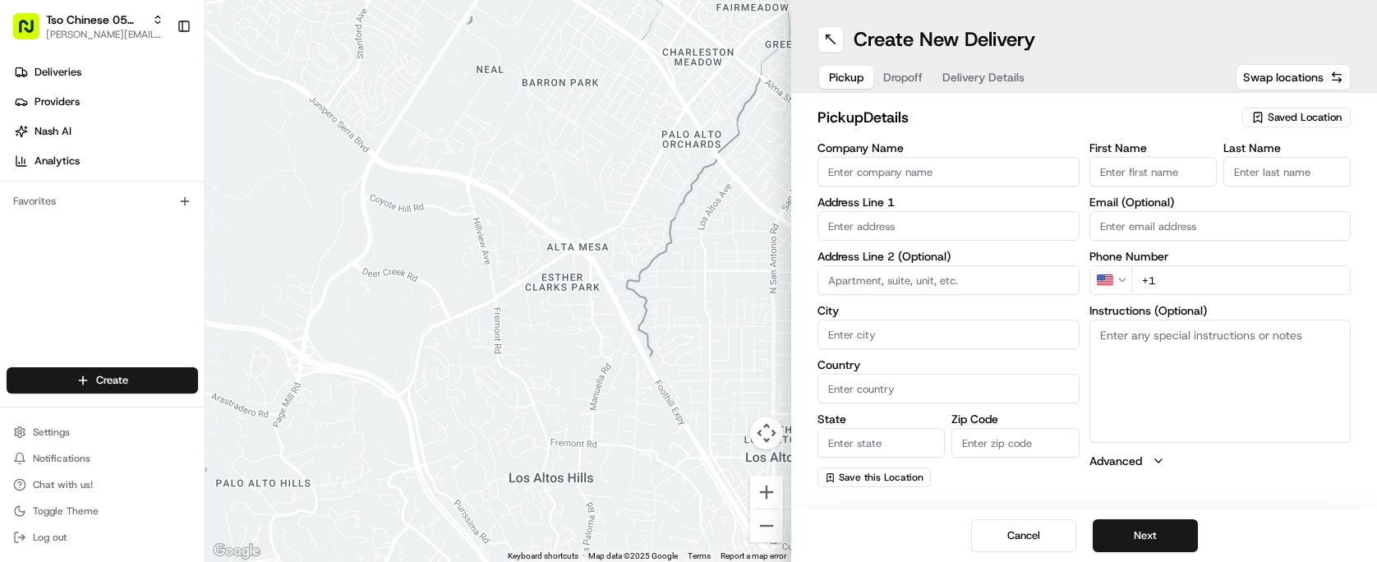
click at [1332, 115] on span "Saved Location" at bounding box center [1305, 117] width 74 height 15
click at [1264, 186] on span "(05) Tso Chinese Takeout & Delivery (05)" at bounding box center [1268, 179] width 202 height 15
type input "(05) Tso Chinese Takeout & Delivery"
type input "[STREET_ADDRESS][PERSON_NAME]"
type input "Ste 100"
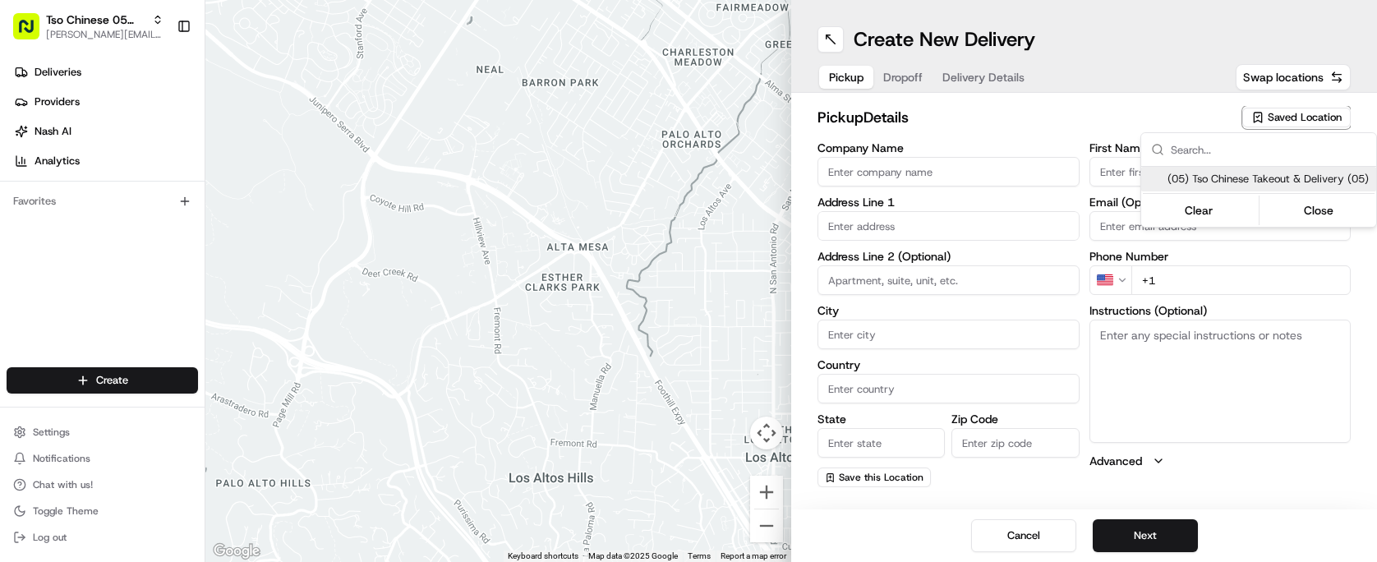
type input "Austin"
type input "US"
type input "[GEOGRAPHIC_DATA]"
type input "78748"
type input "Tso Chinese"
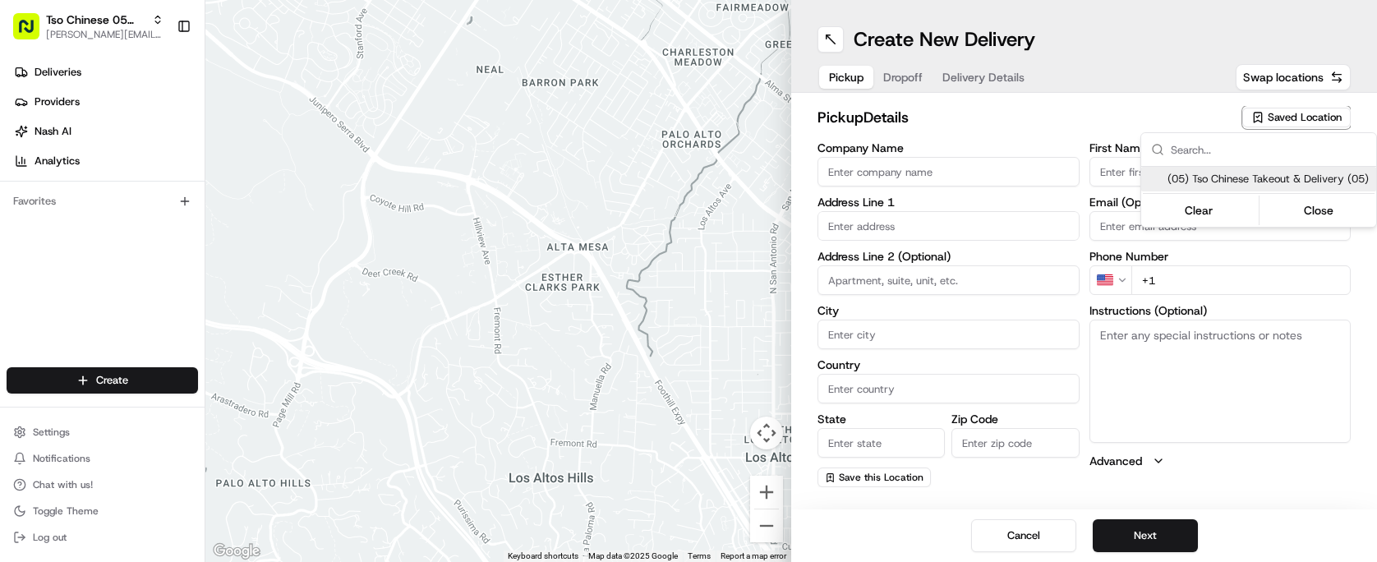
type input "[PERSON_NAME] Manager"
type input "[EMAIL_ADDRESS][DOMAIN_NAME]"
type input "[PHONE_NUMBER]"
type textarea "Submit a picture displaying address & food as Proof of Delivery. Envía una foto…"
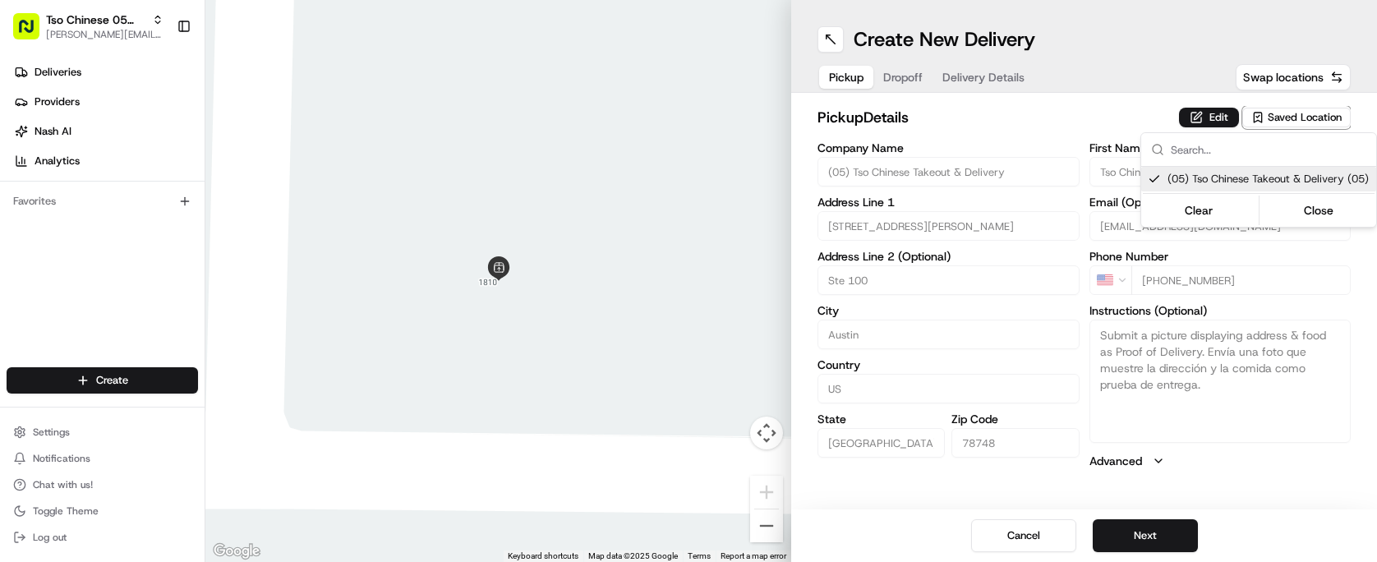
click at [928, 113] on html "Tso Chinese 05 Menchaca [EMAIL_ADDRESS][DOMAIN_NAME] Toggle Sidebar Deliveries …" at bounding box center [688, 281] width 1377 height 562
click at [917, 89] on div "Pickup Dropoff Delivery Details" at bounding box center [926, 77] width 219 height 30
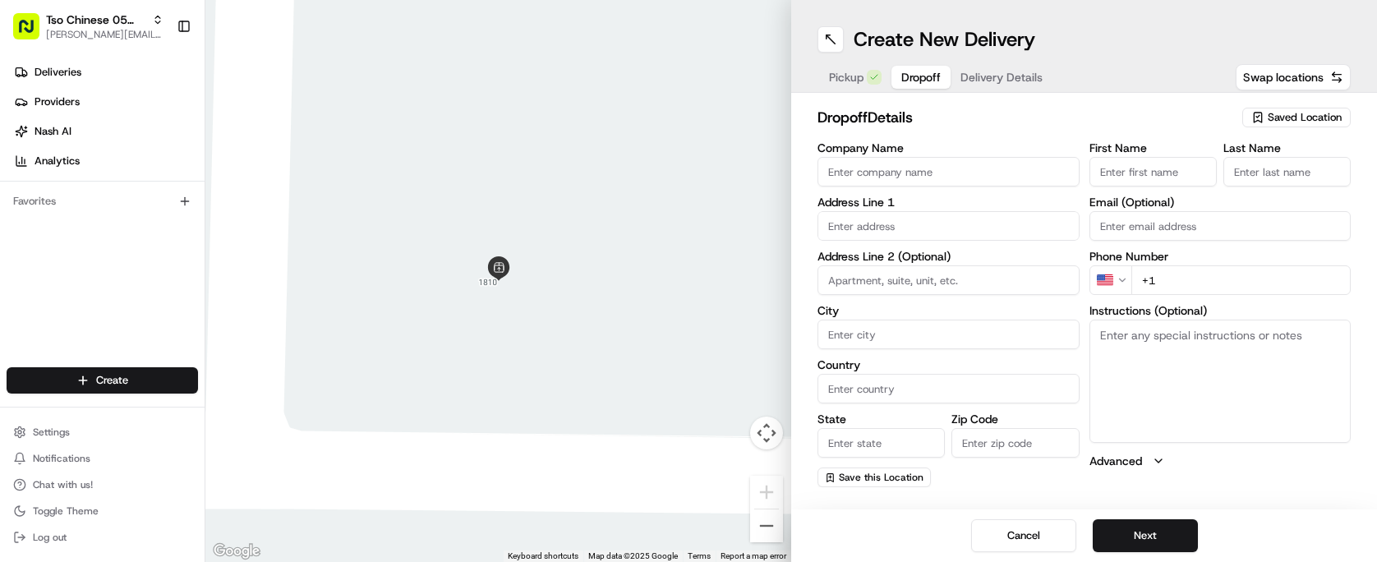
click at [907, 76] on span "Dropoff" at bounding box center [920, 77] width 39 height 16
click at [995, 85] on button "Delivery Details" at bounding box center [1002, 77] width 102 height 23
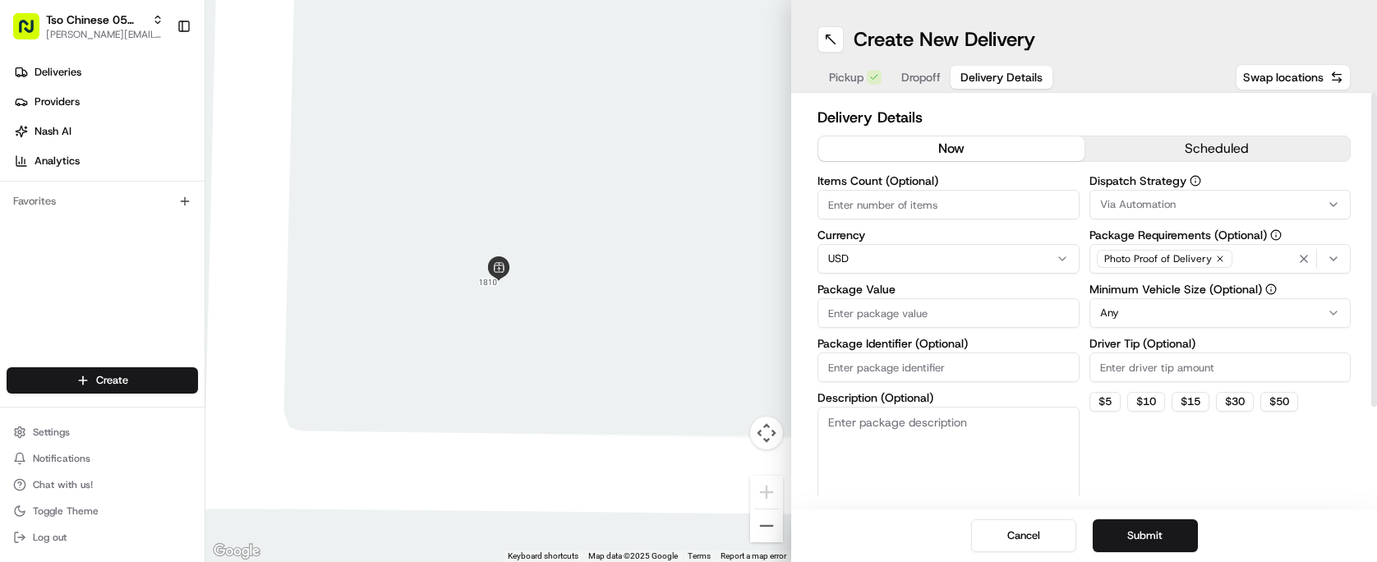
click at [911, 380] on input "Package Identifier (Optional)" at bounding box center [948, 367] width 262 height 30
paste input "XEH6YUV"
type input "XEH6YUV"
click at [1147, 364] on input "Driver Tip (Optional)" at bounding box center [1220, 367] width 262 height 30
type input "2.00"
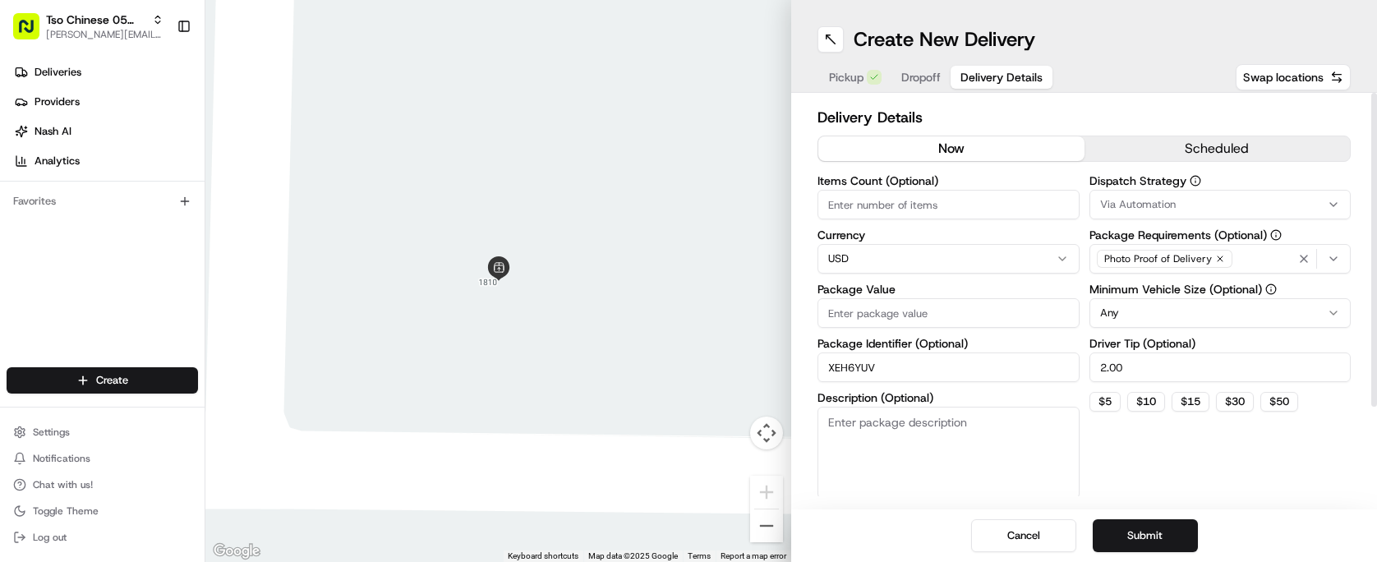
click at [1213, 210] on div "Via Automation" at bounding box center [1220, 204] width 254 height 15
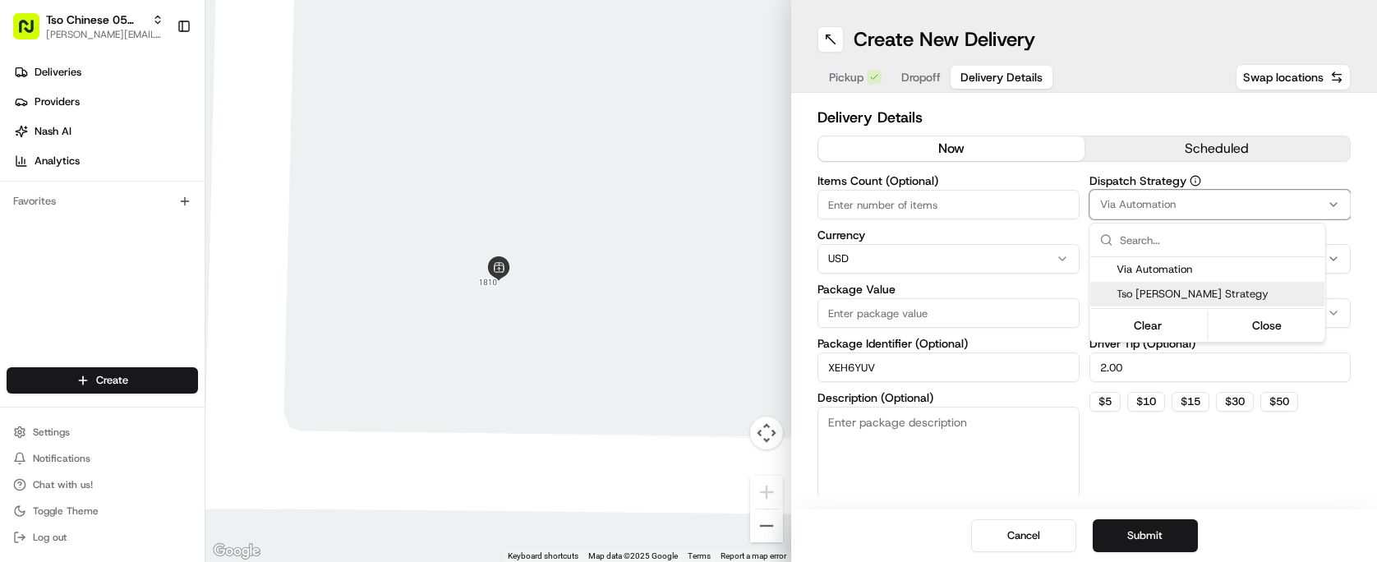
click at [1204, 307] on div "Clear Close" at bounding box center [1207, 323] width 235 height 35
click at [1204, 285] on div "Tso [PERSON_NAME] Strategy" at bounding box center [1207, 294] width 235 height 25
click at [997, 192] on html "Tso Chinese 05 Menchaca [EMAIL_ADDRESS][DOMAIN_NAME] Toggle Sidebar Deliveries …" at bounding box center [688, 281] width 1377 height 562
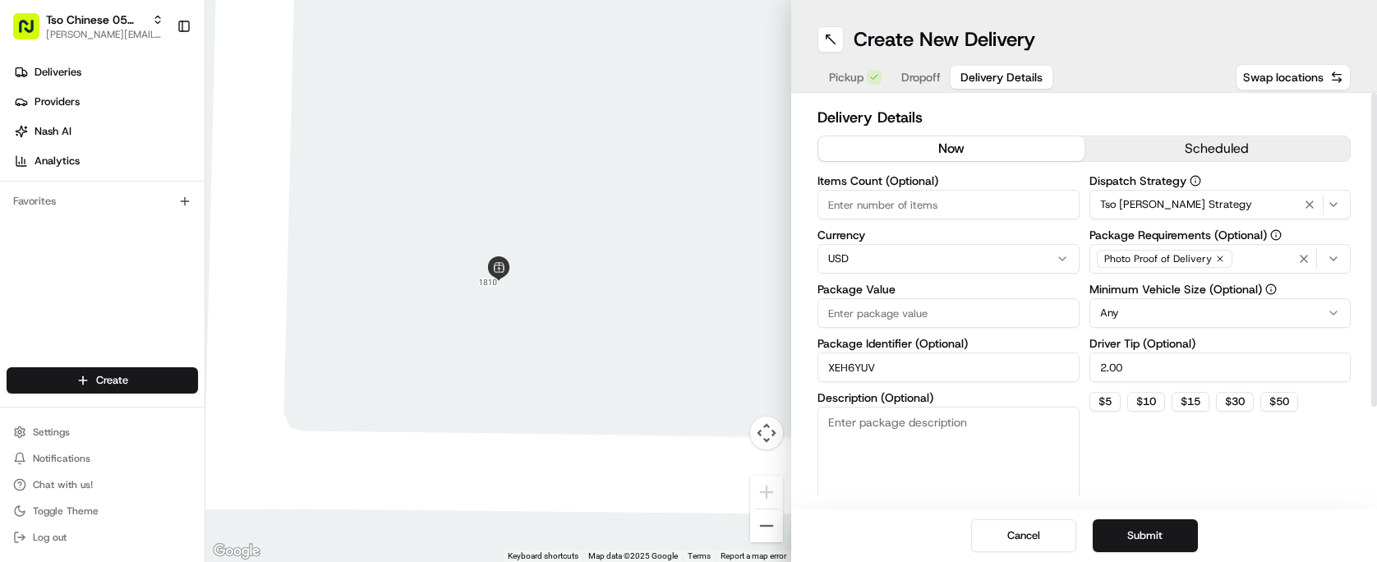
click at [992, 201] on input "Items Count (Optional)" at bounding box center [948, 205] width 262 height 30
type input "3"
click at [1023, 309] on input "Package Value" at bounding box center [948, 313] width 262 height 30
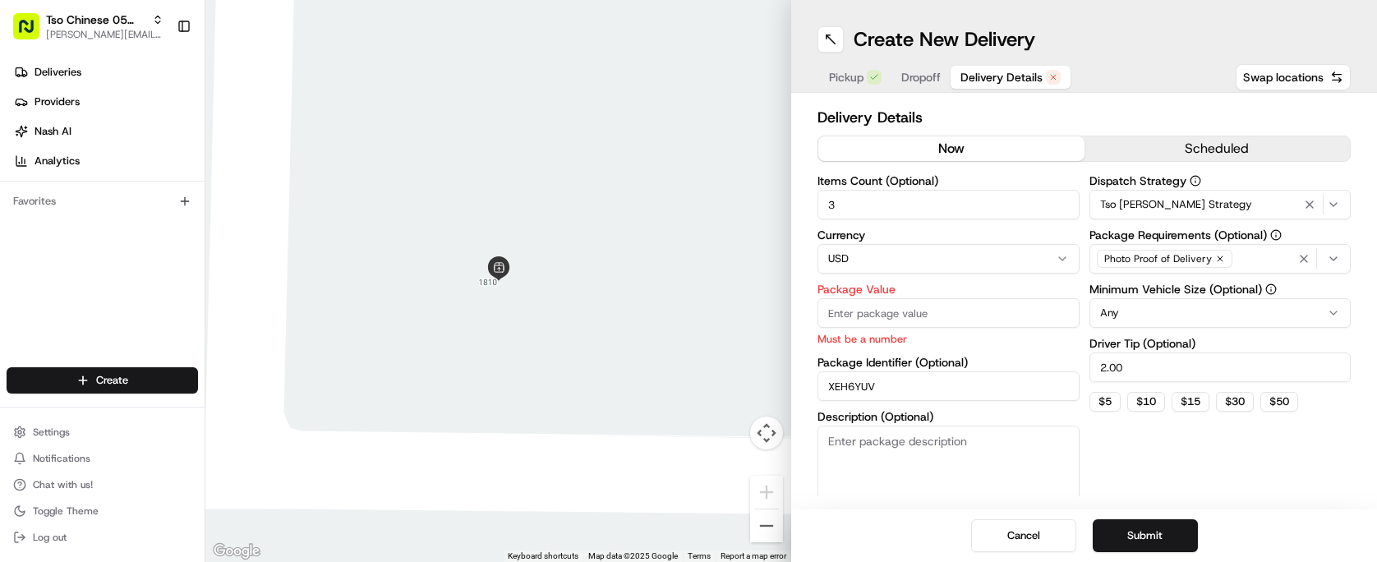
paste input "29.12"
type input "29.12"
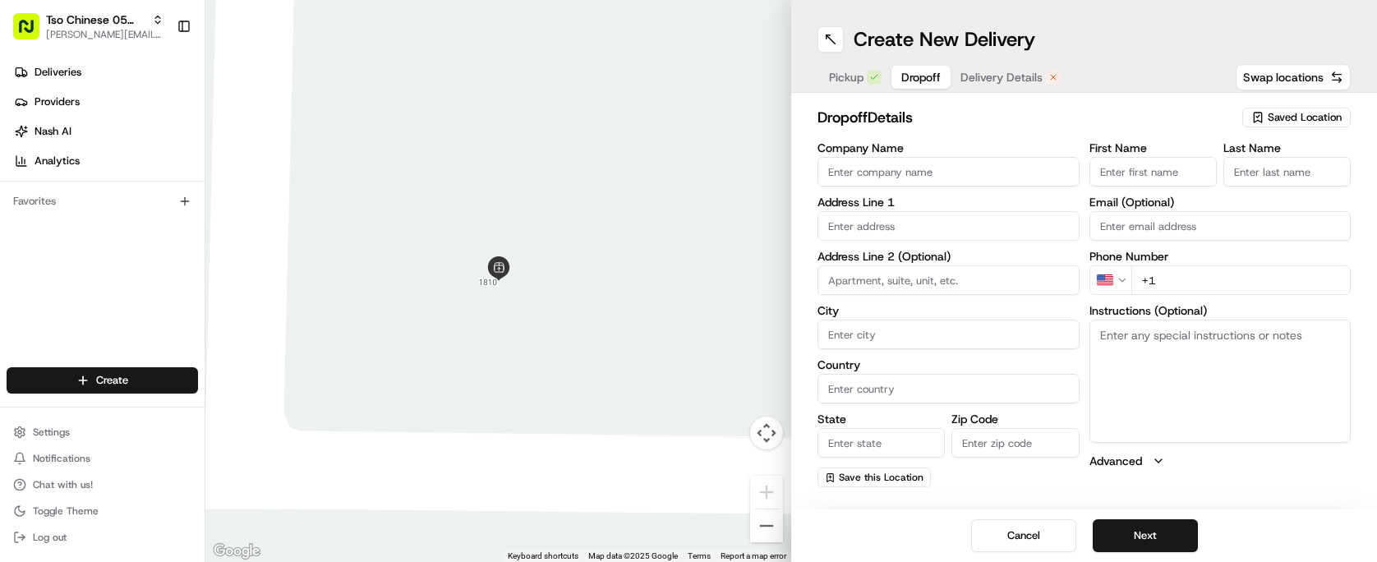
click at [928, 80] on span "Dropoff" at bounding box center [920, 77] width 39 height 16
click at [971, 223] on input "text" at bounding box center [948, 226] width 262 height 30
paste input "8403 Avocet Dr"
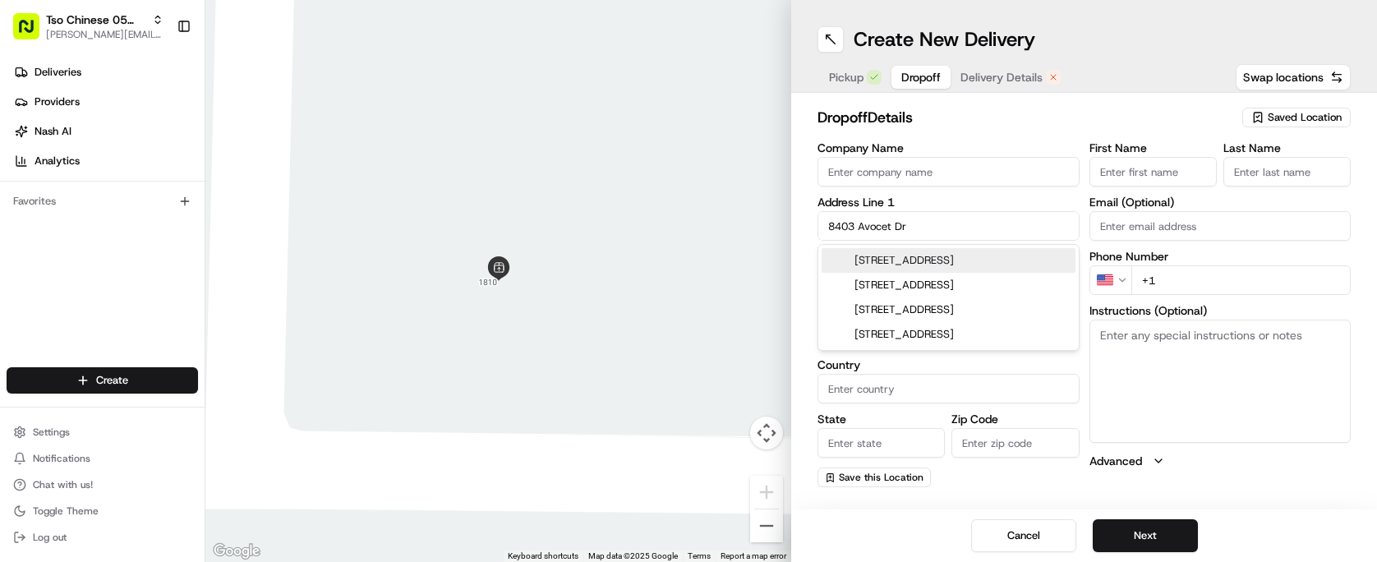
click at [972, 260] on div "[STREET_ADDRESS]" at bounding box center [949, 260] width 254 height 25
type input "[STREET_ADDRESS]"
type input "Austin"
type input "[GEOGRAPHIC_DATA]"
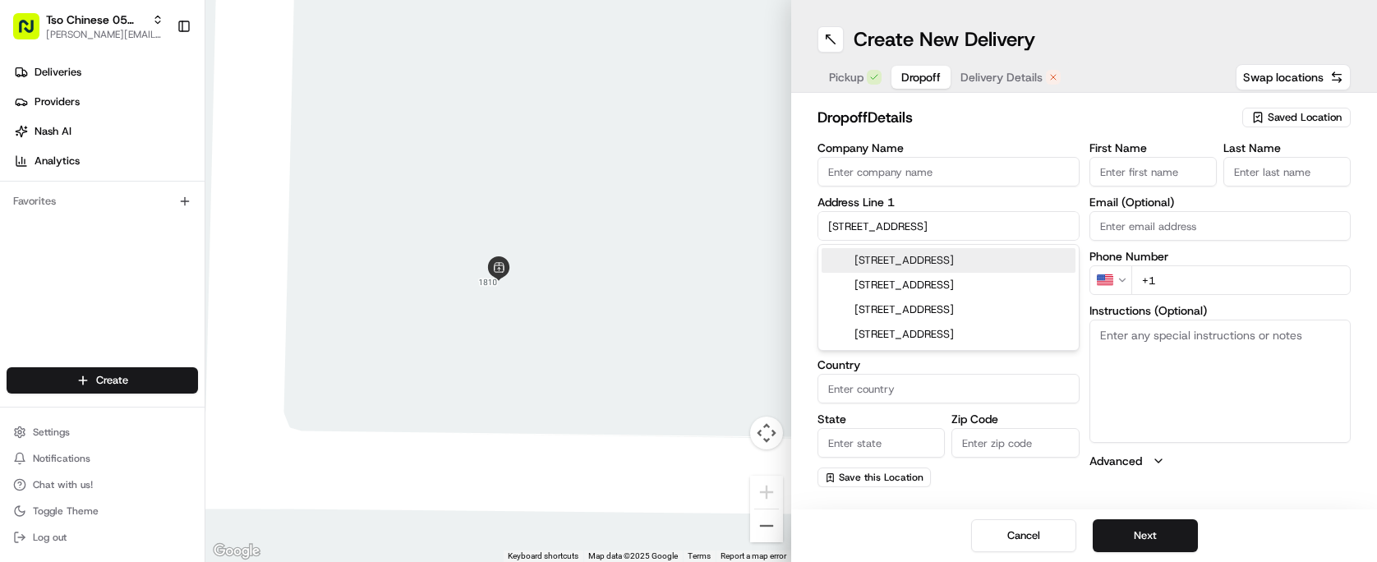
type input "78745"
type input "[STREET_ADDRESS]"
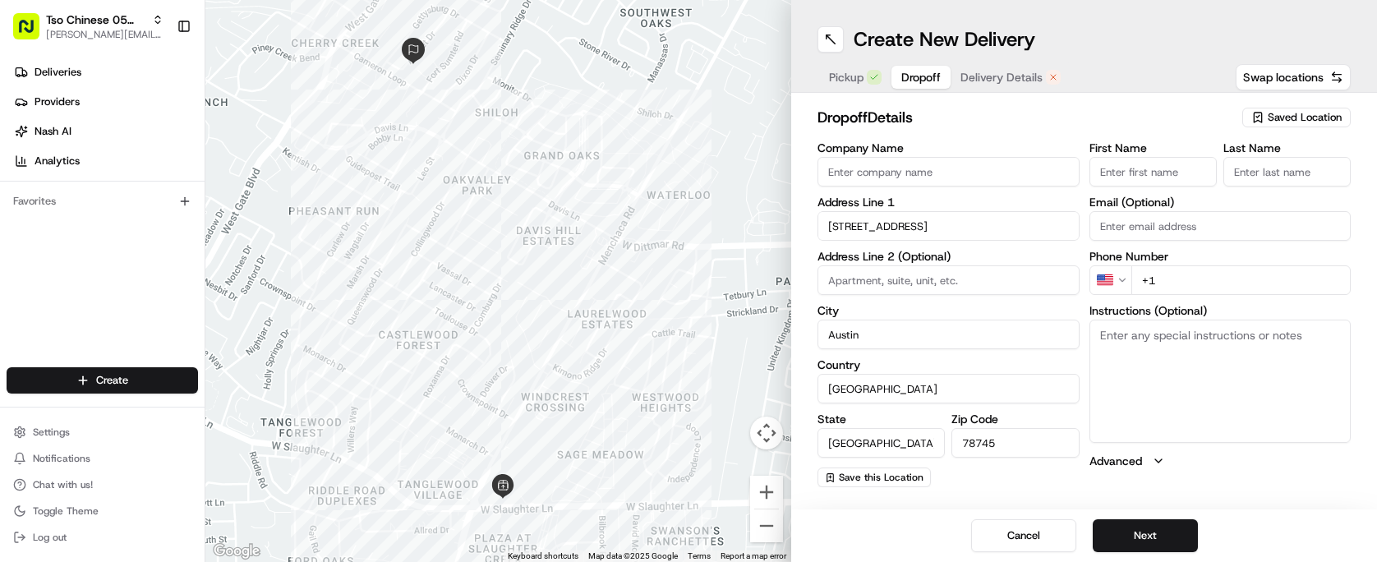
click at [1171, 174] on input "First Name" at bounding box center [1152, 172] width 127 height 30
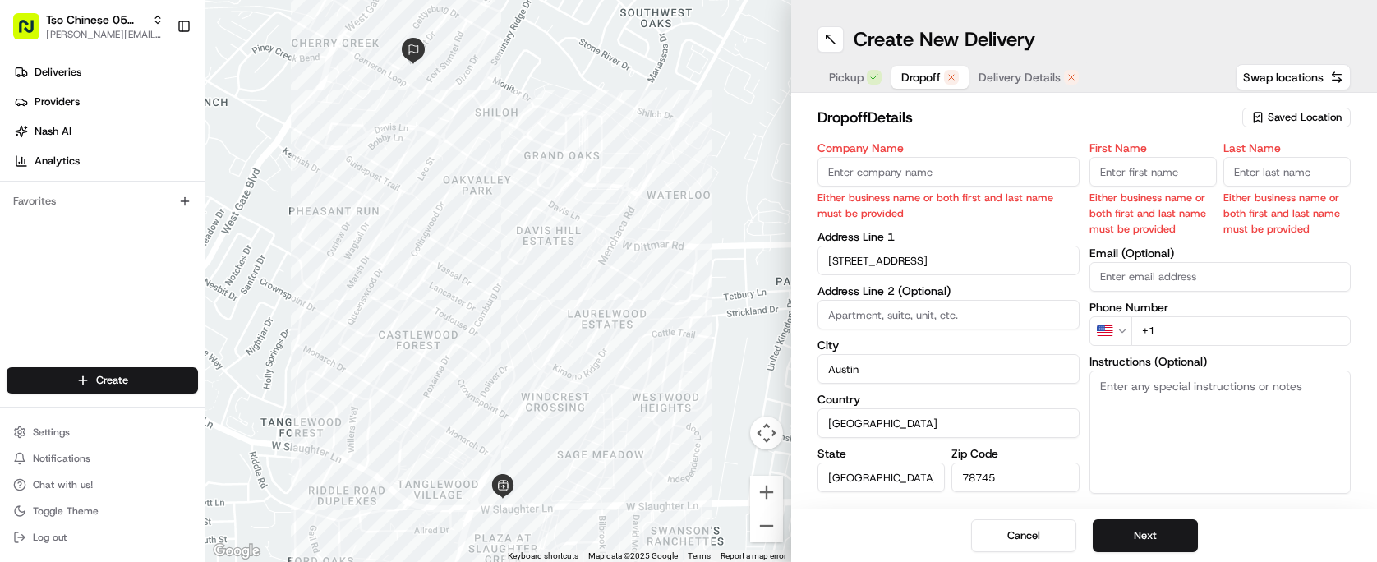
paste input "[PERSON_NAME]"
type input "[PERSON_NAME]"
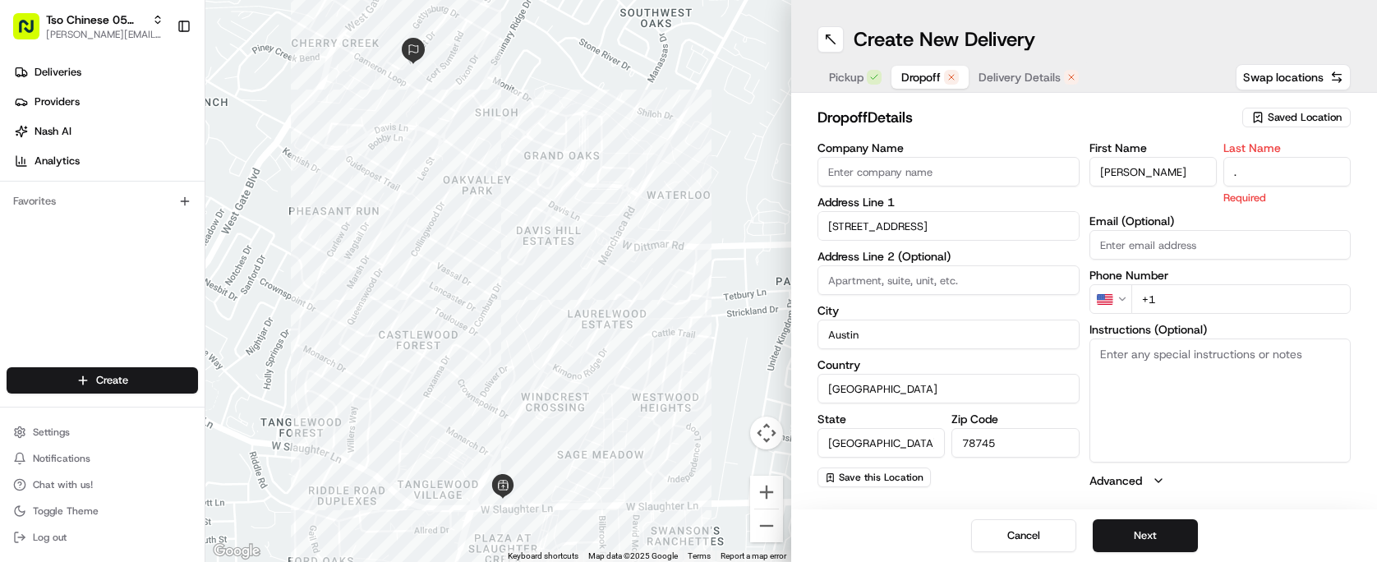
type input "."
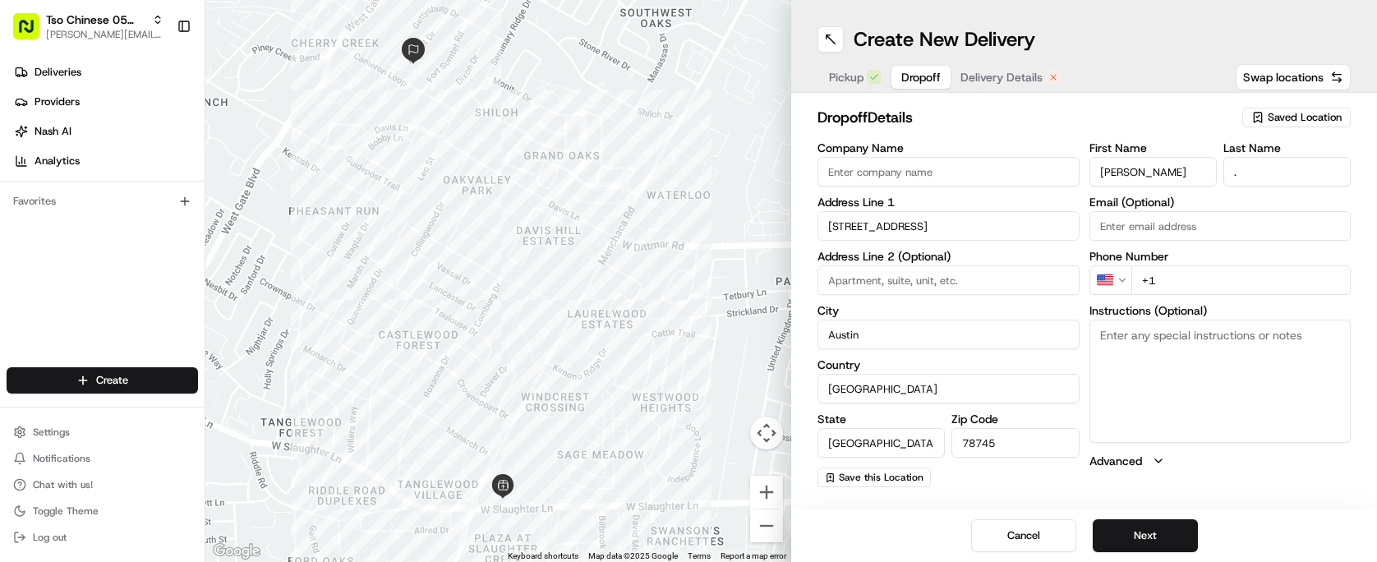
click at [1141, 114] on h2 "dropoff Details" at bounding box center [1024, 117] width 415 height 23
click at [1249, 278] on input "+1" at bounding box center [1241, 280] width 220 height 30
paste input "[PHONE_NUMBER]"
type input "[PHONE_NUMBER]"
click at [1094, 127] on h2 "dropoff Details" at bounding box center [1024, 117] width 415 height 23
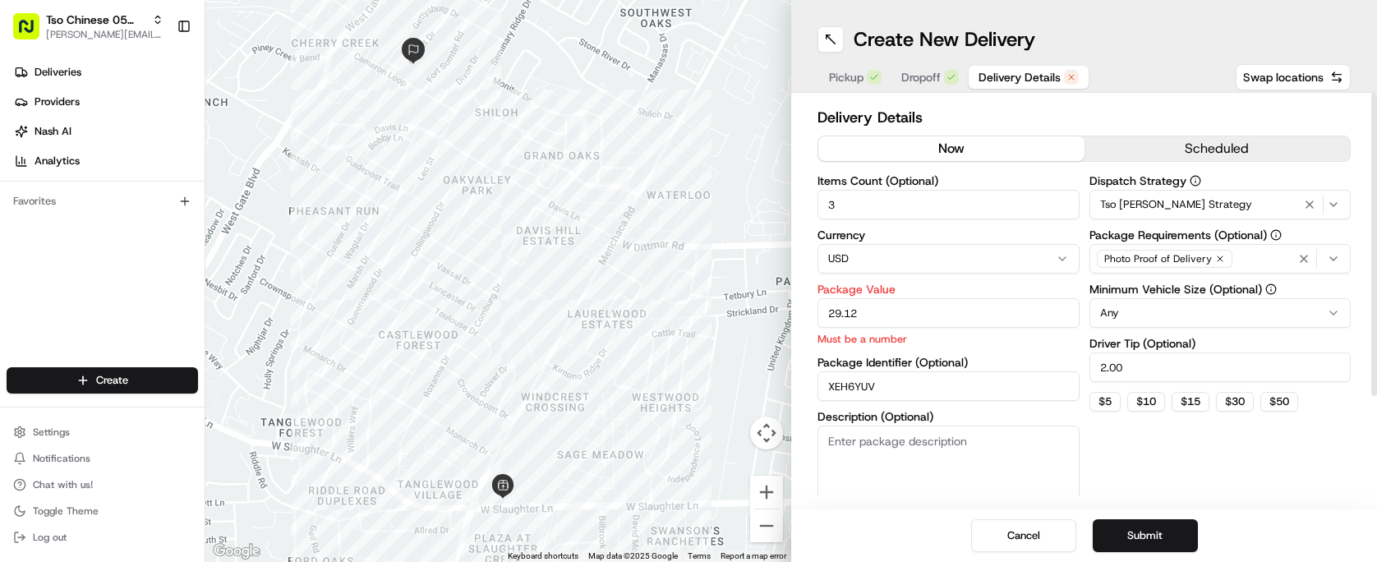
click at [1020, 85] on button "Delivery Details" at bounding box center [1029, 77] width 120 height 23
click at [936, 77] on span "Dropoff" at bounding box center [920, 77] width 39 height 16
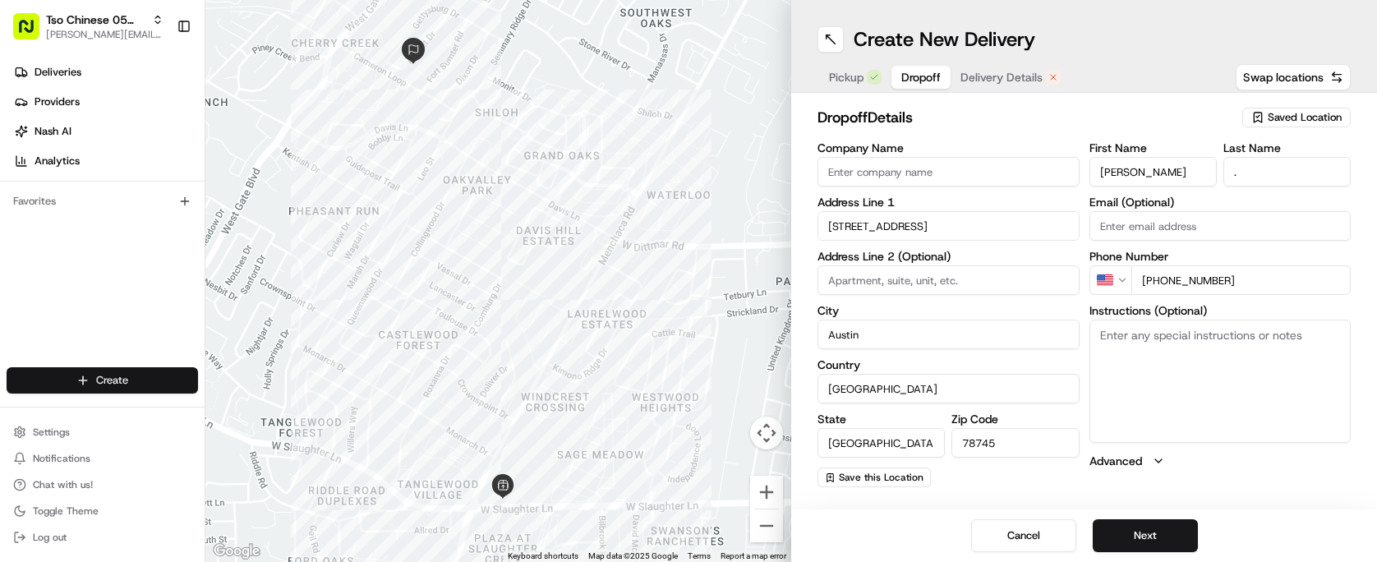
click at [168, 393] on html "Tso Chinese 05 Menchaca [EMAIL_ADDRESS][DOMAIN_NAME] Toggle Sidebar Deliveries …" at bounding box center [688, 281] width 1377 height 562
click at [269, 409] on link "Delivery" at bounding box center [296, 411] width 183 height 30
click at [1167, 526] on button "Next" at bounding box center [1145, 535] width 105 height 33
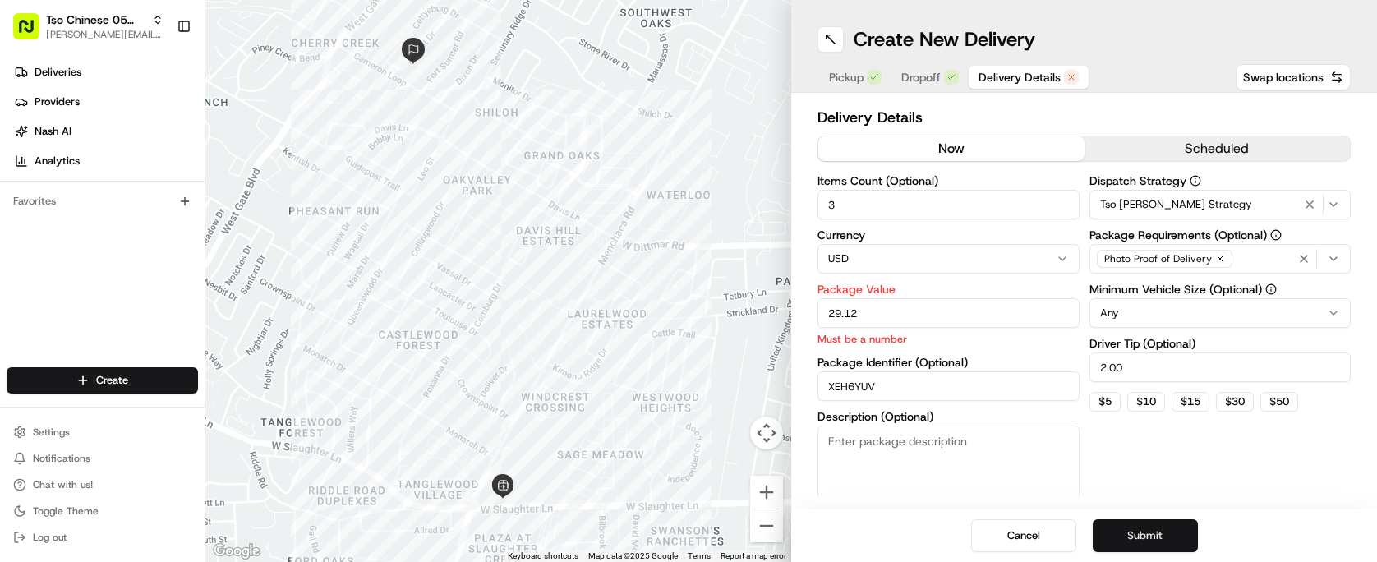
click at [1167, 526] on button "Submit" at bounding box center [1145, 535] width 105 height 33
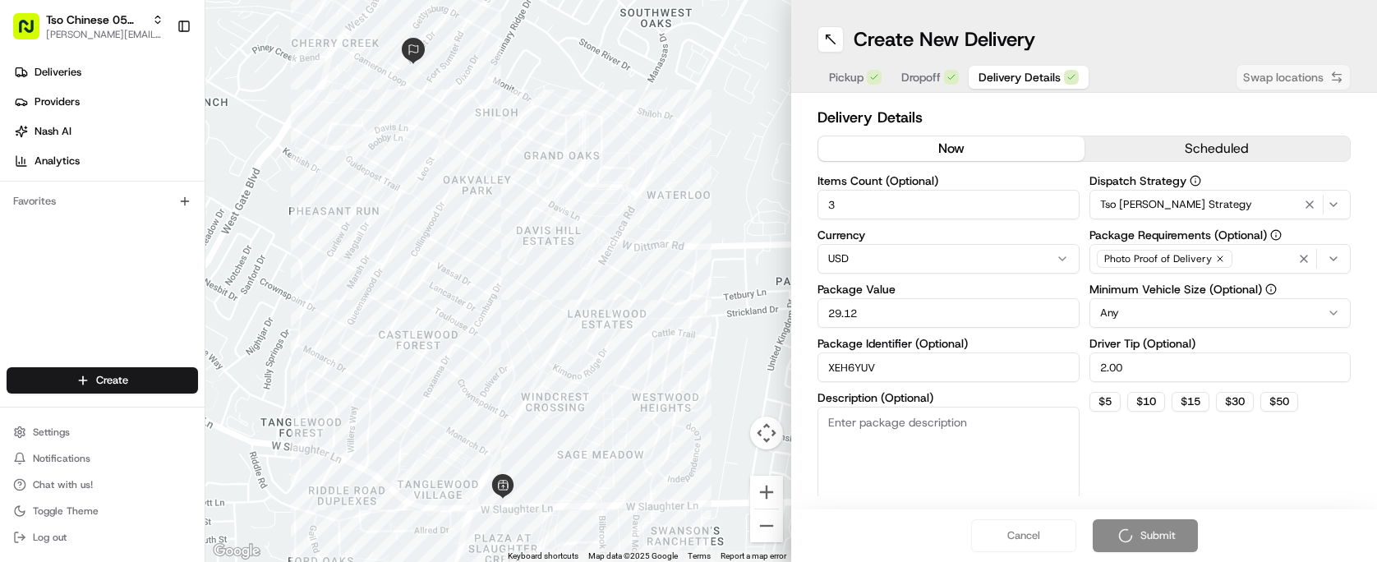
click at [1167, 526] on div "Cancel Submit" at bounding box center [1084, 535] width 586 height 53
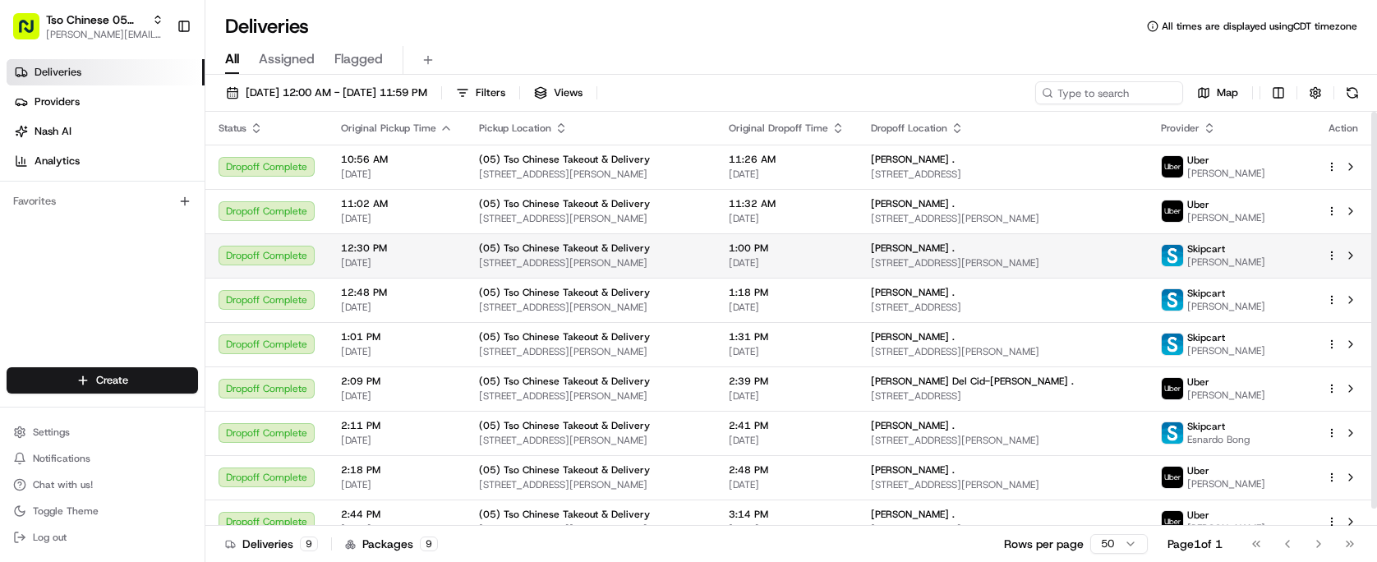
scroll to position [18, 0]
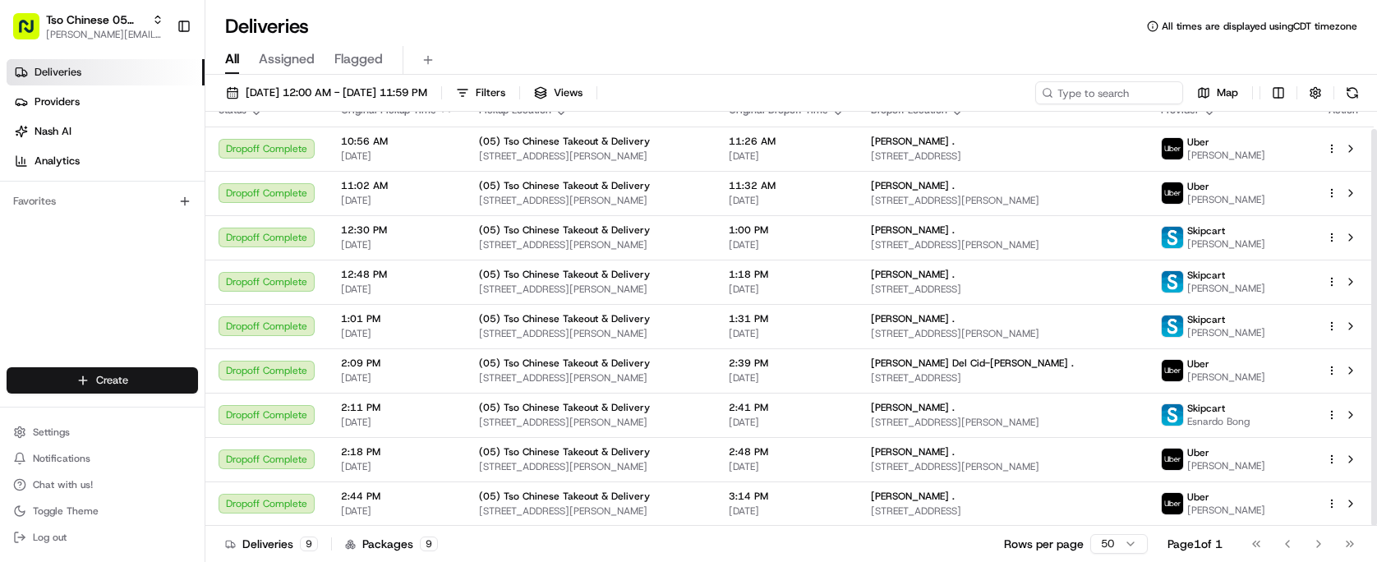
click at [162, 377] on html "Tso Chinese 05 Menchaca [EMAIL_ADDRESS][DOMAIN_NAME] Toggle Sidebar Deliveries …" at bounding box center [688, 281] width 1377 height 562
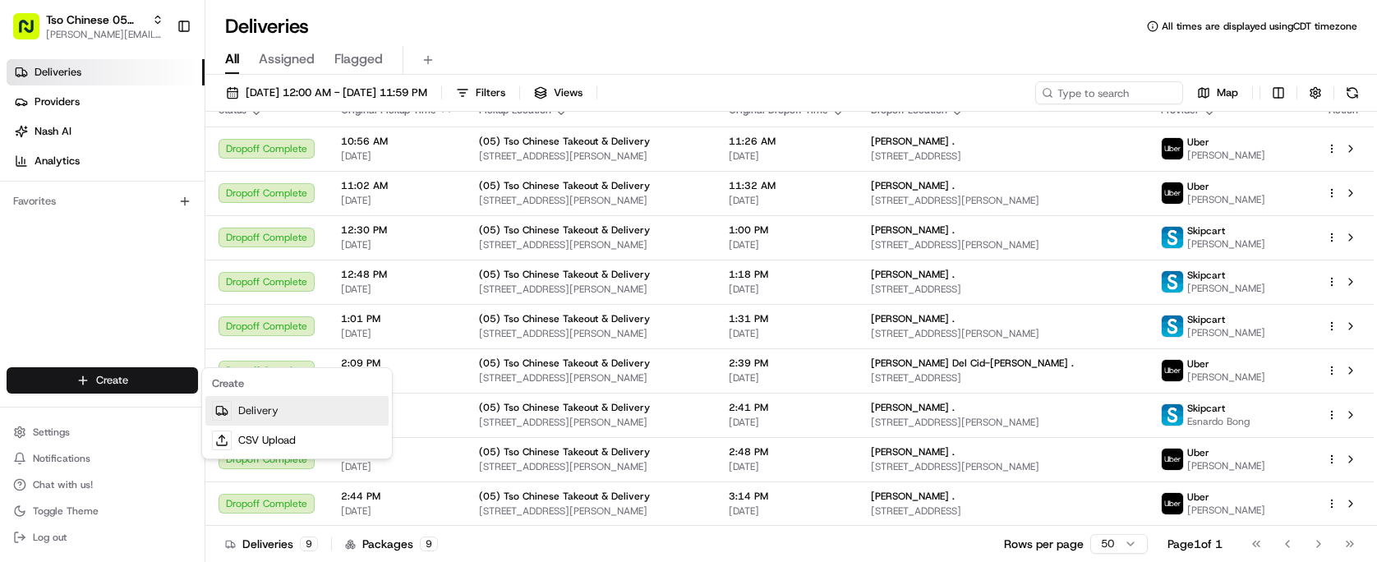
click at [283, 419] on link "Delivery" at bounding box center [296, 411] width 183 height 30
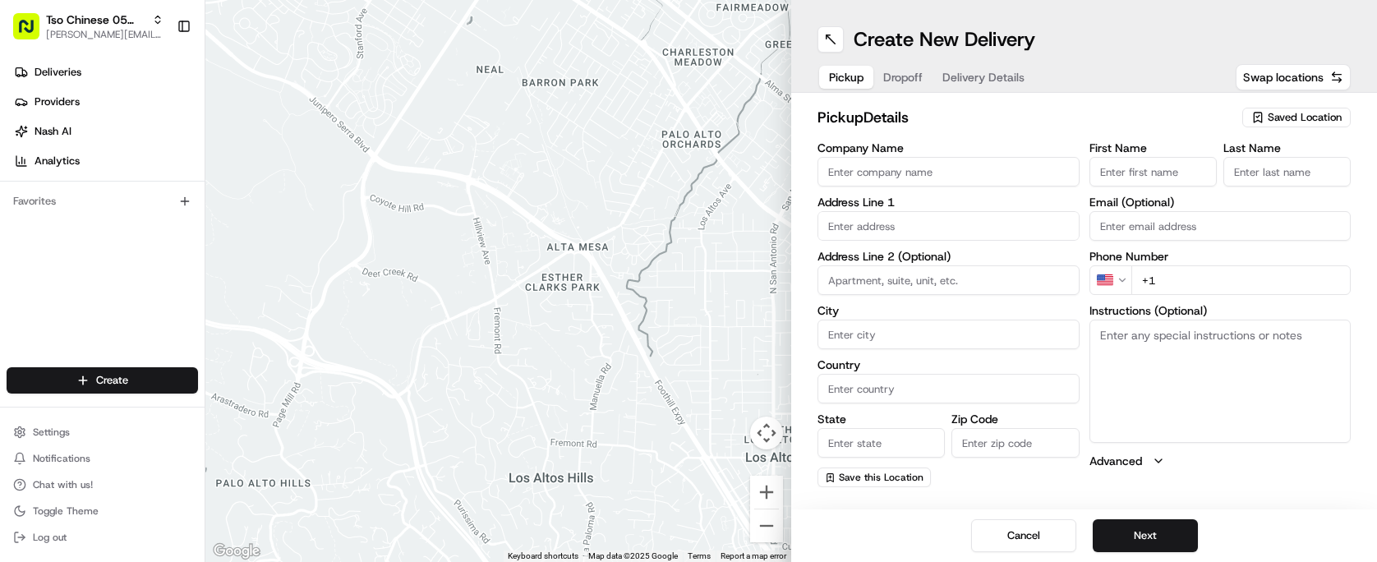
click at [1314, 121] on span "Saved Location" at bounding box center [1305, 117] width 74 height 15
click at [1288, 182] on span "(05) Tso Chinese Takeout & Delivery (05)" at bounding box center [1268, 179] width 202 height 15
type input "(05) Tso Chinese Takeout & Delivery"
type input "[STREET_ADDRESS][PERSON_NAME]"
type input "Ste 100"
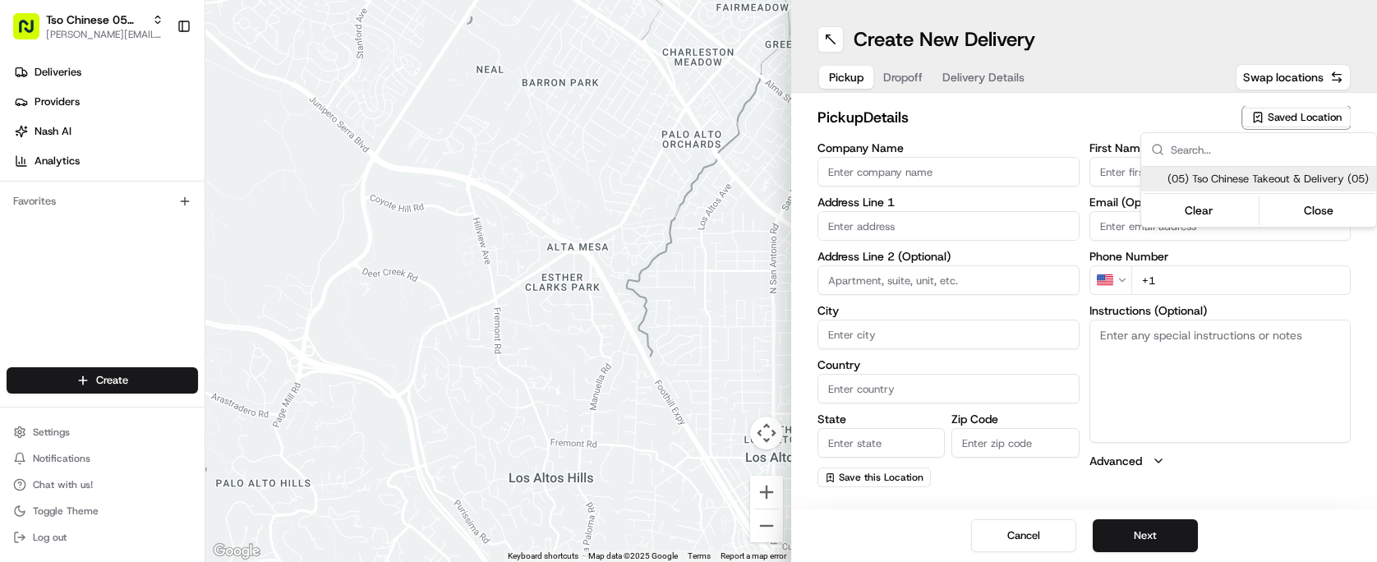
type input "Austin"
type input "US"
type input "[GEOGRAPHIC_DATA]"
type input "78748"
type input "Tso Chinese"
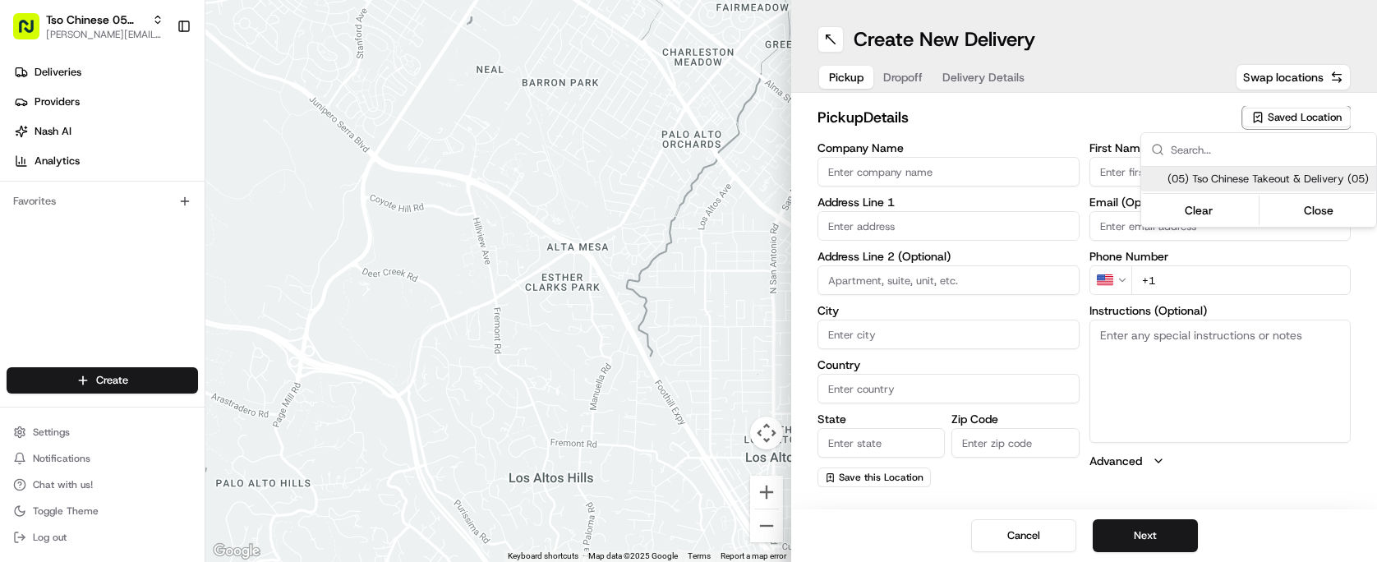
type input "[PERSON_NAME] Manager"
type input "[EMAIL_ADDRESS][DOMAIN_NAME]"
type input "[PHONE_NUMBER]"
type textarea "Submit a picture displaying address & food as Proof of Delivery. Envía una foto…"
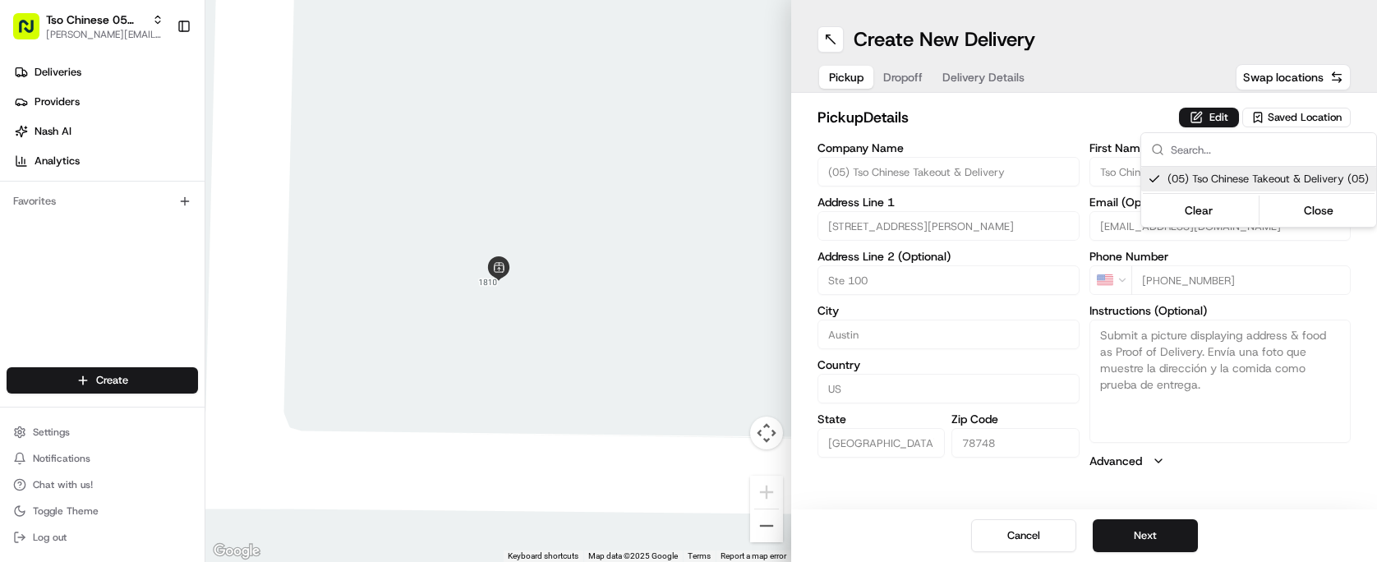
click at [971, 117] on html "Tso Chinese 05 Menchaca [EMAIL_ADDRESS][DOMAIN_NAME] Toggle Sidebar Deliveries …" at bounding box center [688, 281] width 1377 height 562
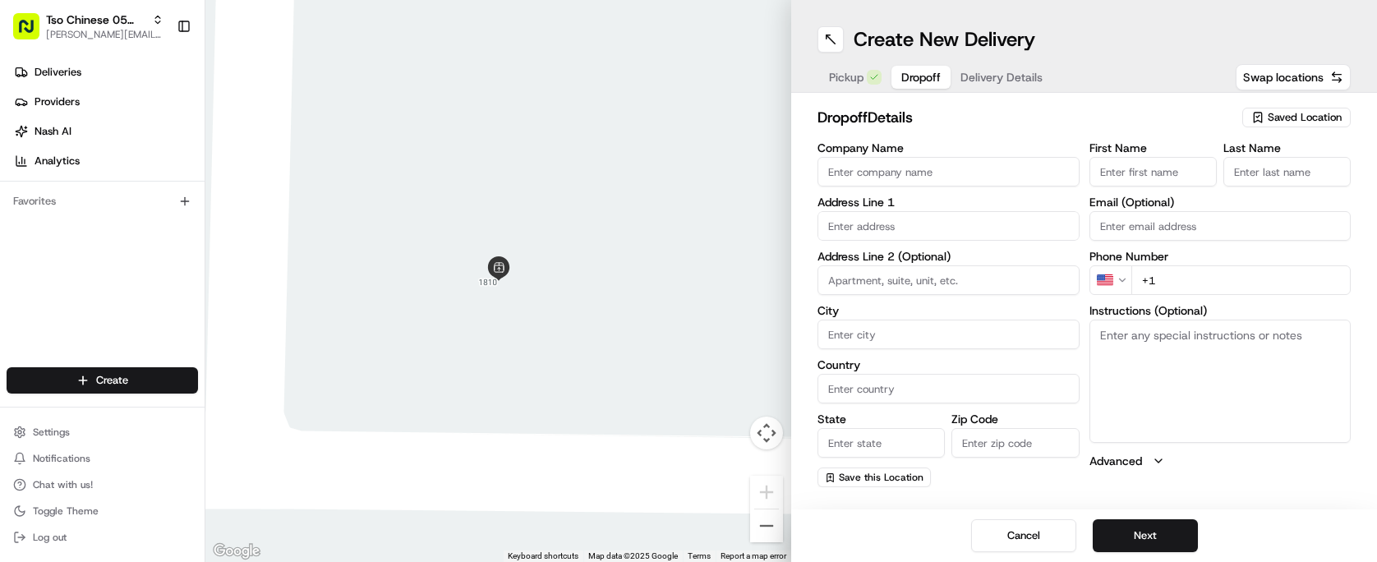
click at [915, 68] on button "Dropoff" at bounding box center [920, 77] width 59 height 23
click at [914, 214] on input "text" at bounding box center [948, 226] width 262 height 30
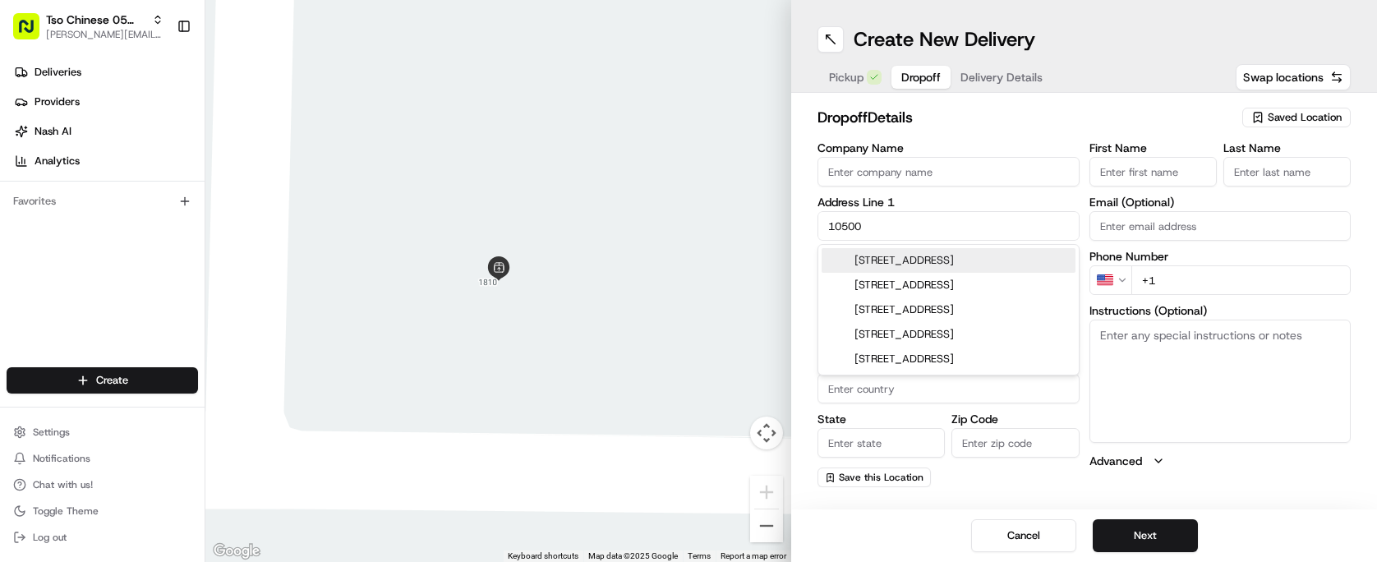
click at [947, 268] on div "10500 South Interstate 35 Frontage Road, Austin, TX" at bounding box center [949, 260] width 254 height 25
type input "10500 S I-35 Frontage Rd, Austin, TX 78748, USA"
type input "Austin"
type input "[GEOGRAPHIC_DATA]"
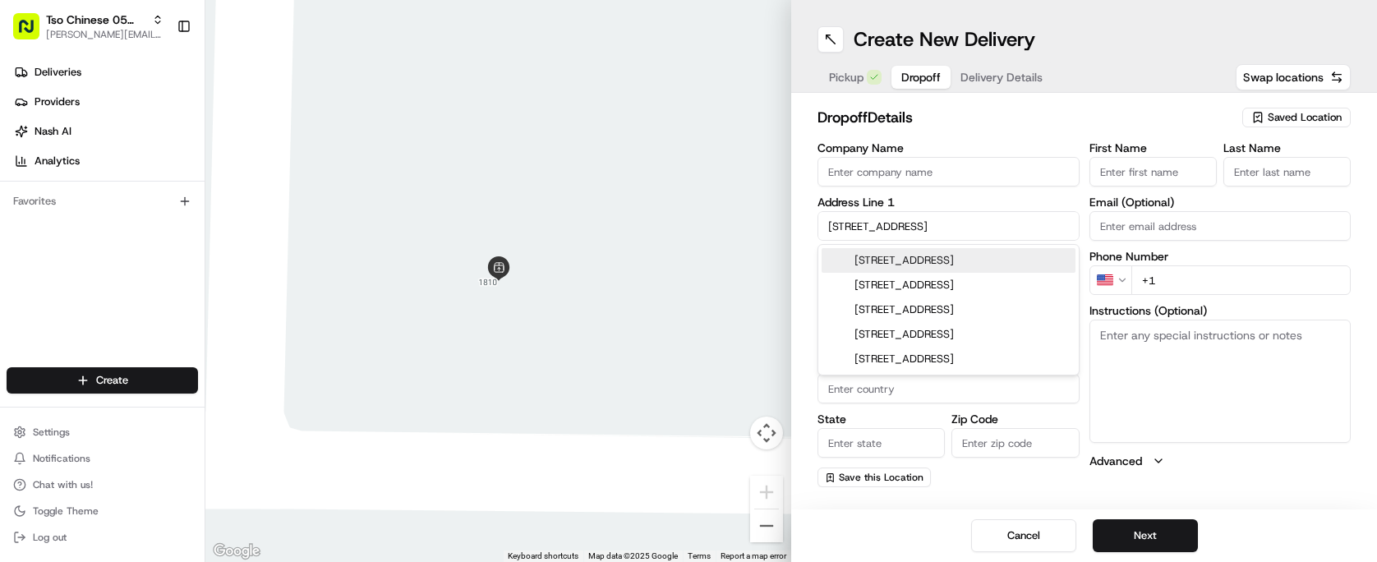
type input "78748"
type input "10500 South Interstate 35 Frontage Road"
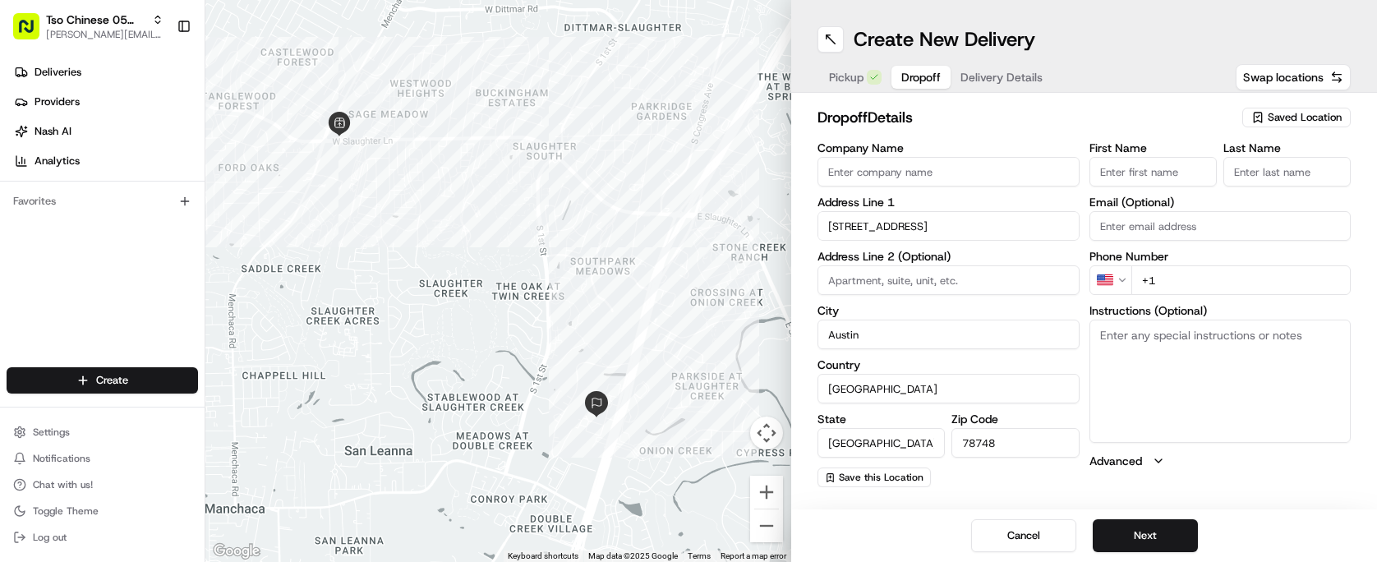
click at [1142, 339] on textarea "Instructions (Optional)" at bounding box center [1220, 381] width 262 height 123
type textarea "apt 5305"
click at [1147, 166] on input "First Name" at bounding box center [1152, 172] width 127 height 30
type input "lee"
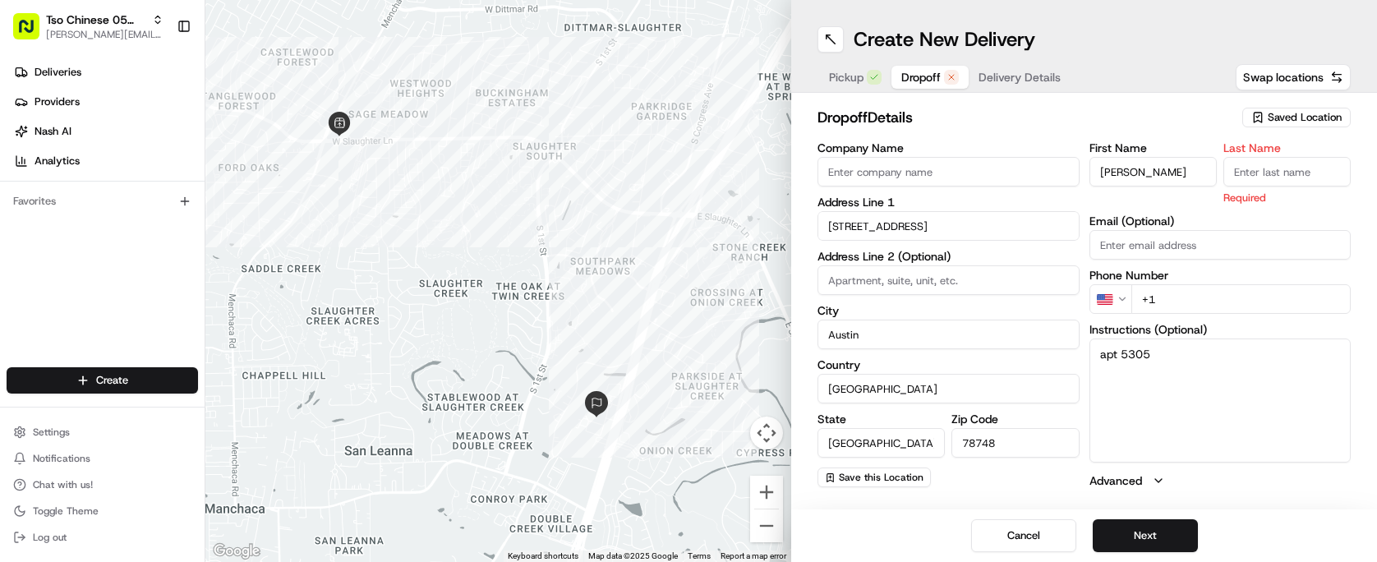
click at [1232, 171] on input "Last Name" at bounding box center [1286, 172] width 127 height 30
click at [1135, 384] on textarea "apt 5305" at bounding box center [1220, 399] width 262 height 123
type textarea "apt 5305 18042813"
click at [1285, 176] on input "Last Name" at bounding box center [1286, 172] width 127 height 30
type input "."
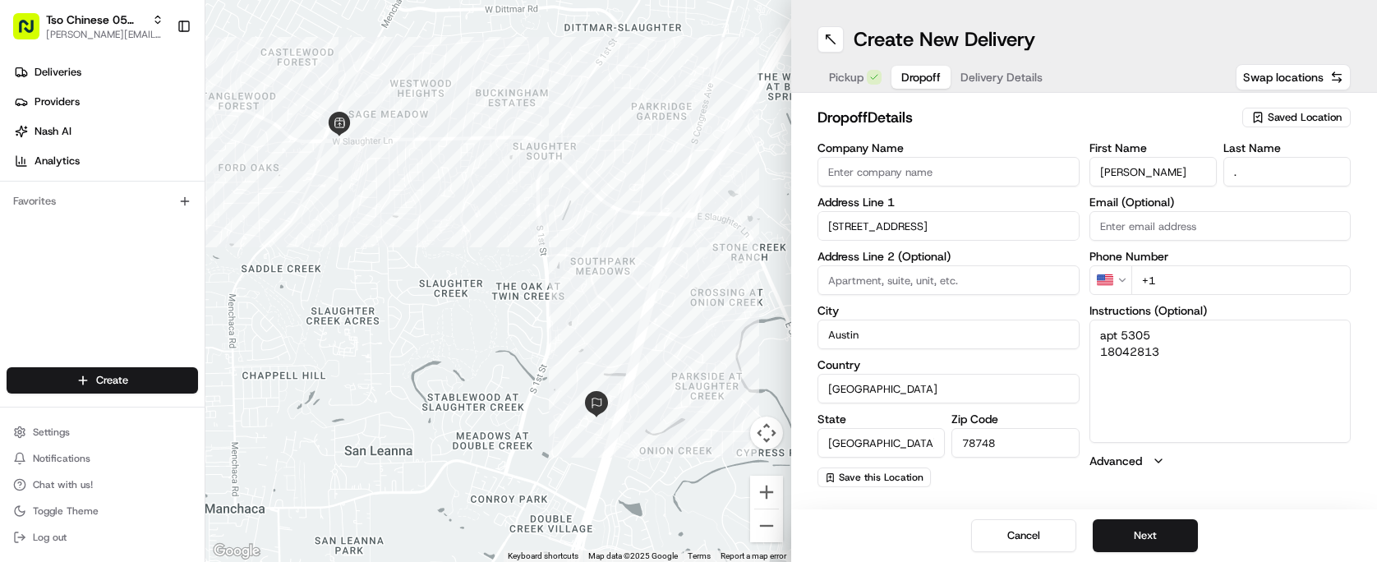
click at [1189, 122] on h2 "dropoff Details" at bounding box center [1024, 117] width 415 height 23
click at [1170, 278] on input "+1" at bounding box center [1241, 280] width 220 height 30
click at [1175, 358] on textarea "apt 5305 18042813" at bounding box center [1220, 381] width 262 height 123
click at [1151, 332] on textarea "apt 5305 18042813" at bounding box center [1220, 381] width 262 height 123
click at [1179, 280] on input "+1" at bounding box center [1241, 280] width 220 height 30
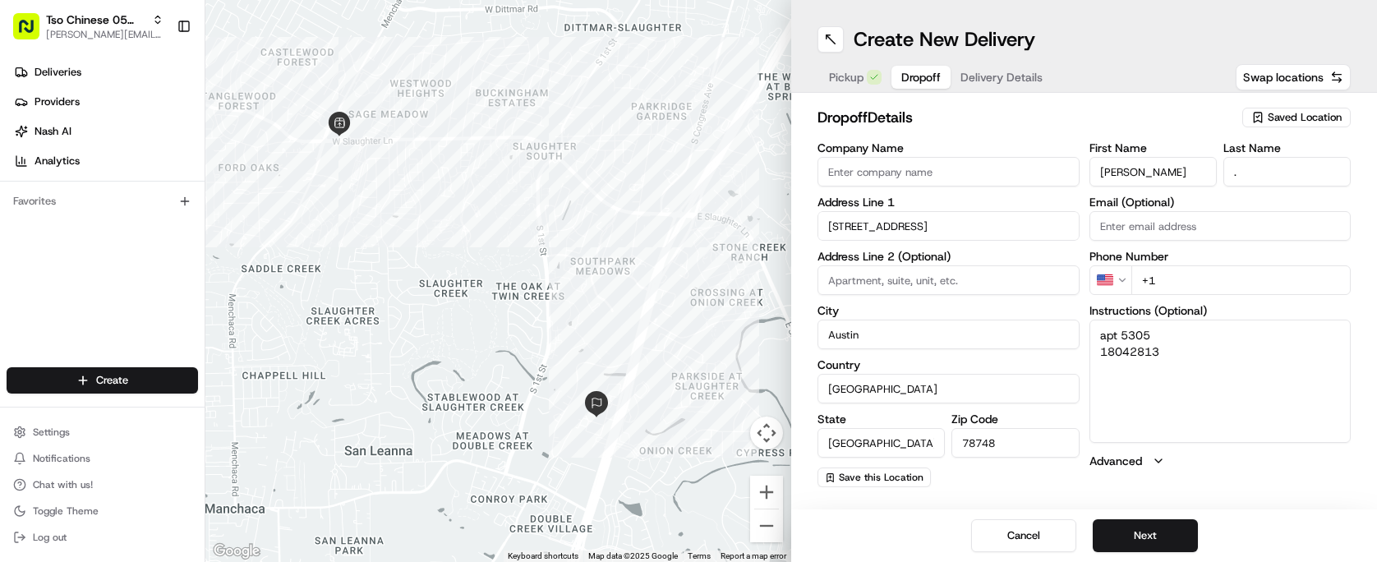
click at [1126, 382] on textarea "apt 5305 18042813" at bounding box center [1220, 381] width 262 height 123
type textarea "apt 5305 18042813"
click at [1213, 273] on input "+1" at bounding box center [1241, 280] width 220 height 30
type input "+1 512 909 1355"
click at [1107, 532] on button "Next" at bounding box center [1145, 535] width 105 height 33
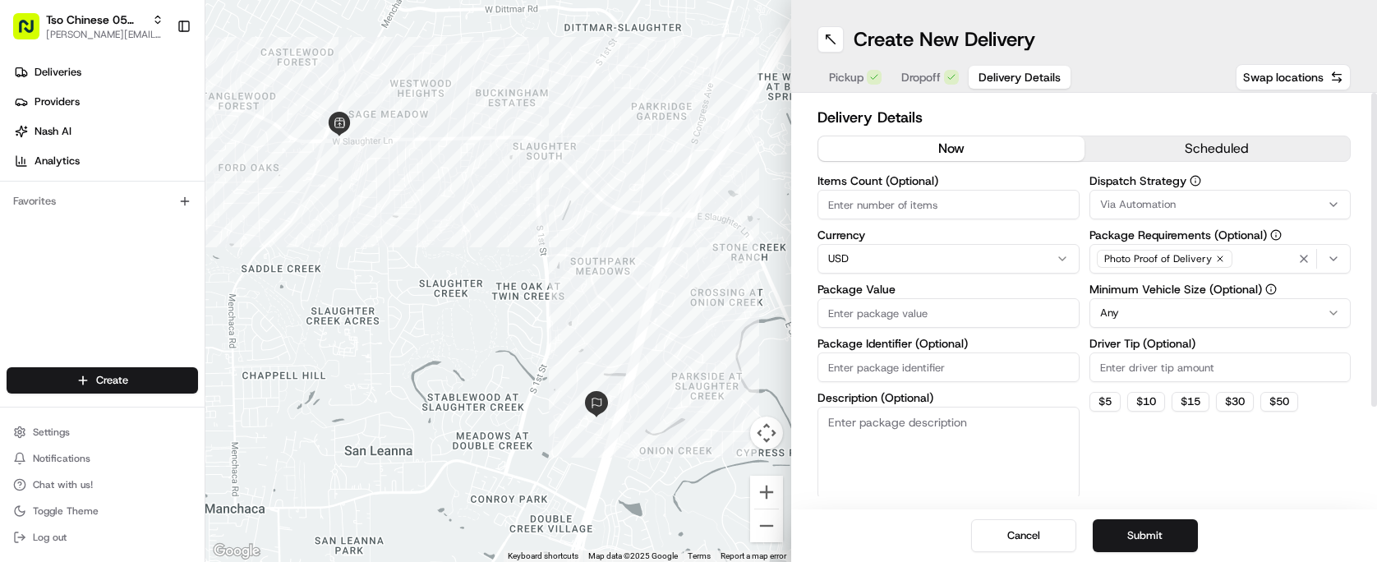
click at [1165, 367] on input "Driver Tip (Optional)" at bounding box center [1220, 367] width 262 height 30
type input "2.00"
click at [1149, 543] on button "Submit" at bounding box center [1145, 535] width 105 height 33
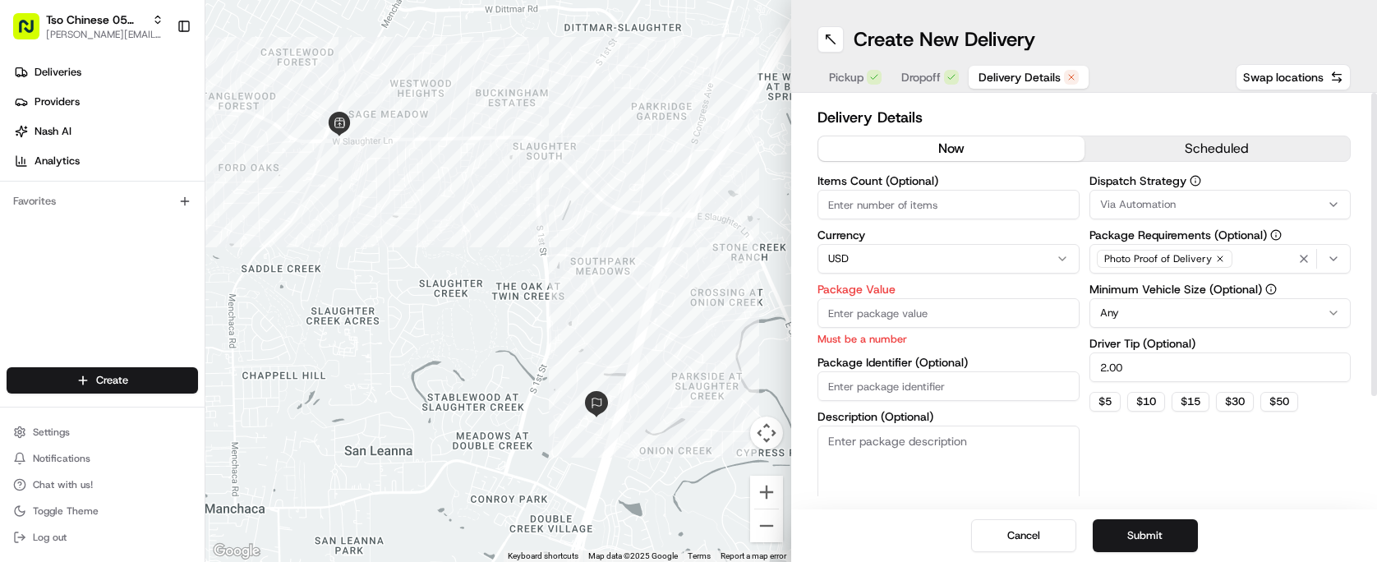
click at [983, 295] on div "Package Value Must be a number" at bounding box center [948, 314] width 262 height 63
click at [978, 309] on input "Package Value" at bounding box center [948, 313] width 262 height 30
type input "10.00"
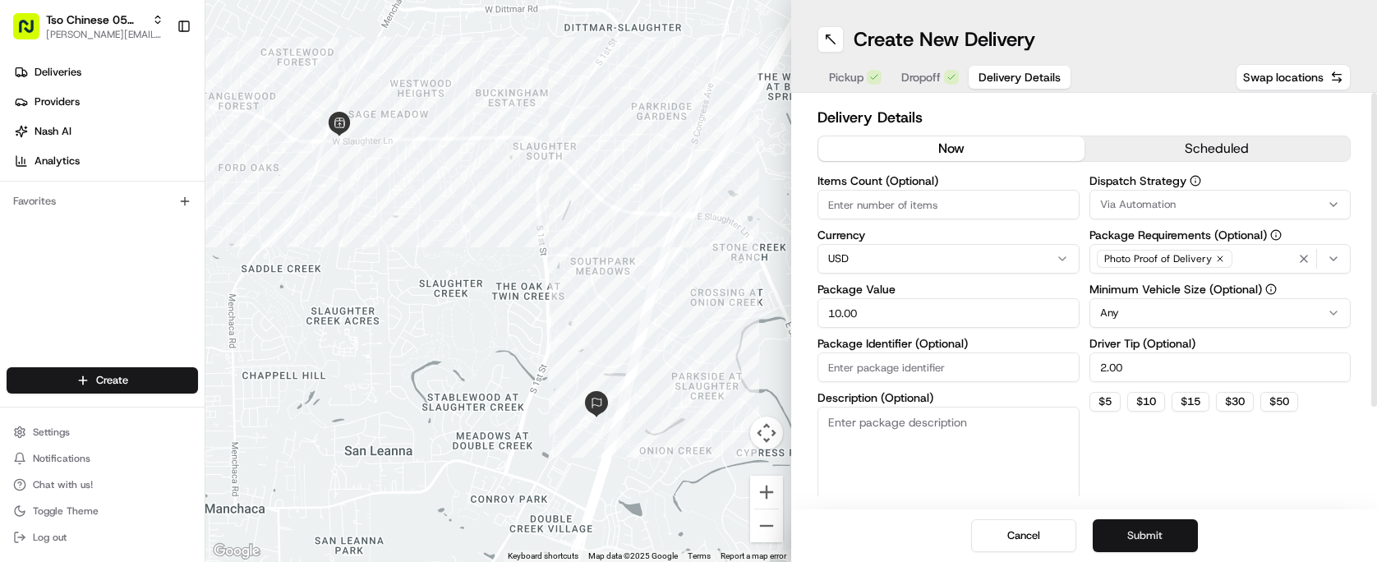
click at [1127, 525] on button "Submit" at bounding box center [1145, 535] width 105 height 33
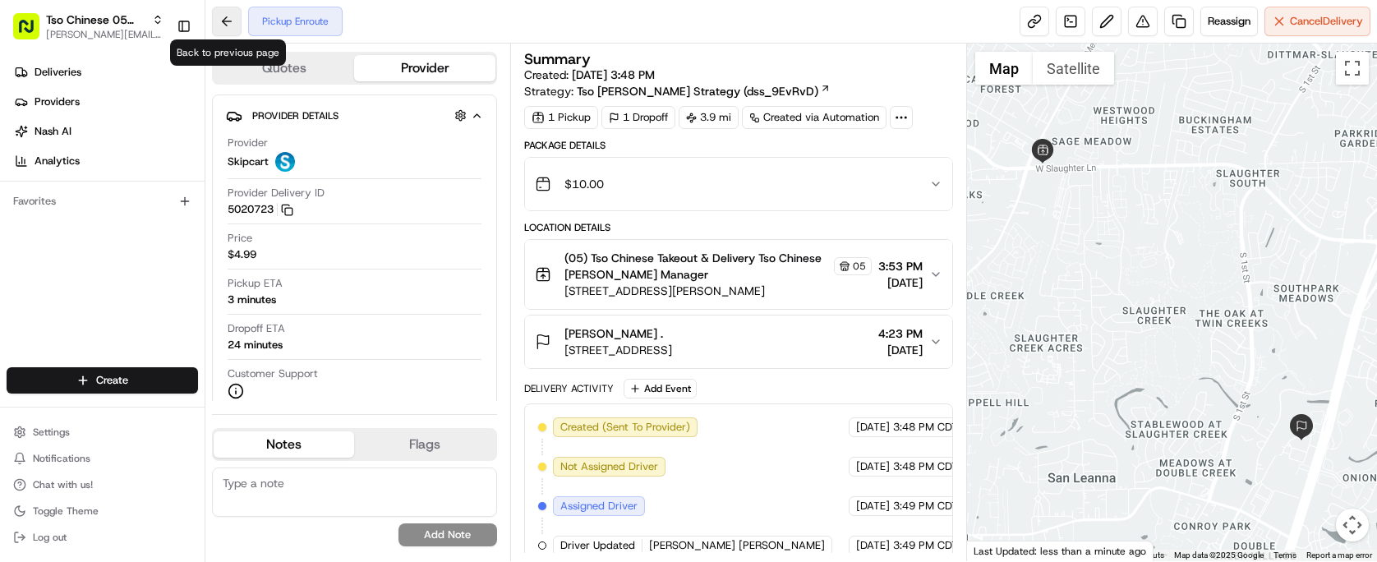
click at [223, 25] on button at bounding box center [227, 22] width 30 height 30
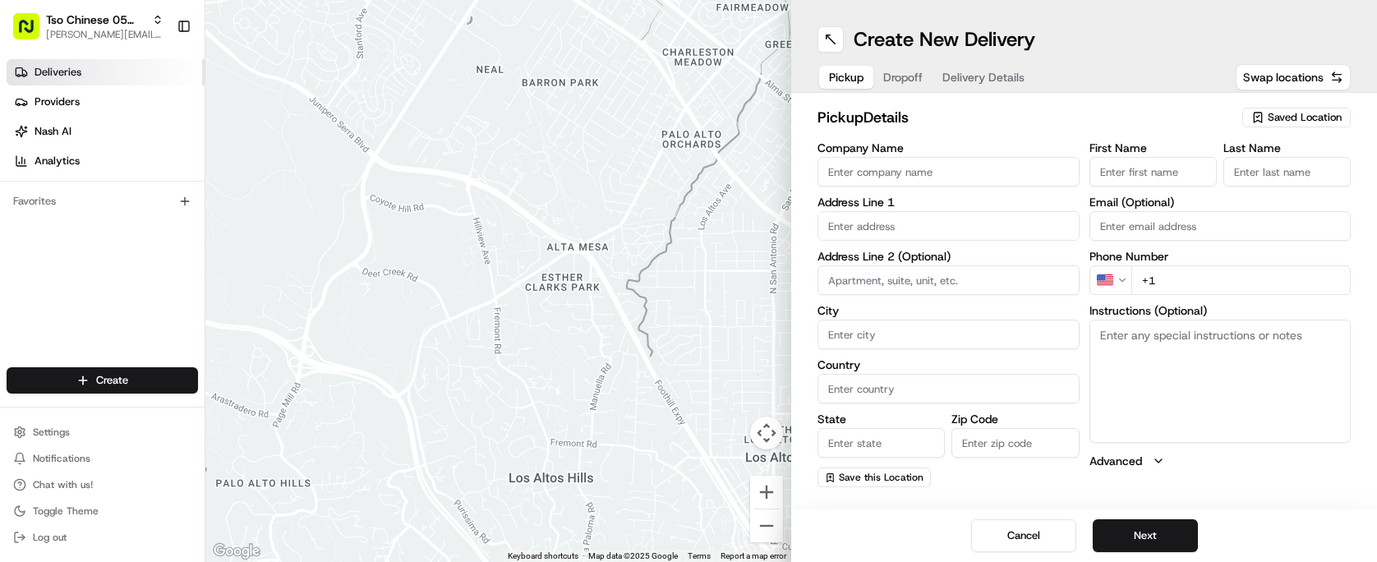
click at [85, 67] on link "Deliveries" at bounding box center [106, 72] width 198 height 26
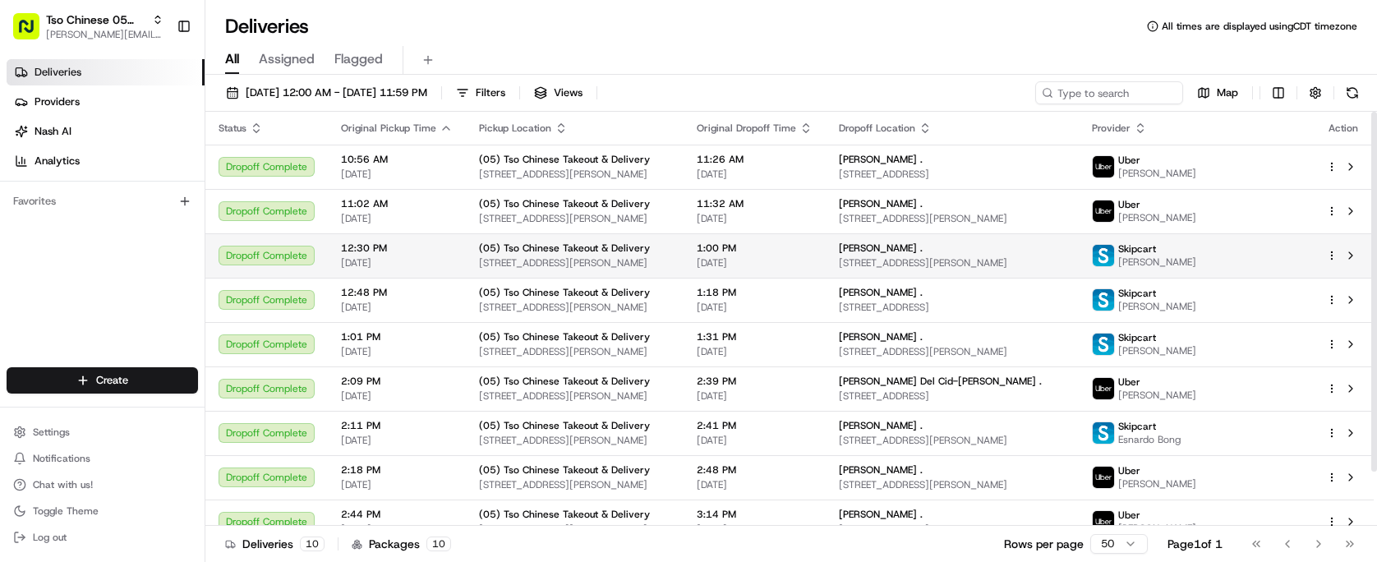
scroll to position [62, 0]
